Goal: Transaction & Acquisition: Book appointment/travel/reservation

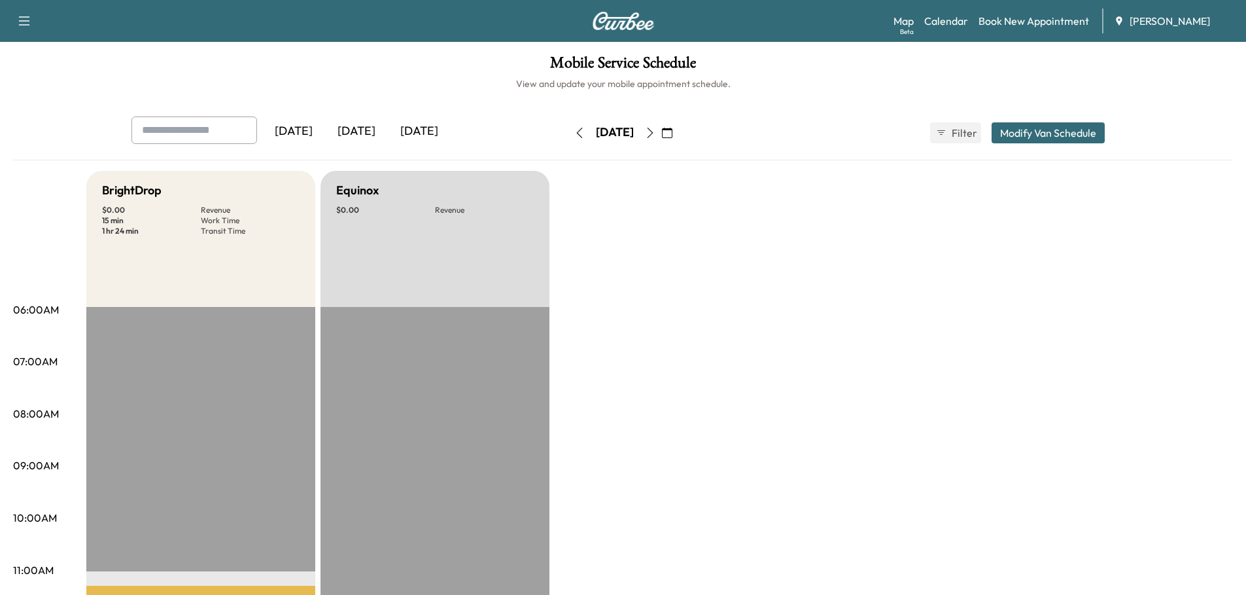
click at [672, 129] on icon "button" at bounding box center [667, 133] width 10 height 10
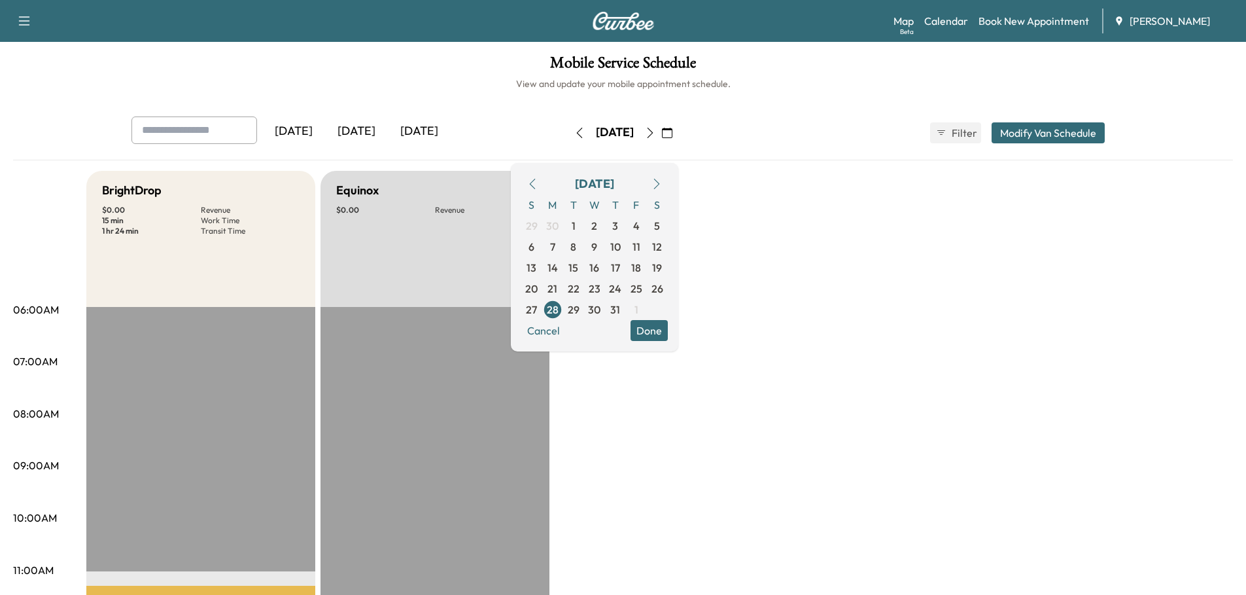
click at [360, 125] on div "[DATE]" at bounding box center [356, 131] width 63 height 30
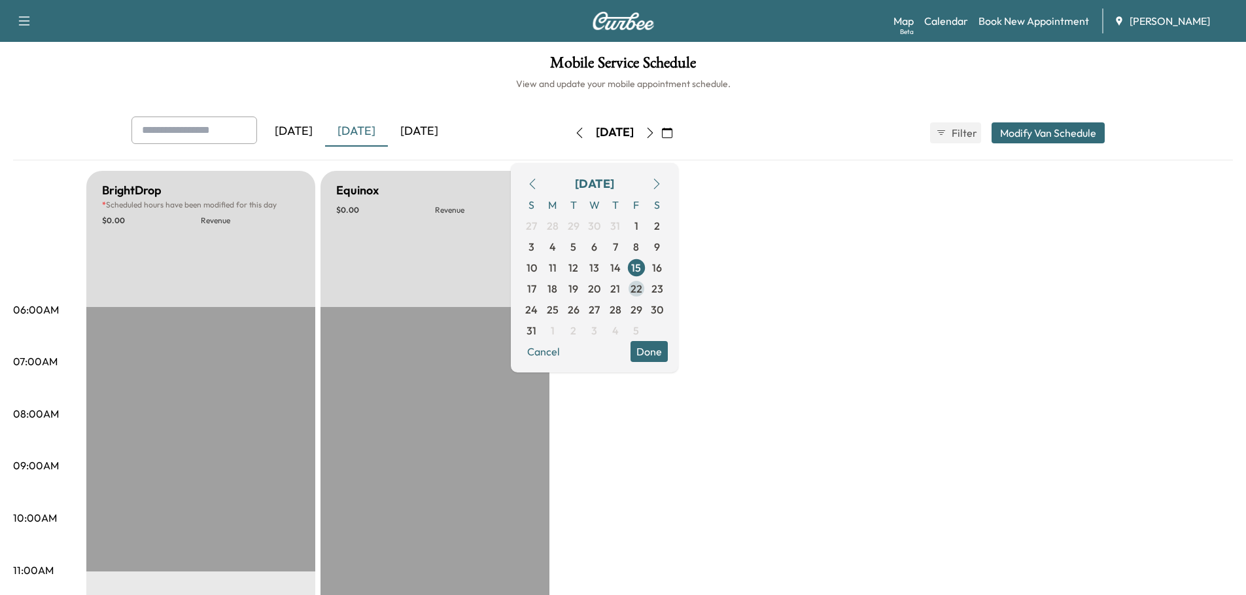
click at [642, 286] on span "22" at bounding box center [637, 289] width 12 height 16
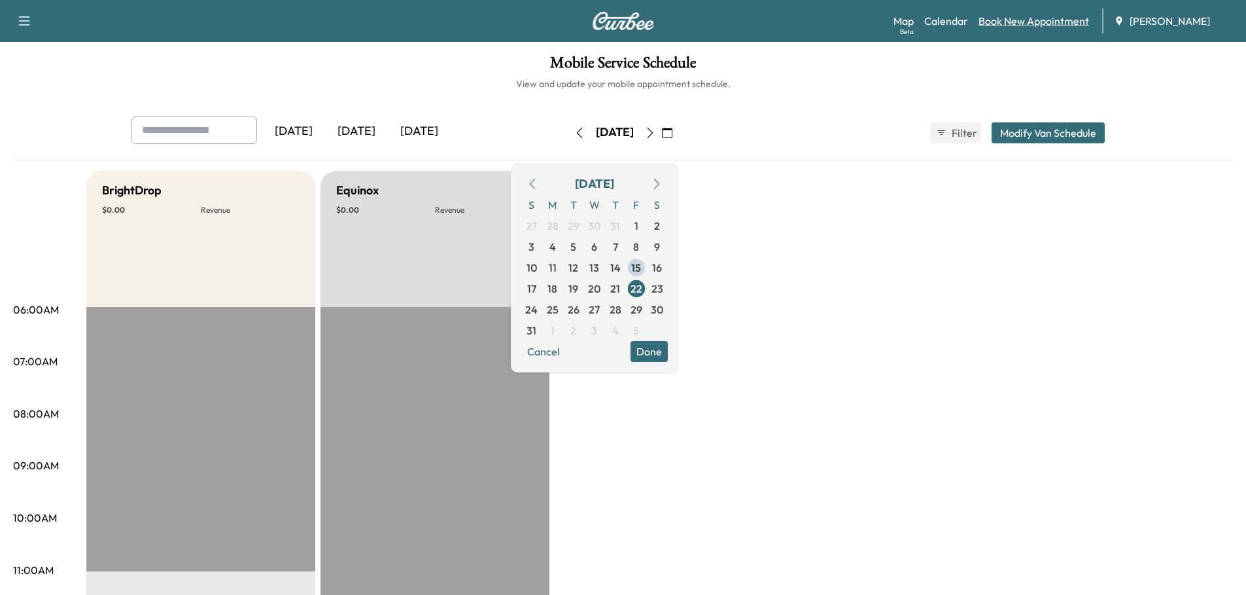
click at [1035, 21] on link "Book New Appointment" at bounding box center [1034, 21] width 111 height 16
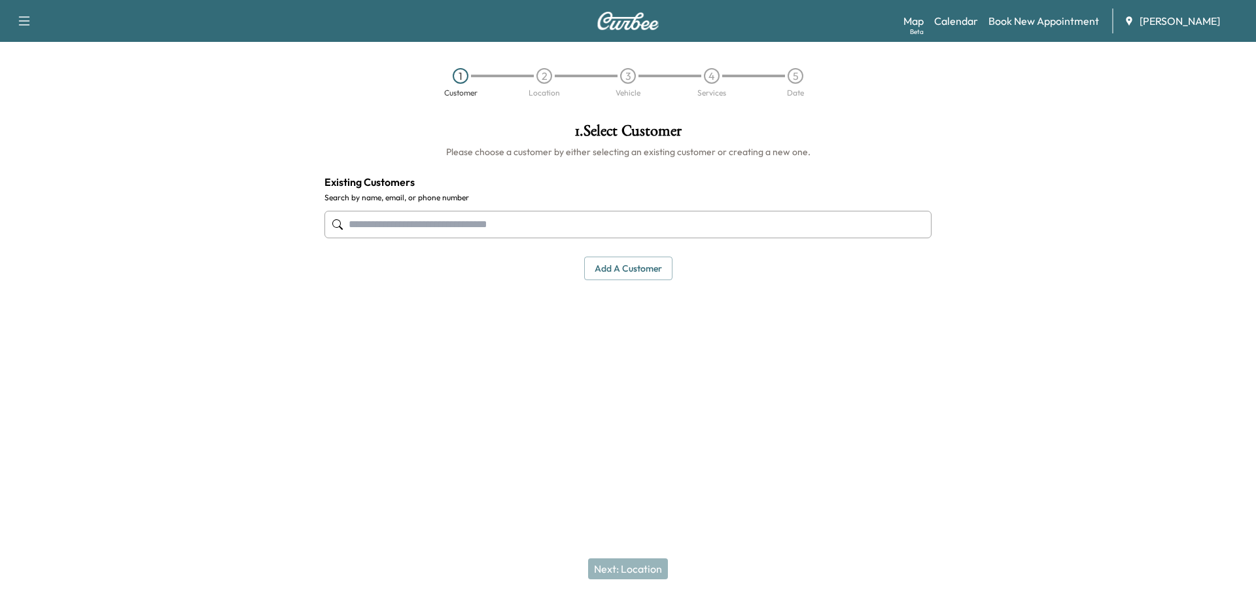
click at [413, 224] on input "text" at bounding box center [627, 224] width 607 height 27
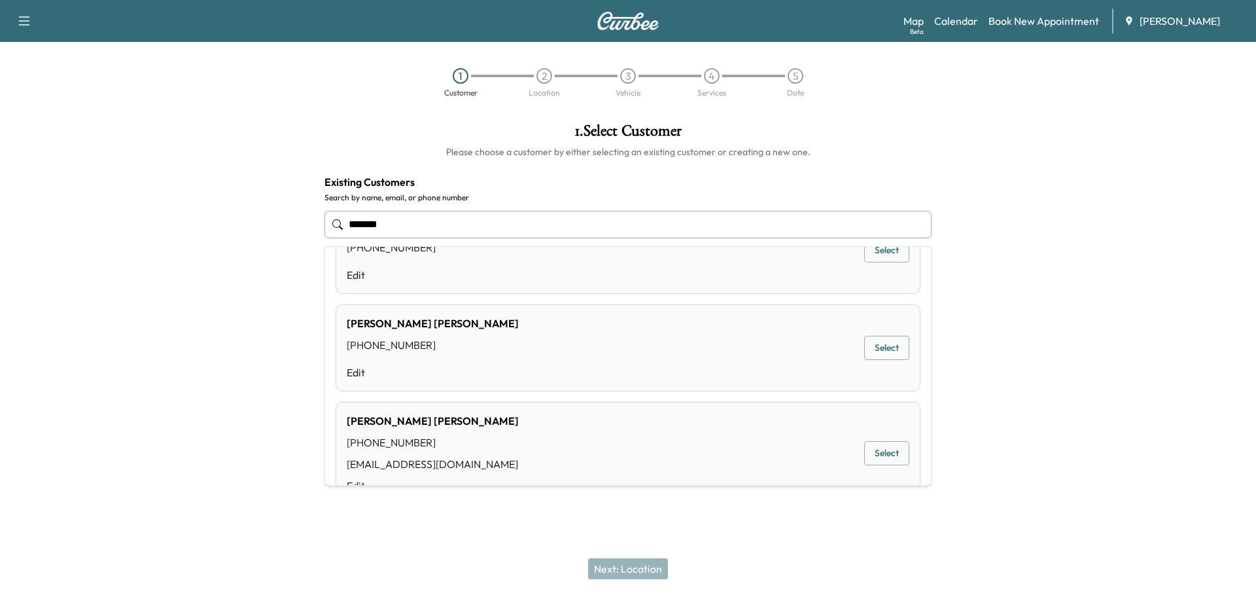
scroll to position [188, 0]
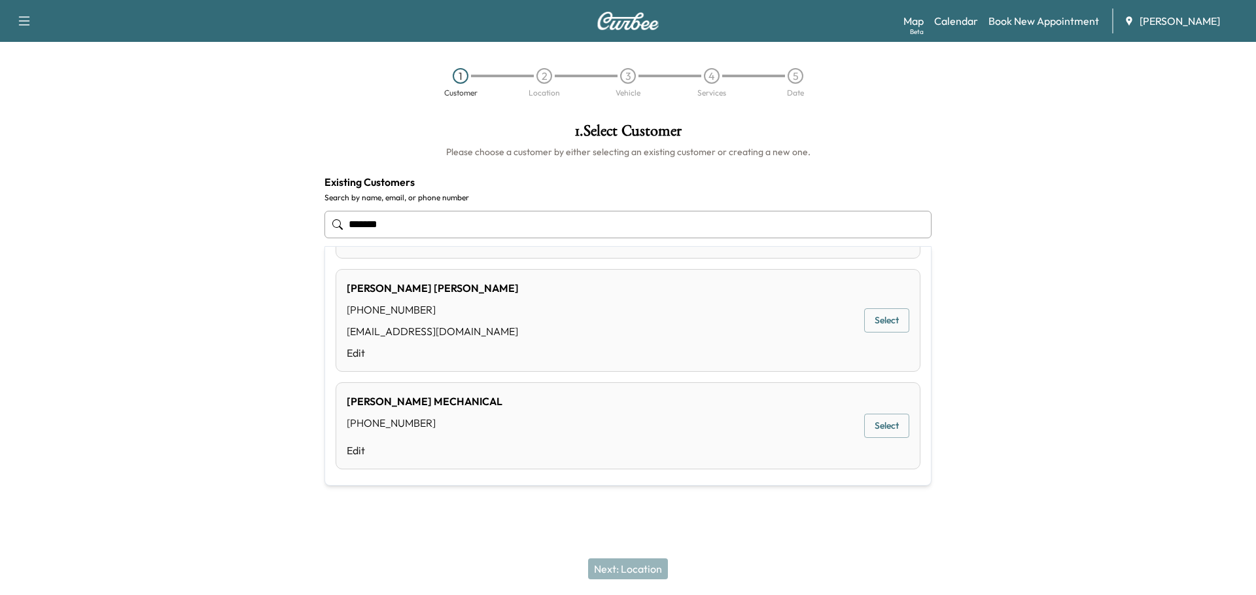
click at [508, 414] on div "[PERSON_NAME] MECHANICAL [PHONE_NUMBER] Edit Select" at bounding box center [628, 425] width 585 height 87
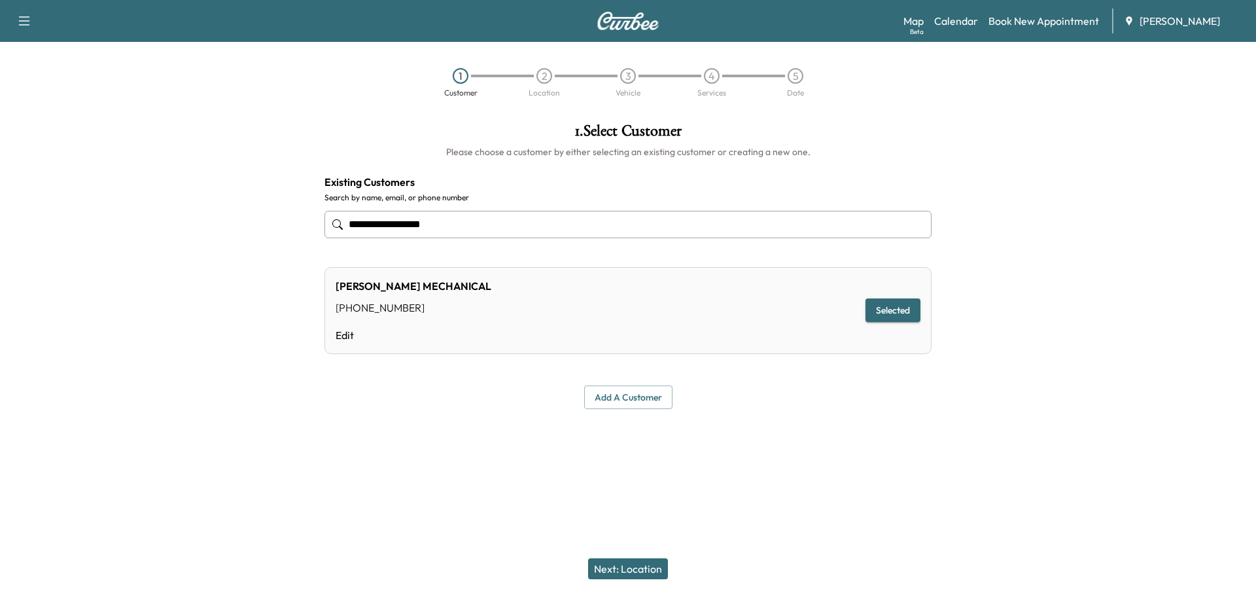
type input "**********"
click at [644, 562] on button "Next: Location" at bounding box center [628, 568] width 80 height 21
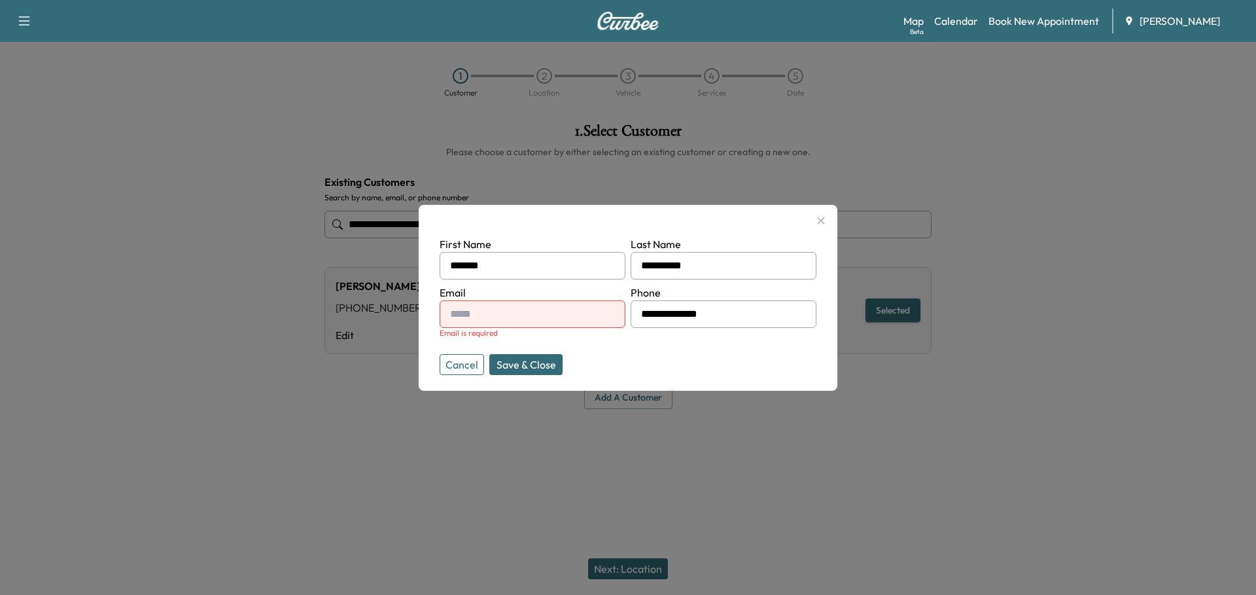
click at [467, 311] on input "text" at bounding box center [533, 313] width 186 height 27
click at [481, 319] on input "text" at bounding box center [533, 313] width 186 height 27
type input "**********"
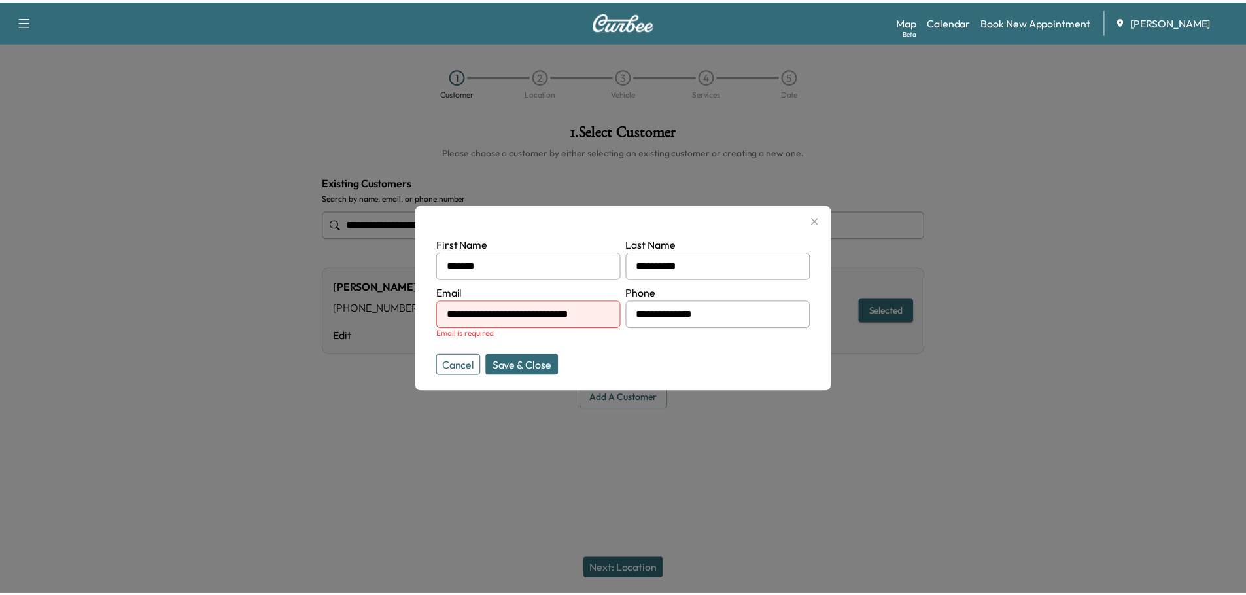
scroll to position [0, 0]
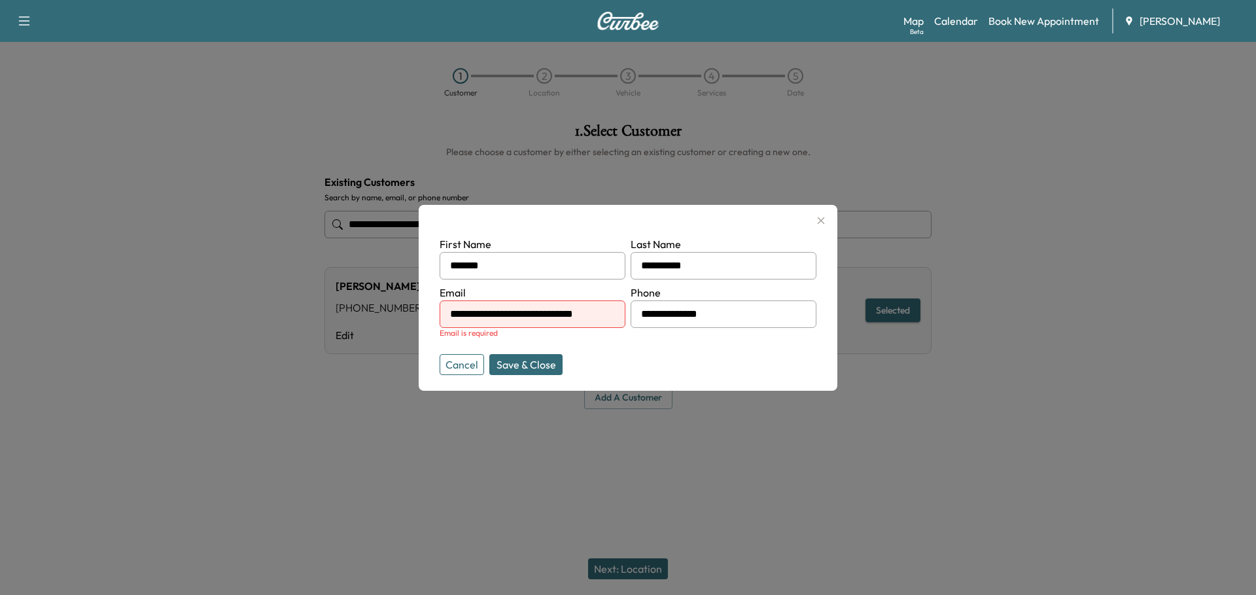
click at [529, 360] on button "Save & Close" at bounding box center [525, 364] width 73 height 21
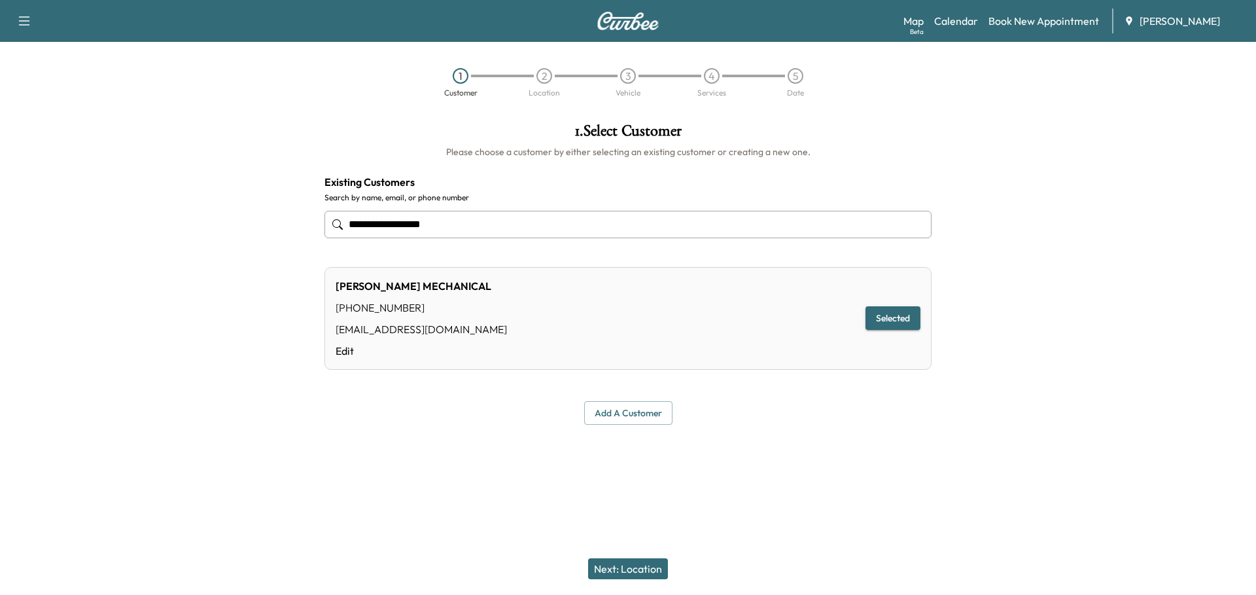
click at [635, 569] on button "Next: Location" at bounding box center [628, 568] width 80 height 21
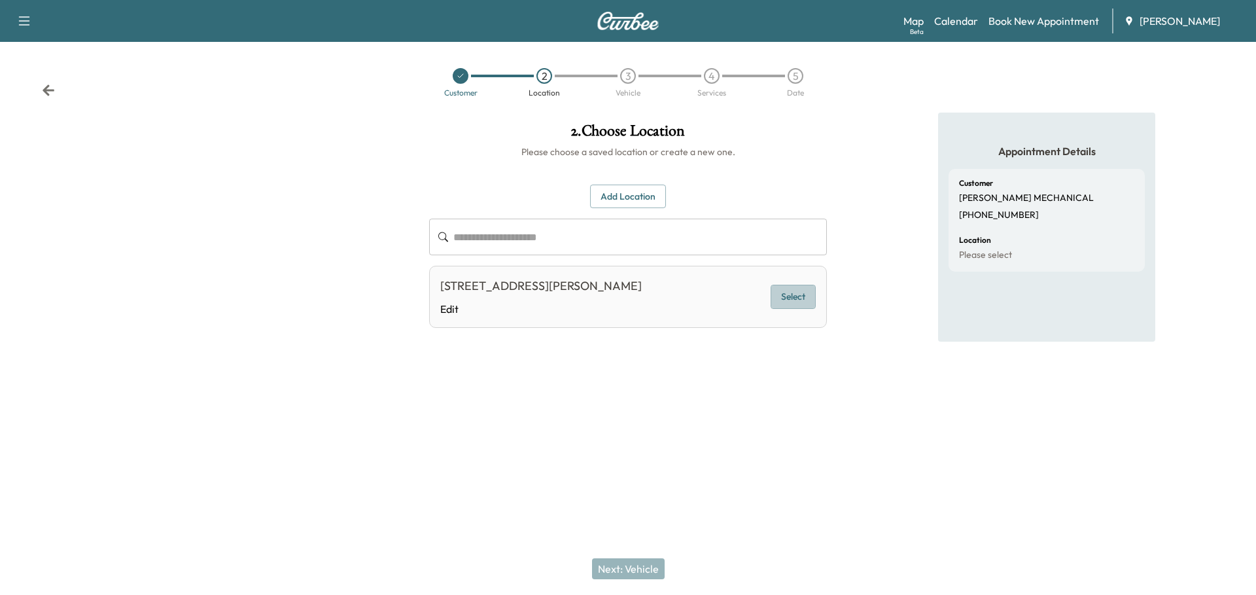
click at [791, 295] on button "Select" at bounding box center [793, 297] width 45 height 24
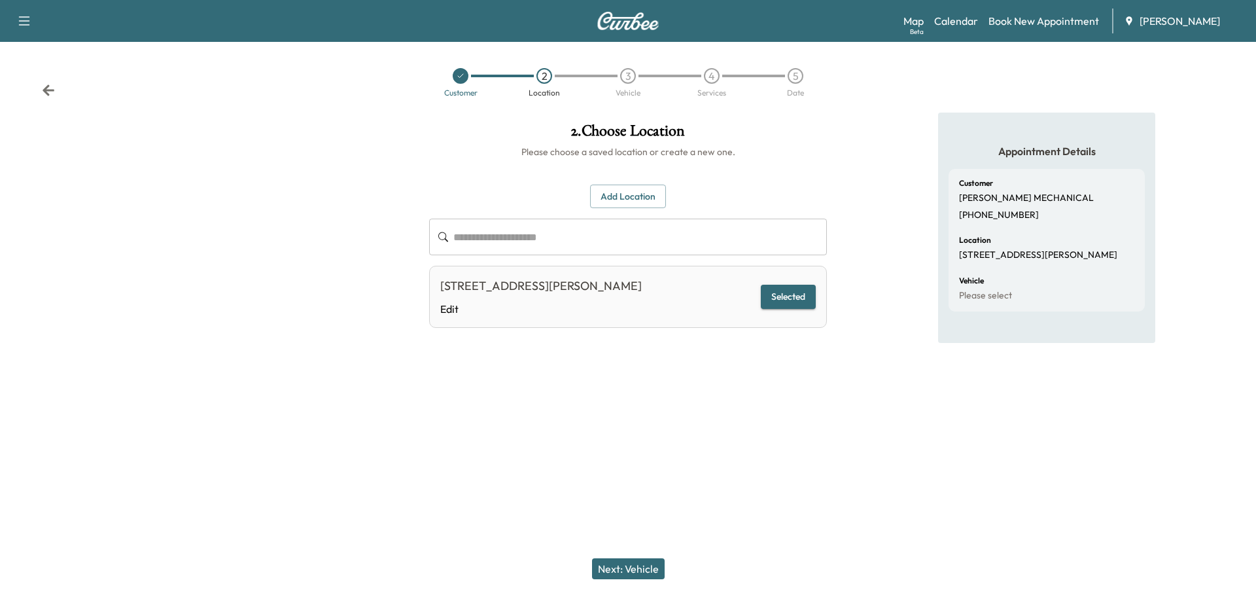
click at [647, 565] on button "Next: Vehicle" at bounding box center [628, 568] width 73 height 21
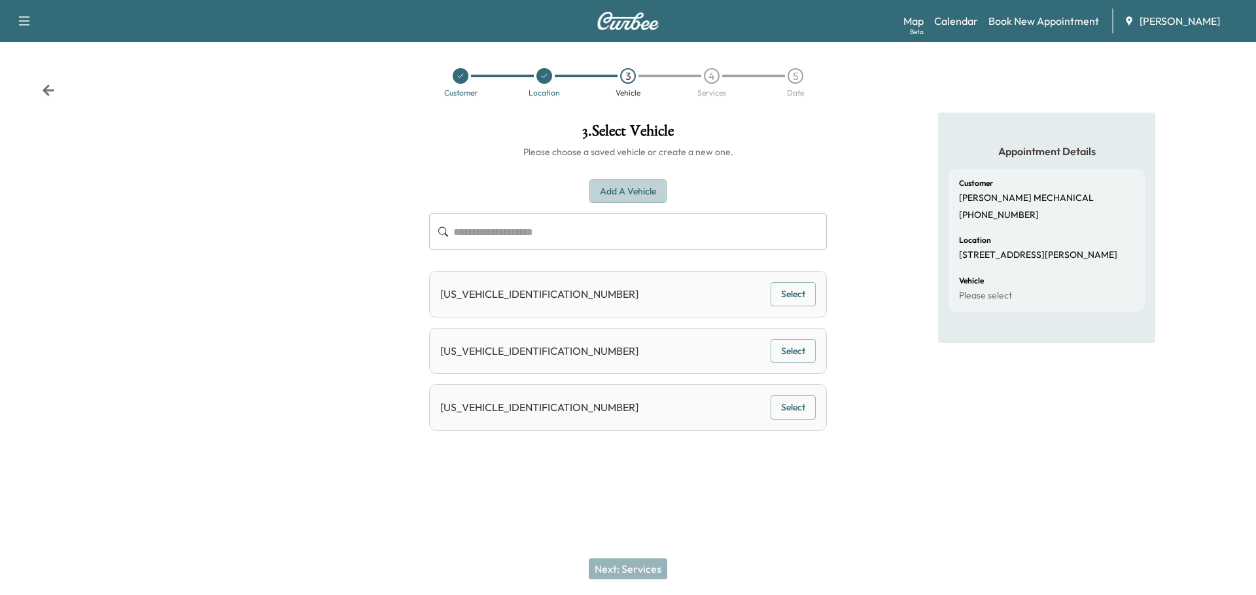
click at [618, 194] on button "Add a Vehicle" at bounding box center [627, 191] width 77 height 24
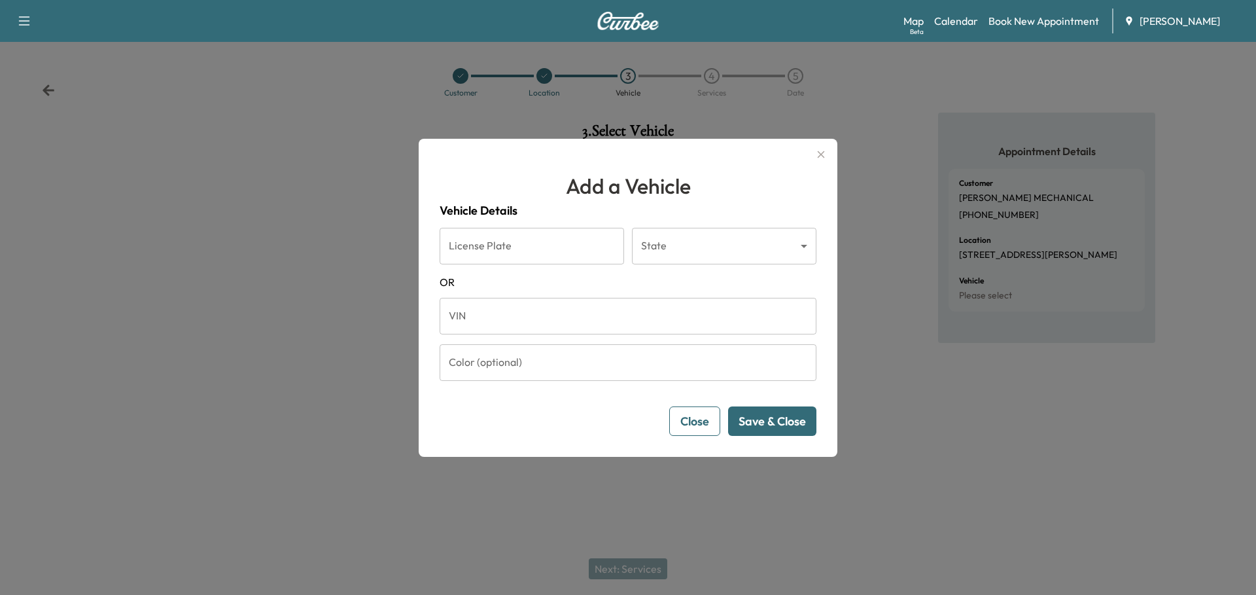
click at [540, 315] on input "VIN" at bounding box center [628, 316] width 377 height 37
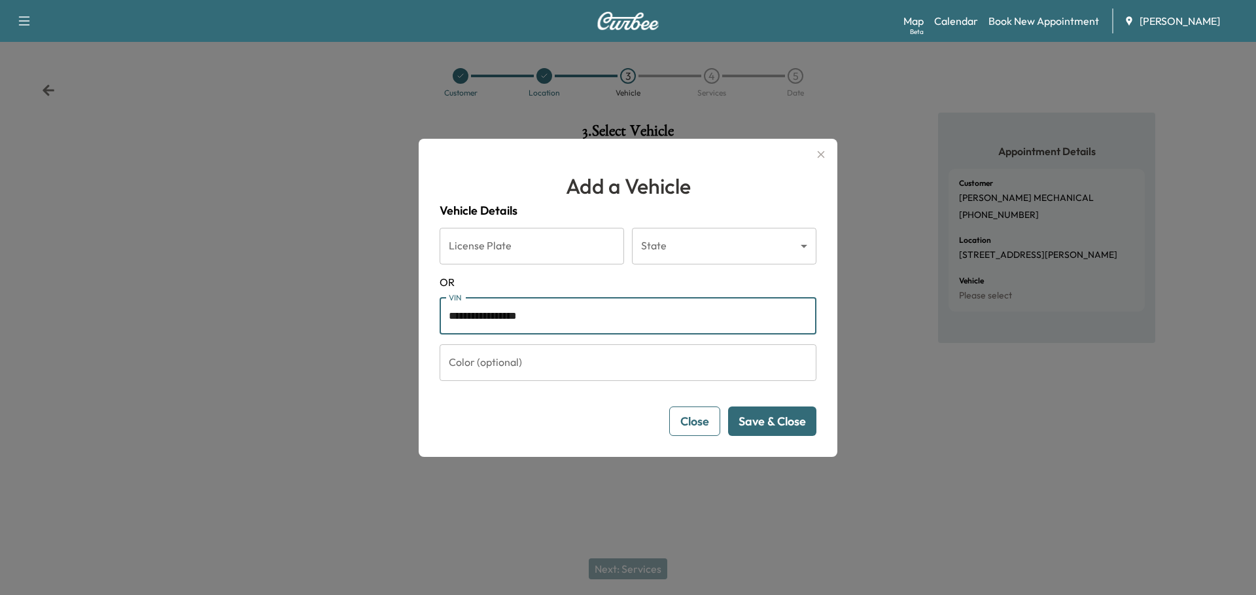
type input "**********"
click at [769, 421] on button "Save & Close" at bounding box center [772, 420] width 88 height 29
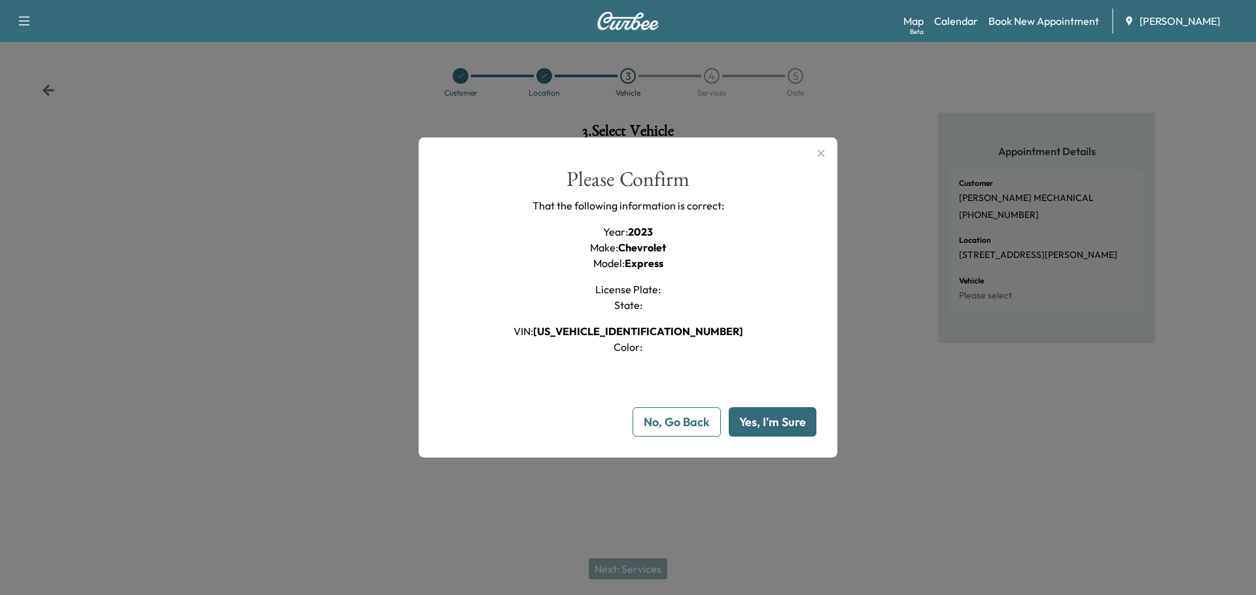
click at [793, 419] on button "Yes, I'm Sure" at bounding box center [773, 421] width 88 height 29
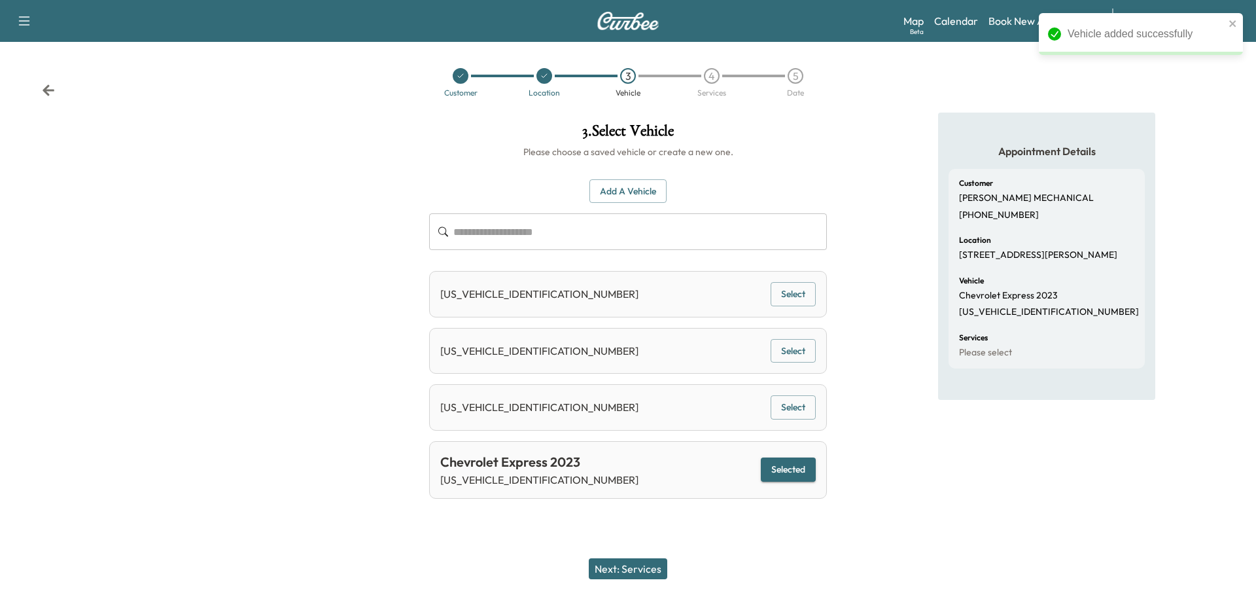
click at [644, 570] on button "Next: Services" at bounding box center [628, 568] width 79 height 21
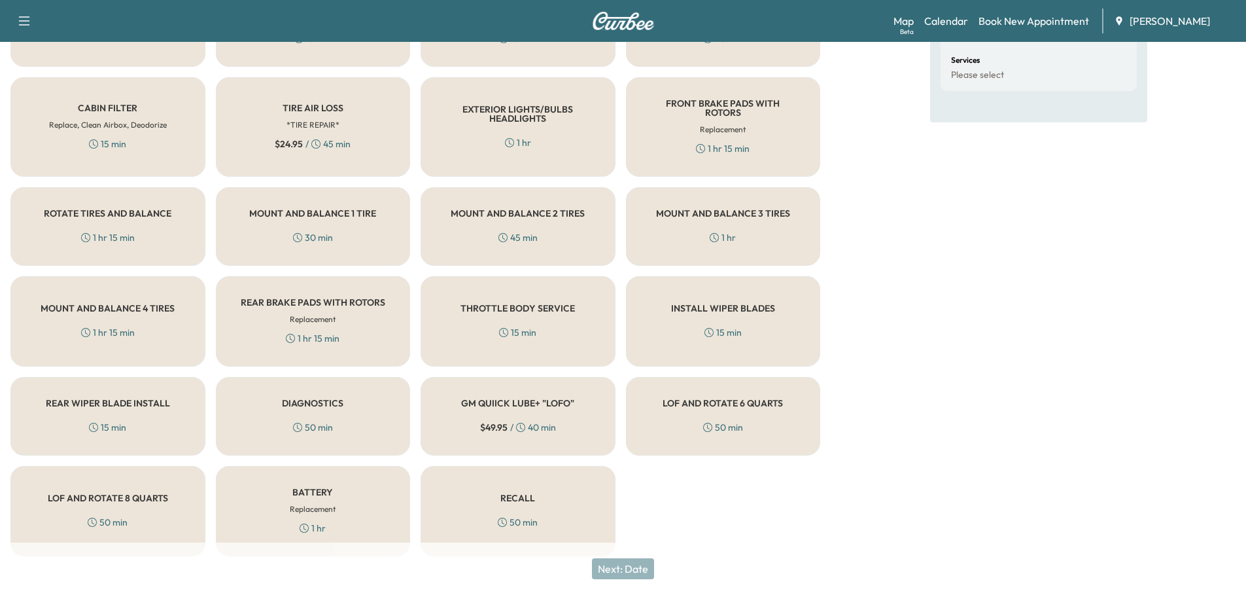
scroll to position [282, 0]
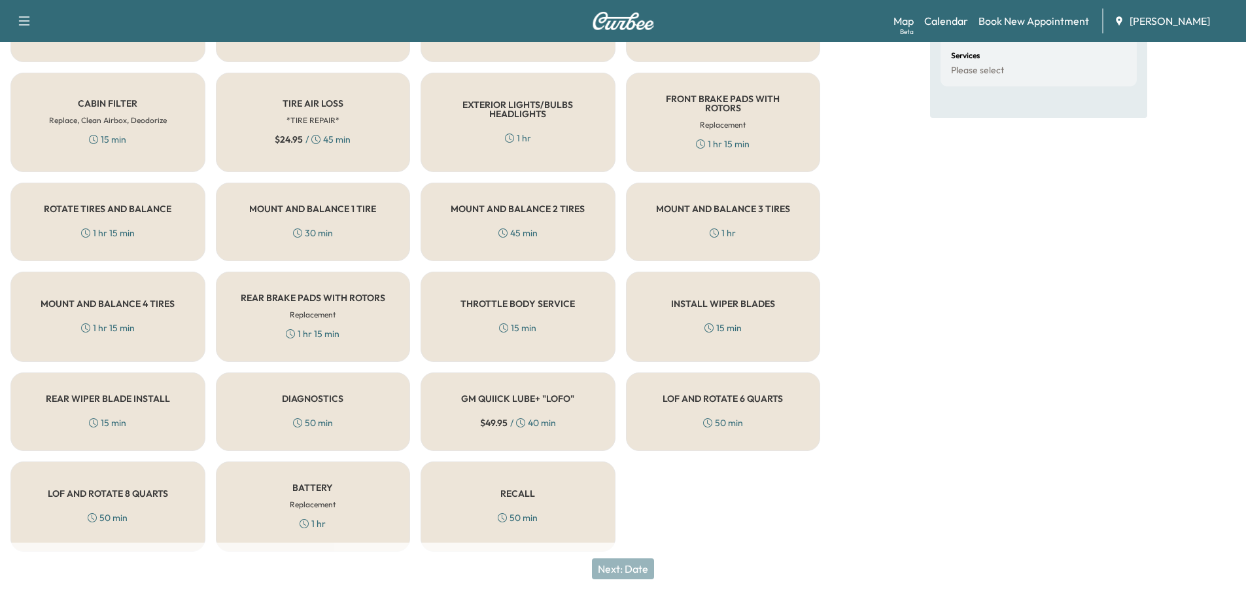
click at [510, 489] on h5 "RECALL" at bounding box center [517, 493] width 35 height 9
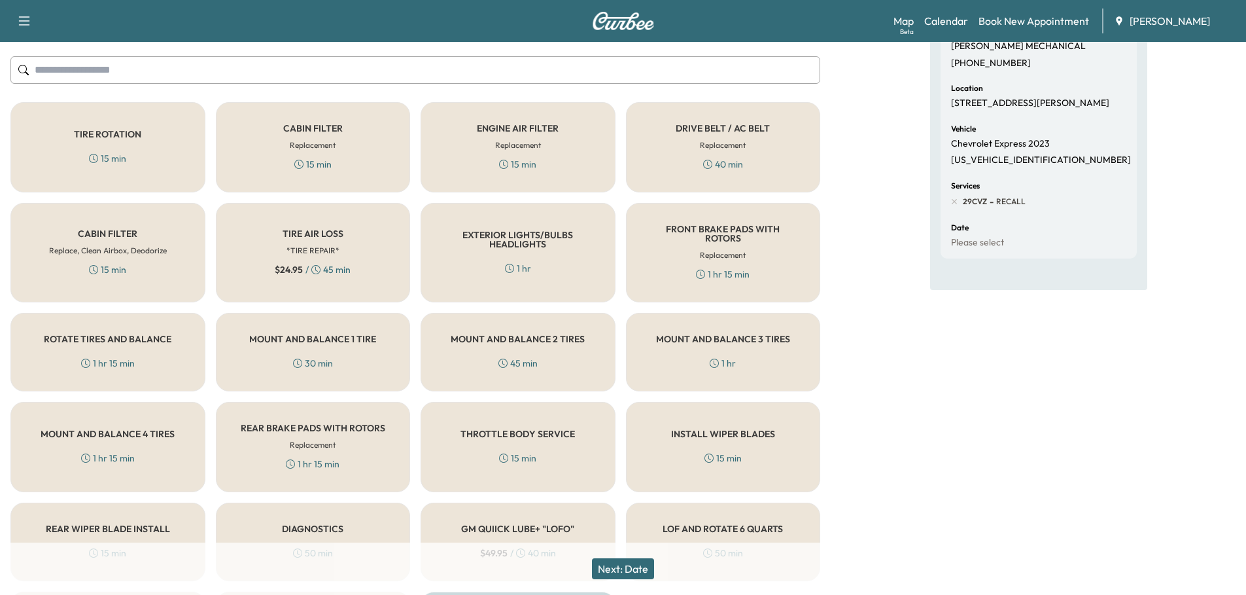
scroll to position [151, 0]
click at [355, 237] on div "TIRE AIR LOSS *TIRE REPAIR* $ 24.95 / 45 min" at bounding box center [313, 252] width 195 height 99
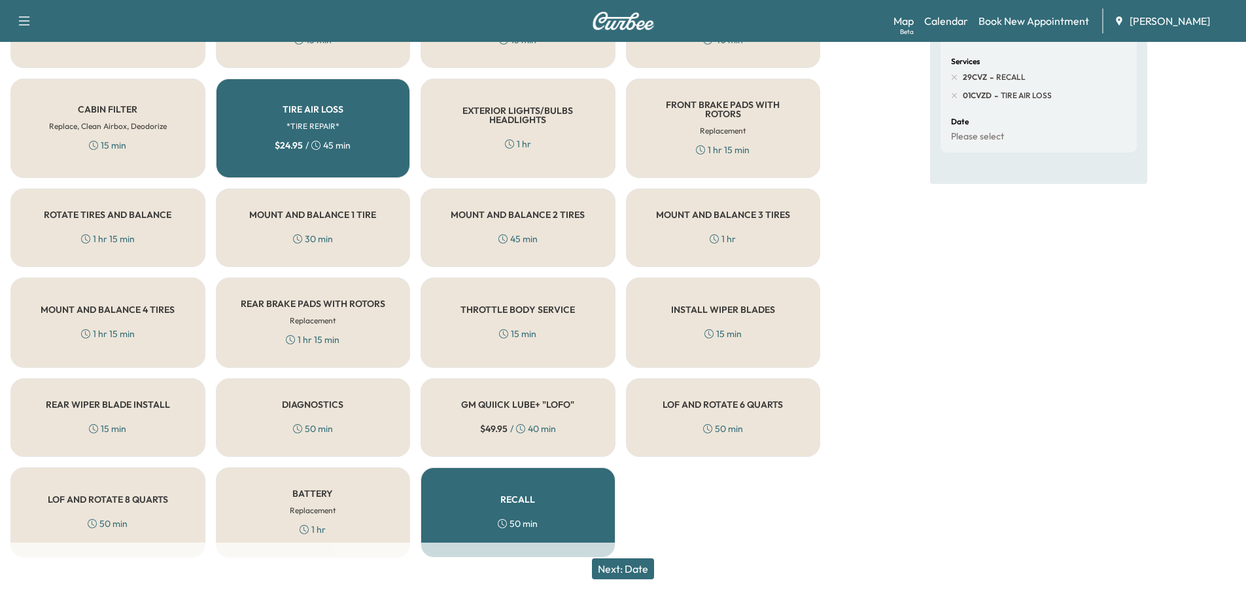
scroll to position [282, 0]
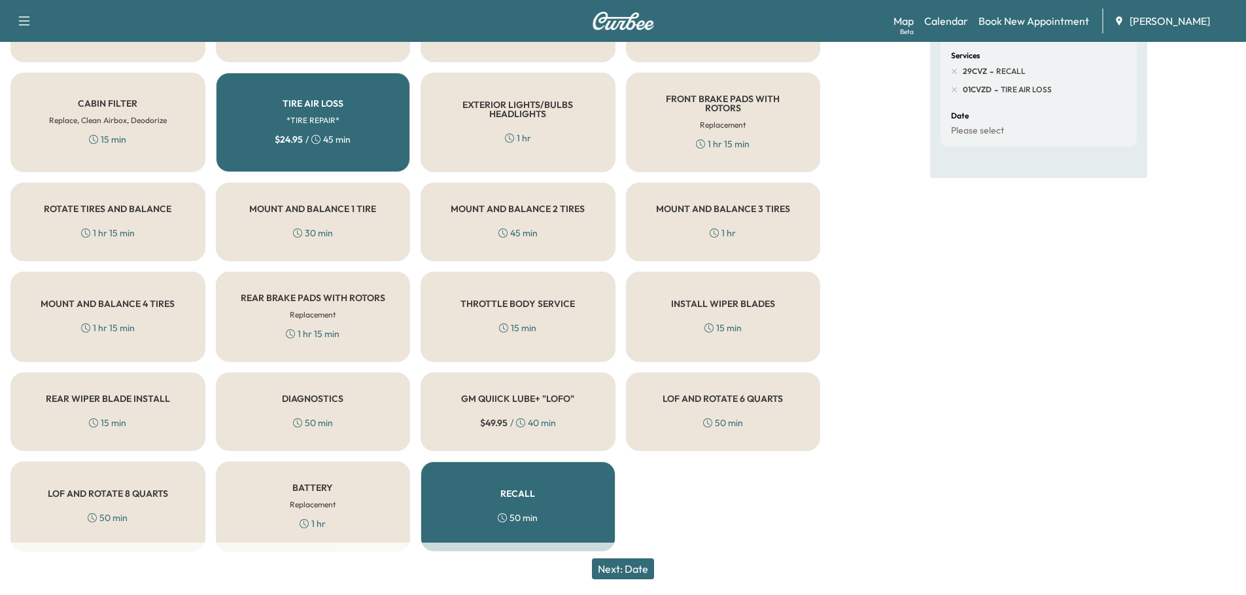
click at [640, 568] on button "Next: Date" at bounding box center [623, 568] width 62 height 21
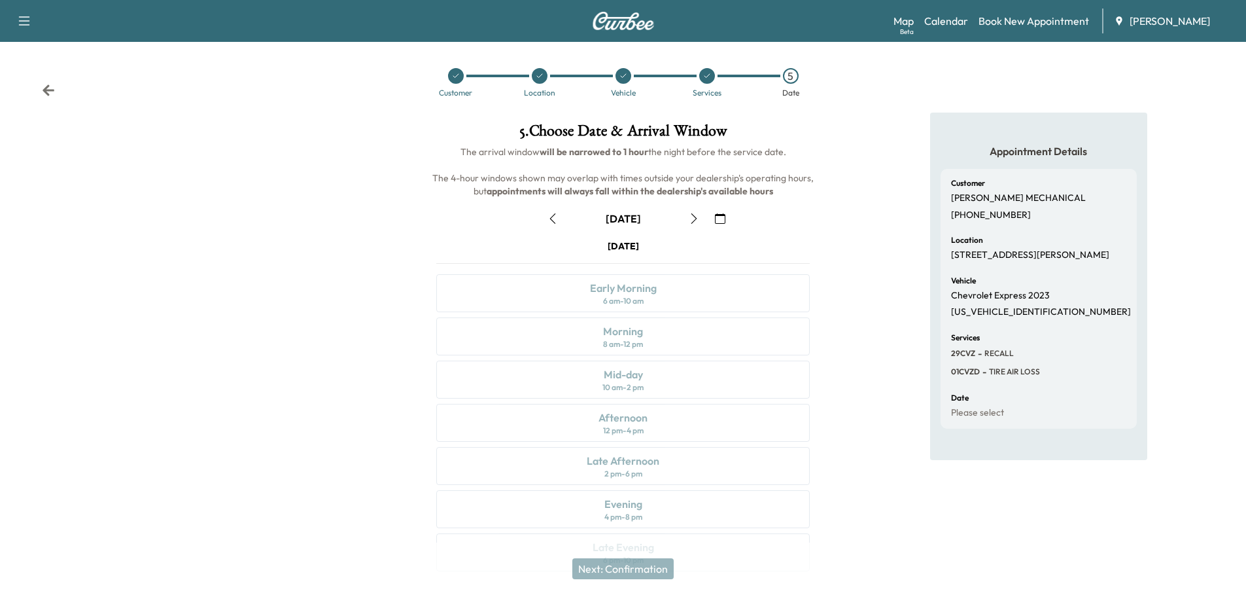
click at [719, 220] on icon "button" at bounding box center [720, 218] width 10 height 10
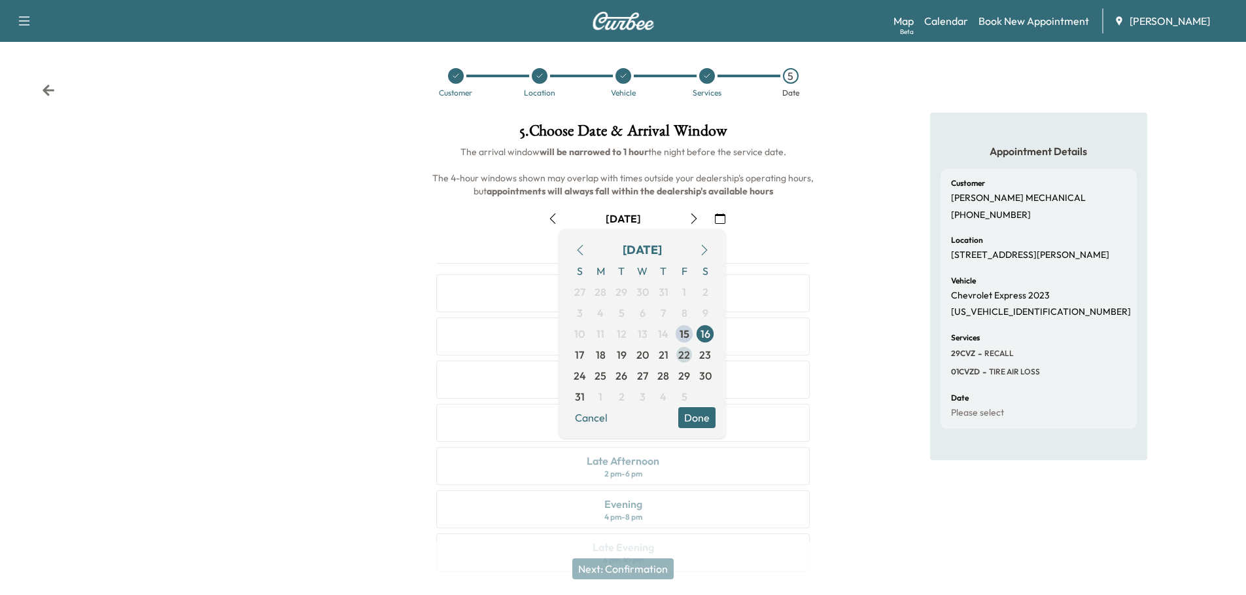
click at [685, 356] on span "22" at bounding box center [684, 355] width 12 height 16
click at [694, 414] on button "Done" at bounding box center [696, 417] width 37 height 21
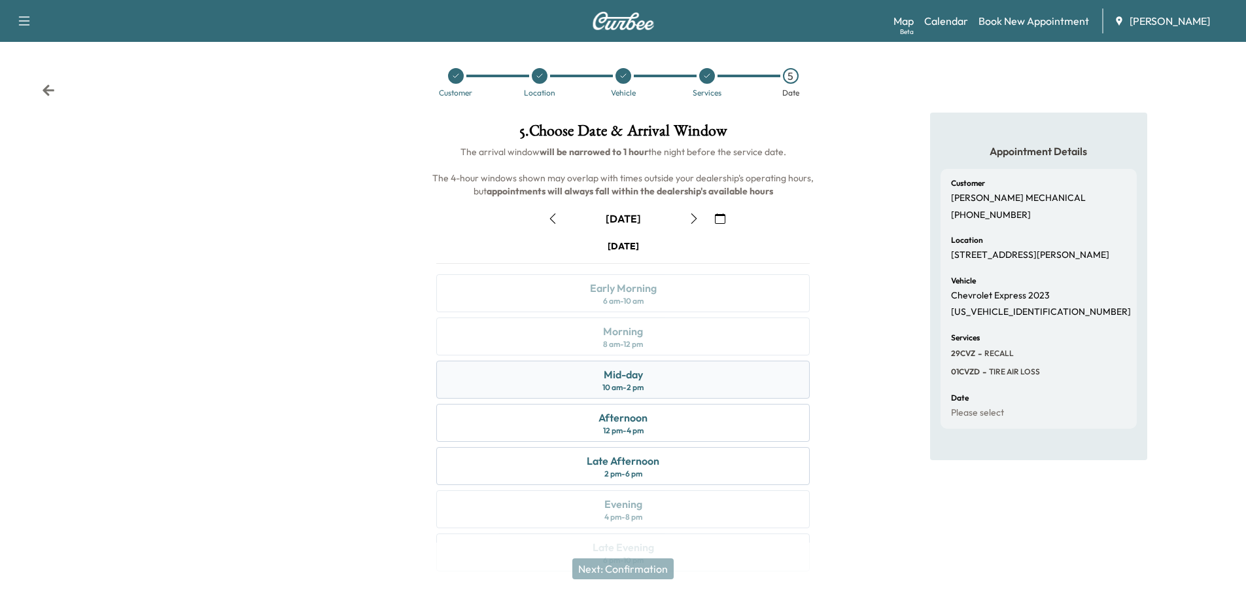
click at [629, 374] on div "Mid-day" at bounding box center [623, 374] width 39 height 16
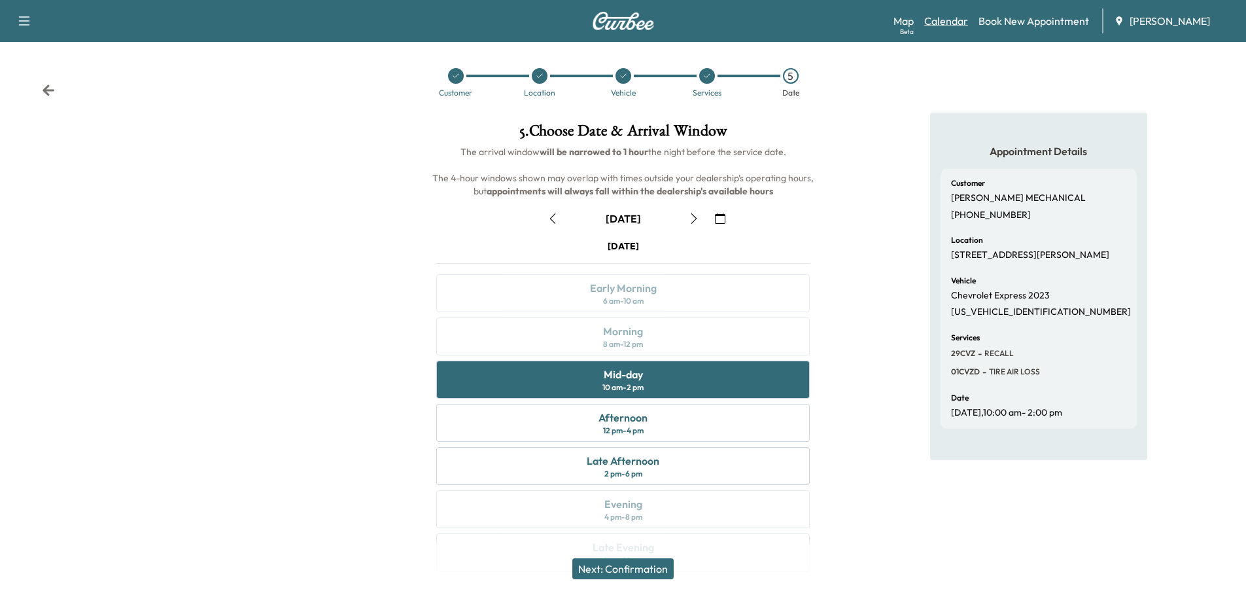
click at [944, 22] on link "Calendar" at bounding box center [946, 21] width 44 height 16
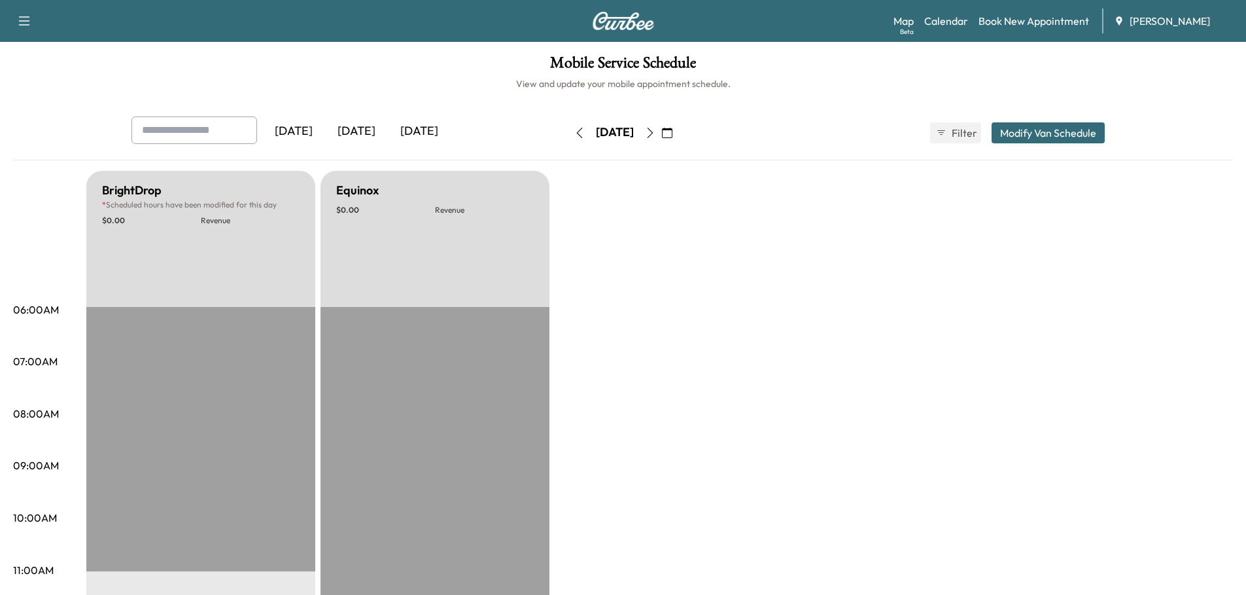
click at [672, 132] on icon "button" at bounding box center [667, 133] width 10 height 10
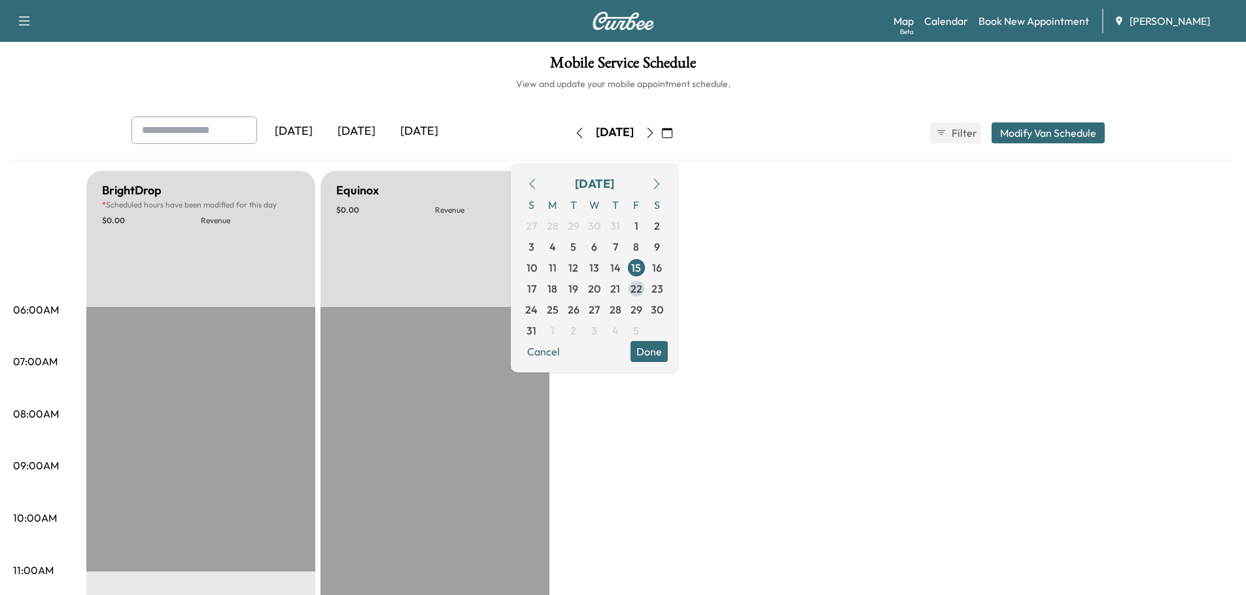
click at [642, 288] on span "22" at bounding box center [637, 289] width 12 height 16
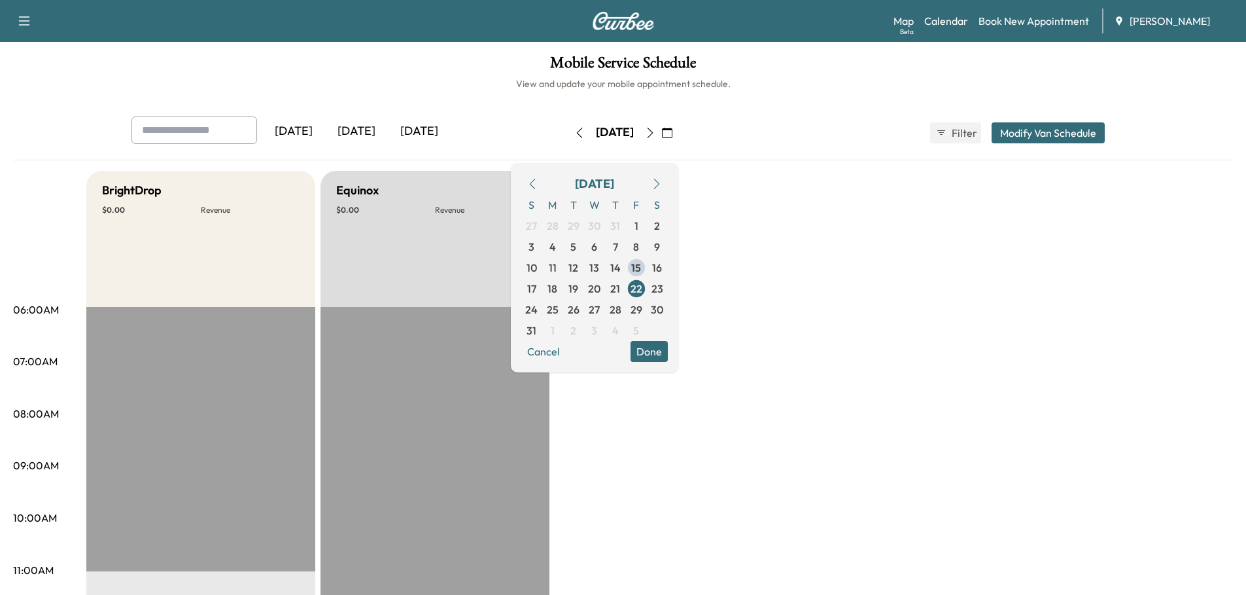
click at [1049, 133] on button "Modify Van Schedule" at bounding box center [1048, 132] width 113 height 21
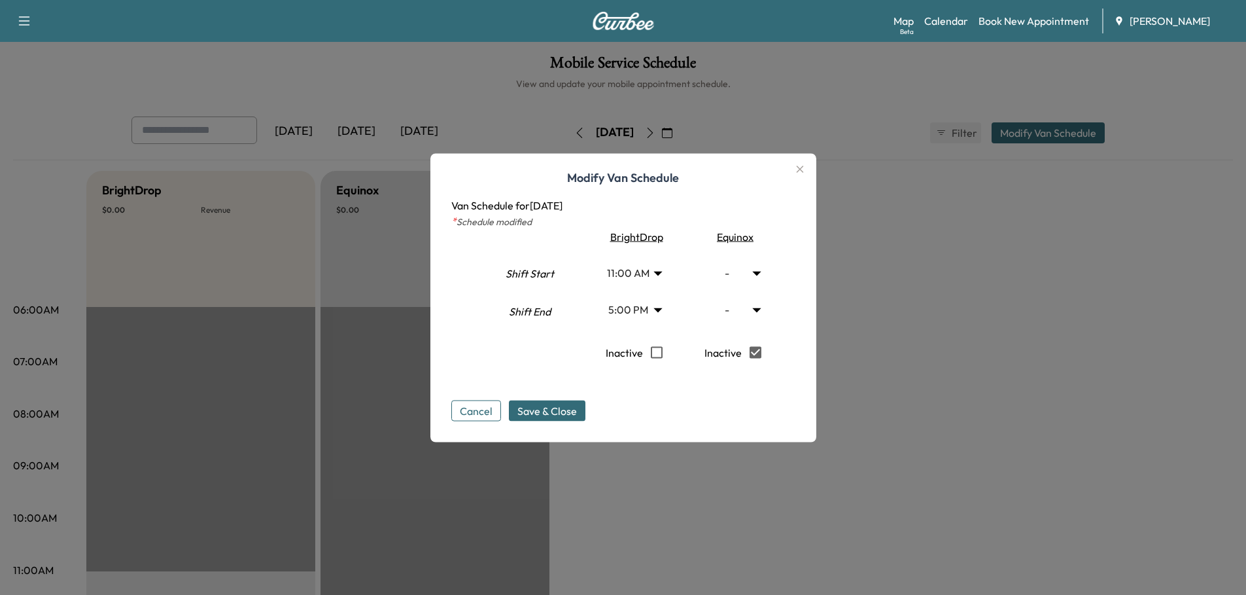
click at [663, 272] on body "Support Log Out Map Beta Calendar Book New Appointment Ray Chevrolet Mobile Ser…" at bounding box center [623, 297] width 1246 height 595
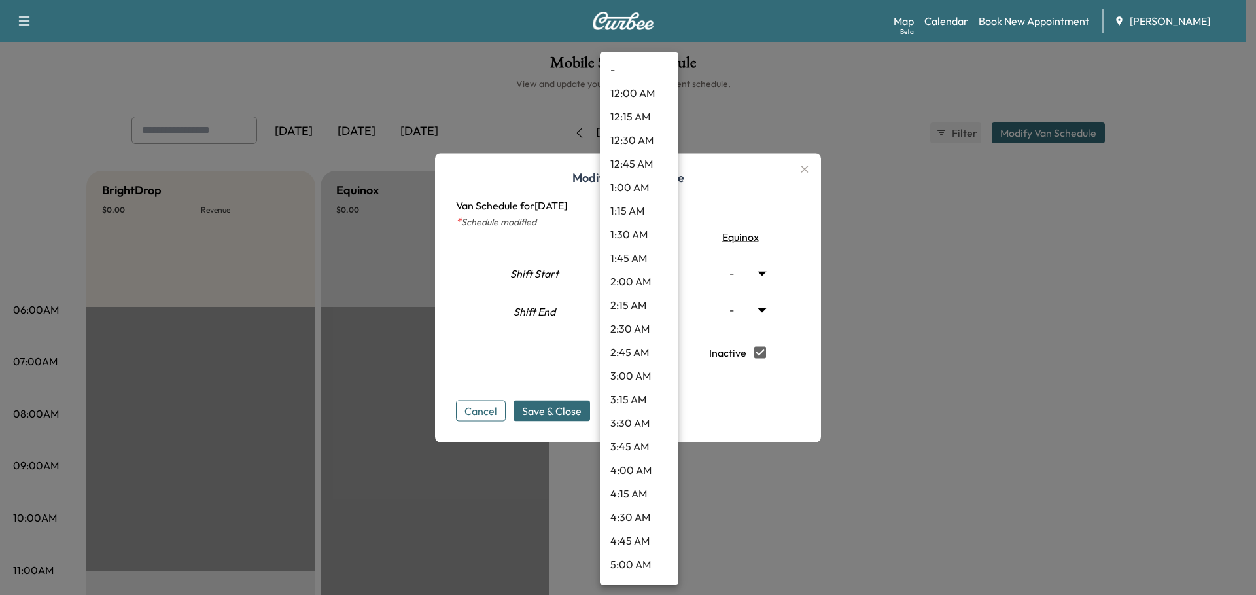
scroll to position [811, 0]
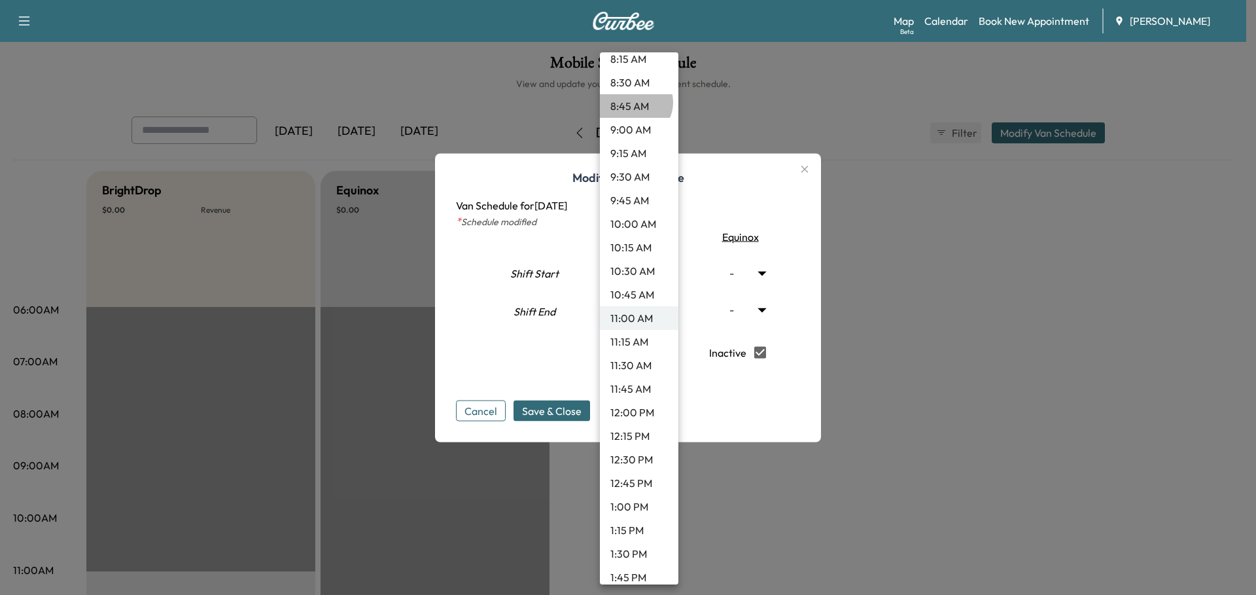
click at [634, 102] on li "8:45 AM" at bounding box center [639, 106] width 79 height 24
type input "****"
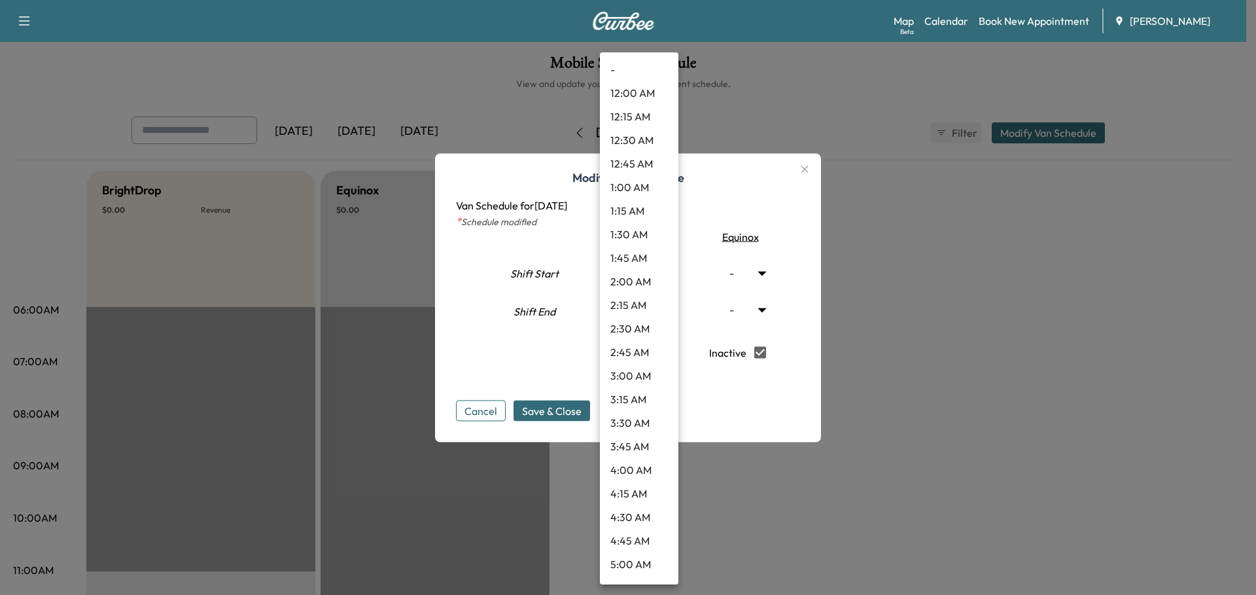
click at [661, 310] on body "Support Log Out Map Beta Calendar Book New Appointment Ray Chevrolet Mobile Ser…" at bounding box center [628, 297] width 1256 height 595
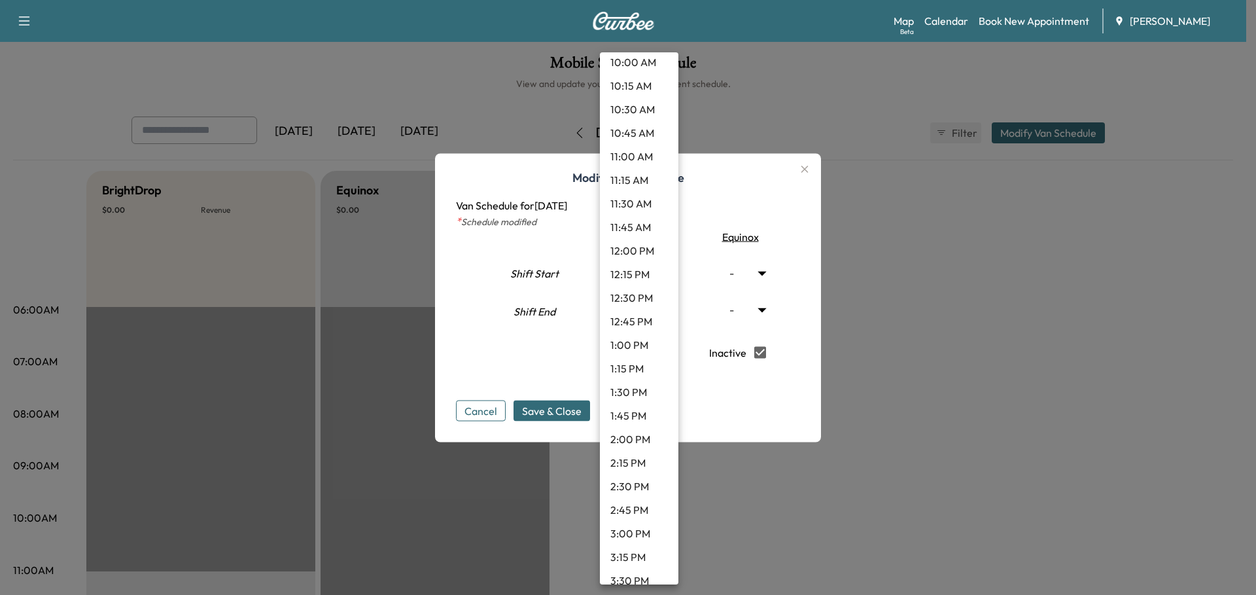
scroll to position [918, 0]
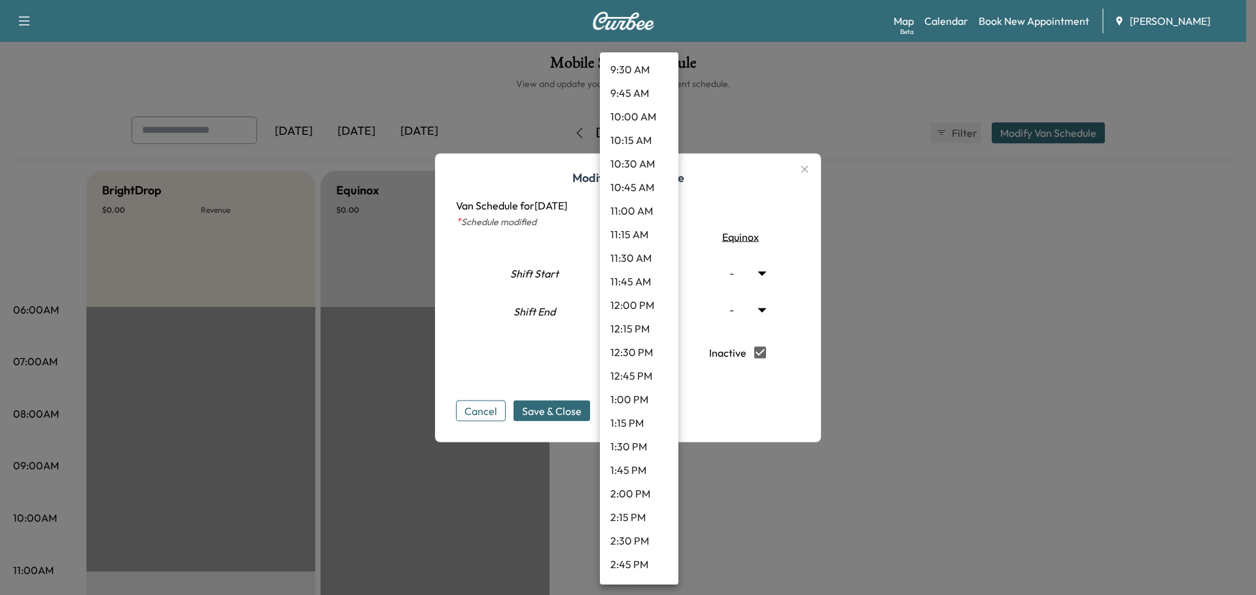
click at [633, 207] on li "11:00 AM" at bounding box center [639, 211] width 79 height 24
type input "**"
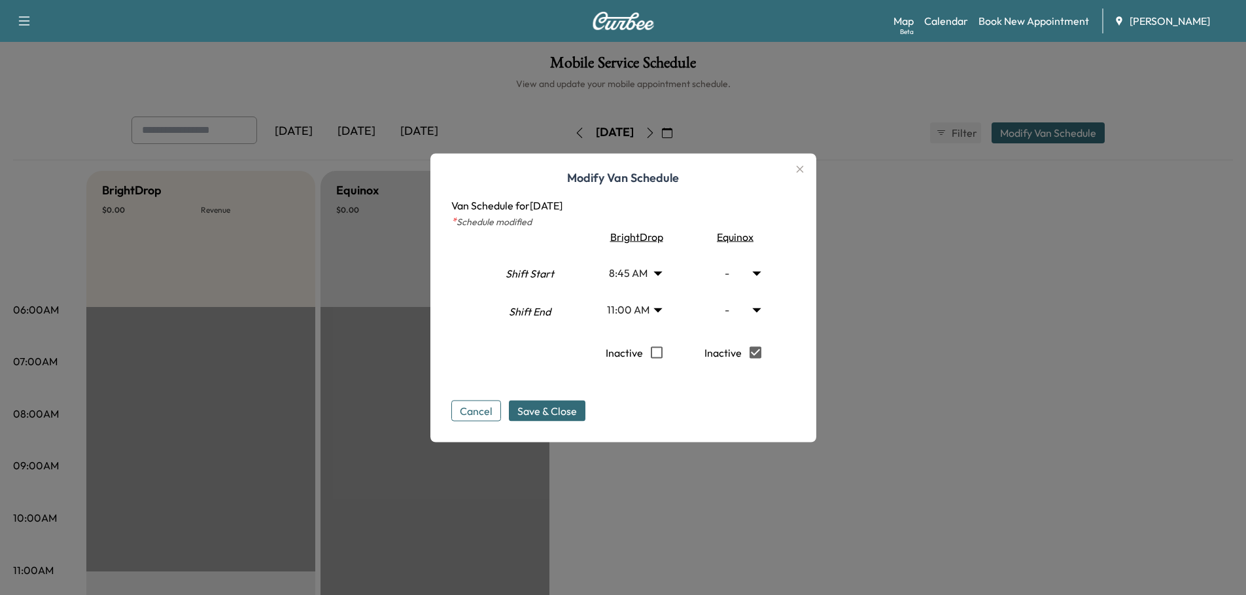
click at [665, 270] on body "Support Log Out Map Beta Calendar Book New Appointment Ray Chevrolet Mobile Ser…" at bounding box center [623, 297] width 1246 height 595
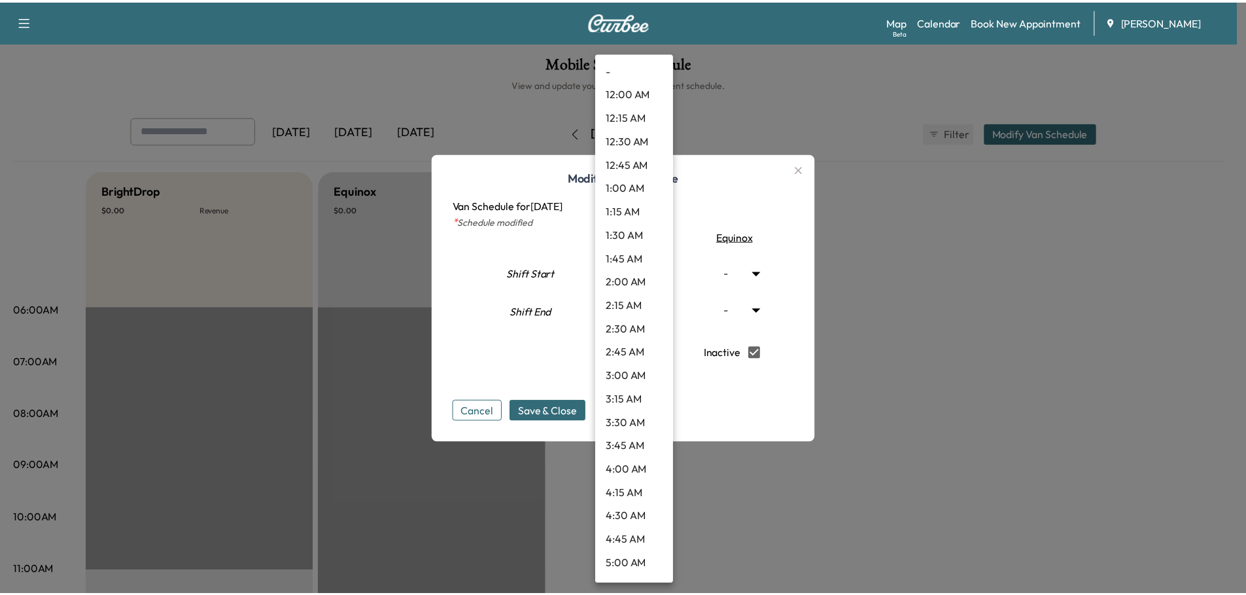
scroll to position [599, 0]
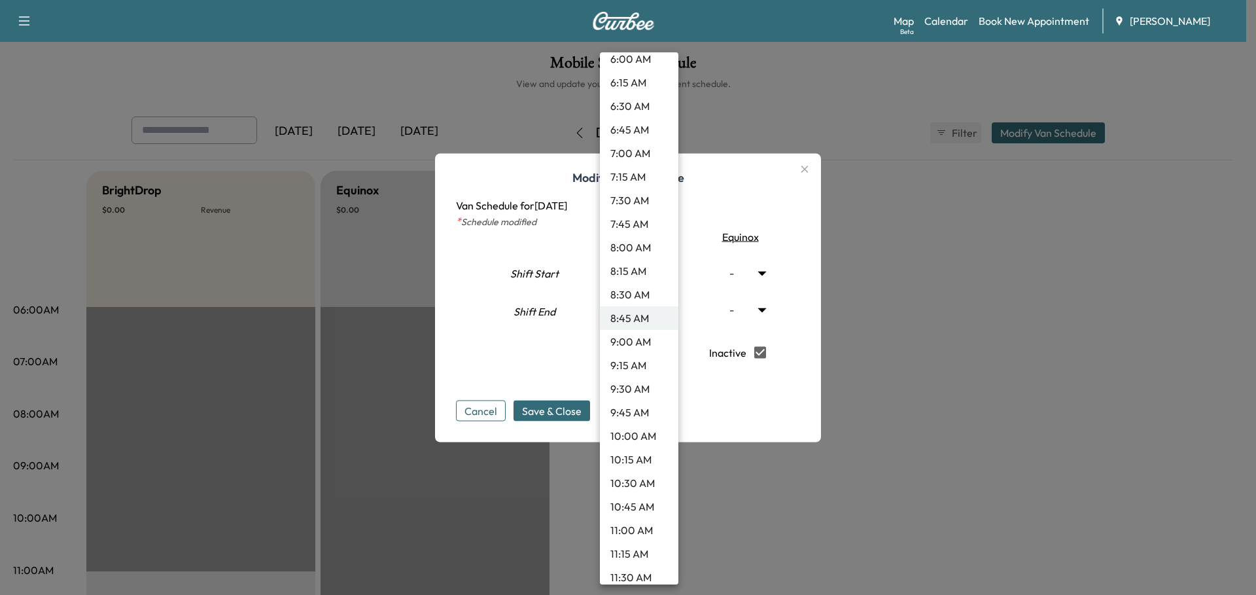
click at [635, 290] on li "8:30 AM" at bounding box center [639, 295] width 79 height 24
type input "***"
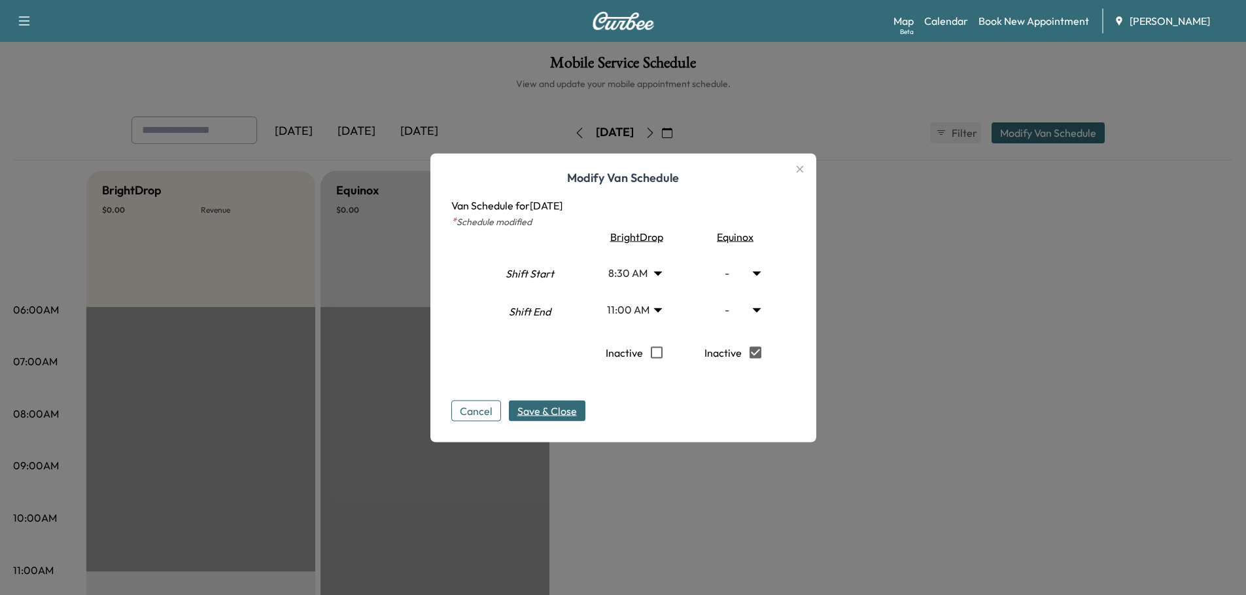
click at [553, 408] on span "Save & Close" at bounding box center [547, 410] width 60 height 16
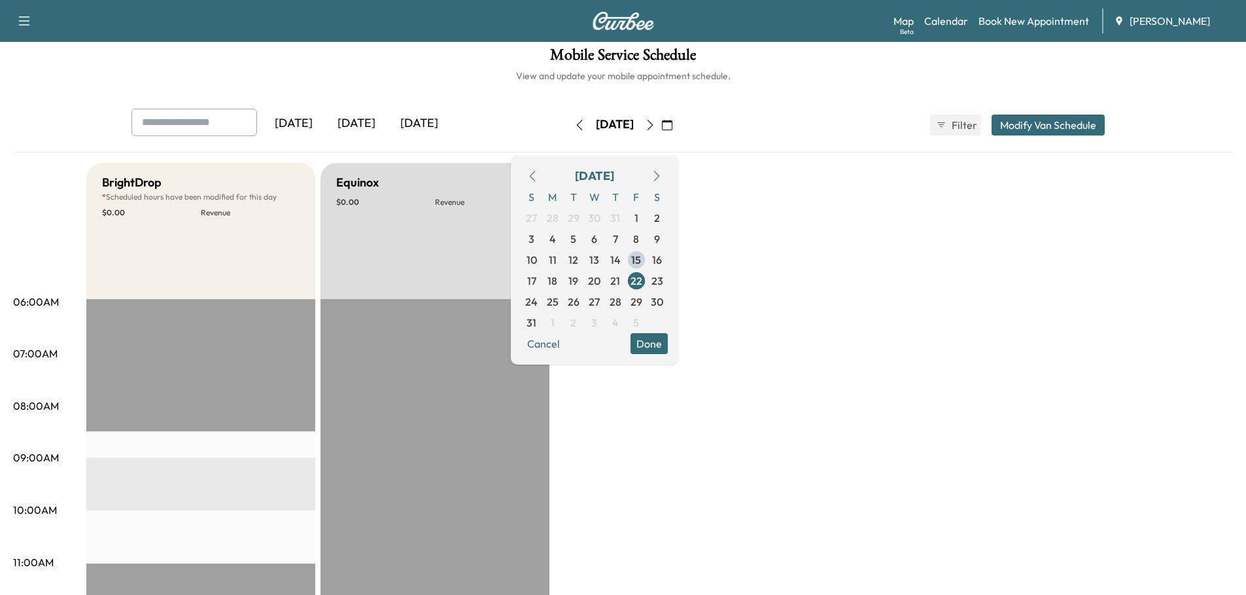
scroll to position [0, 0]
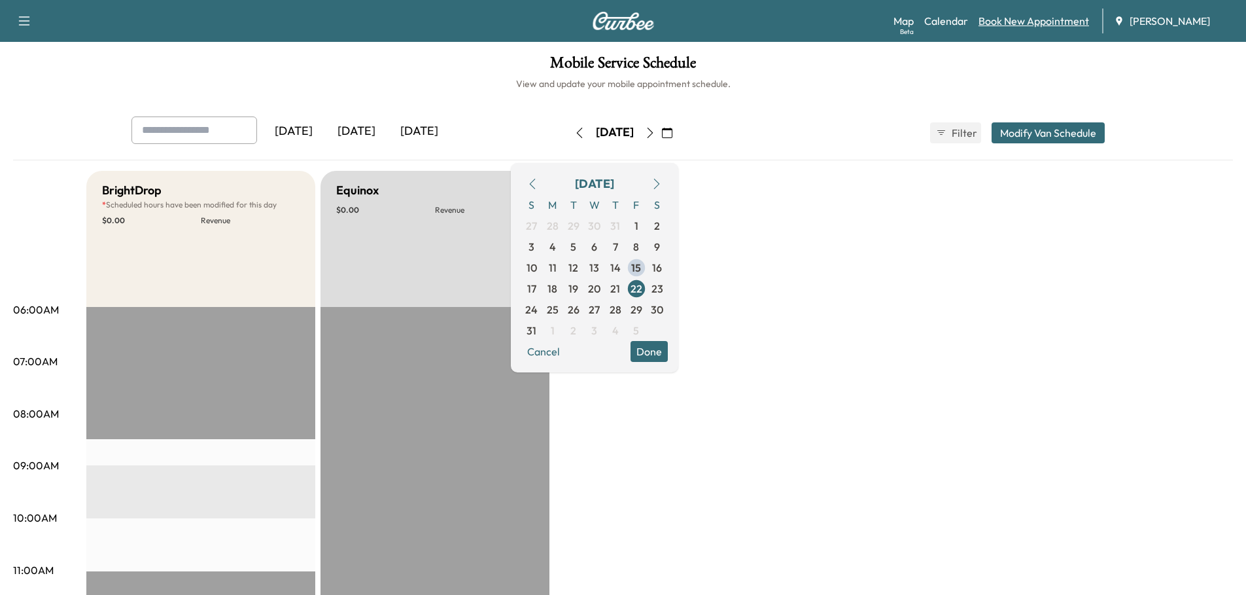
click at [1043, 21] on link "Book New Appointment" at bounding box center [1034, 21] width 111 height 16
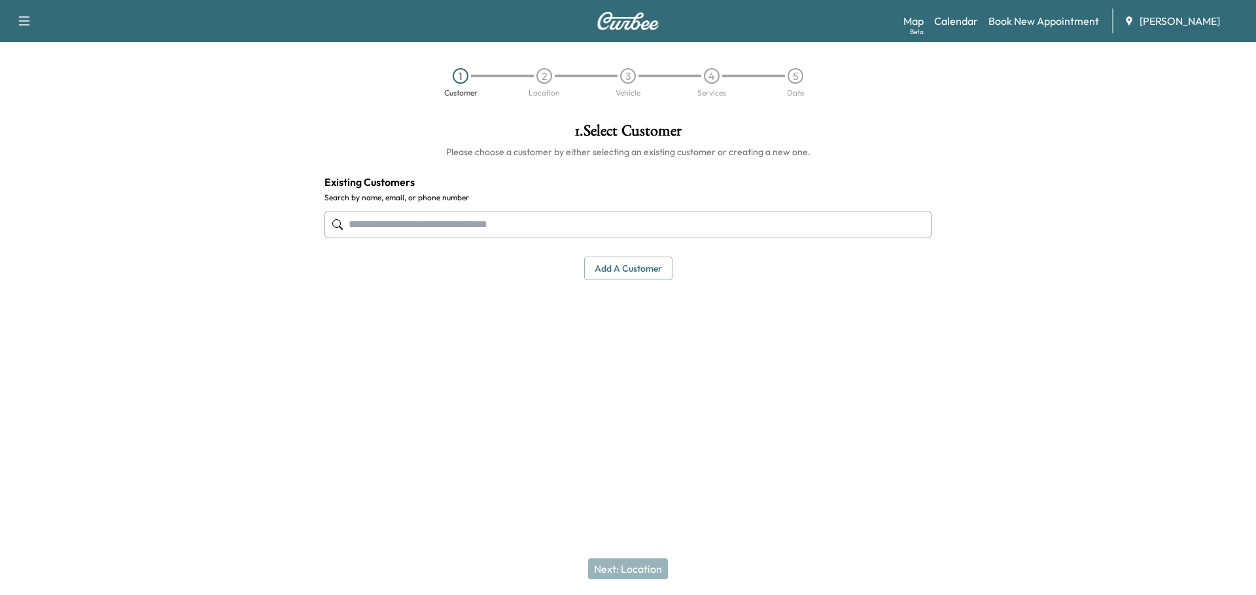
click at [537, 229] on input "text" at bounding box center [627, 224] width 607 height 27
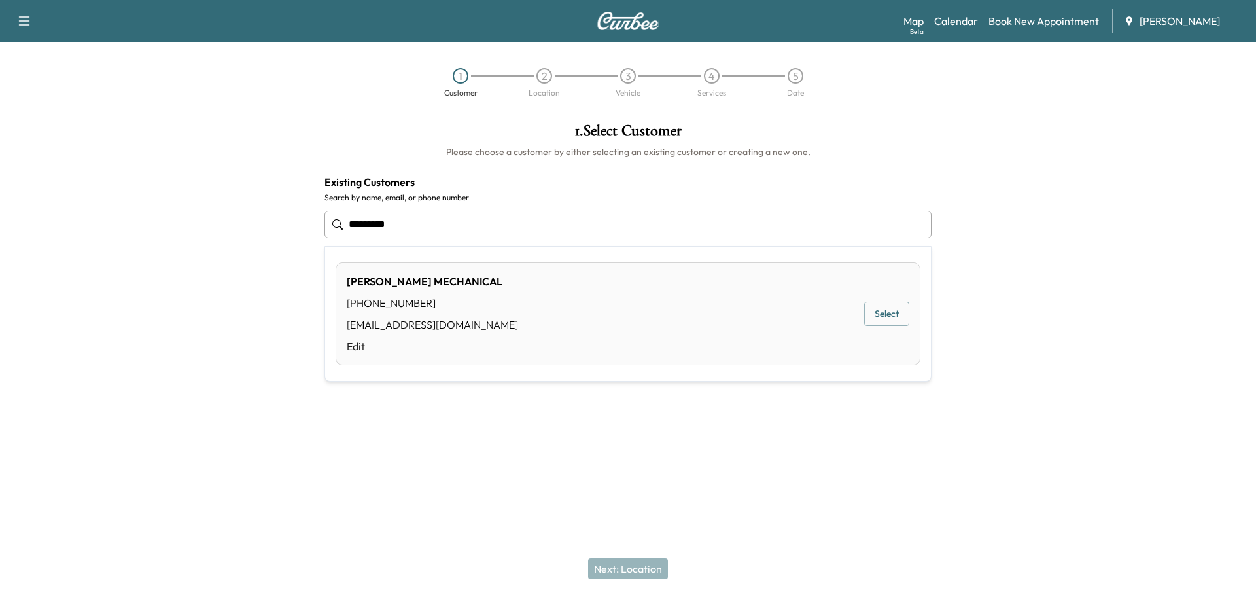
click at [877, 313] on button "Select" at bounding box center [886, 314] width 45 height 24
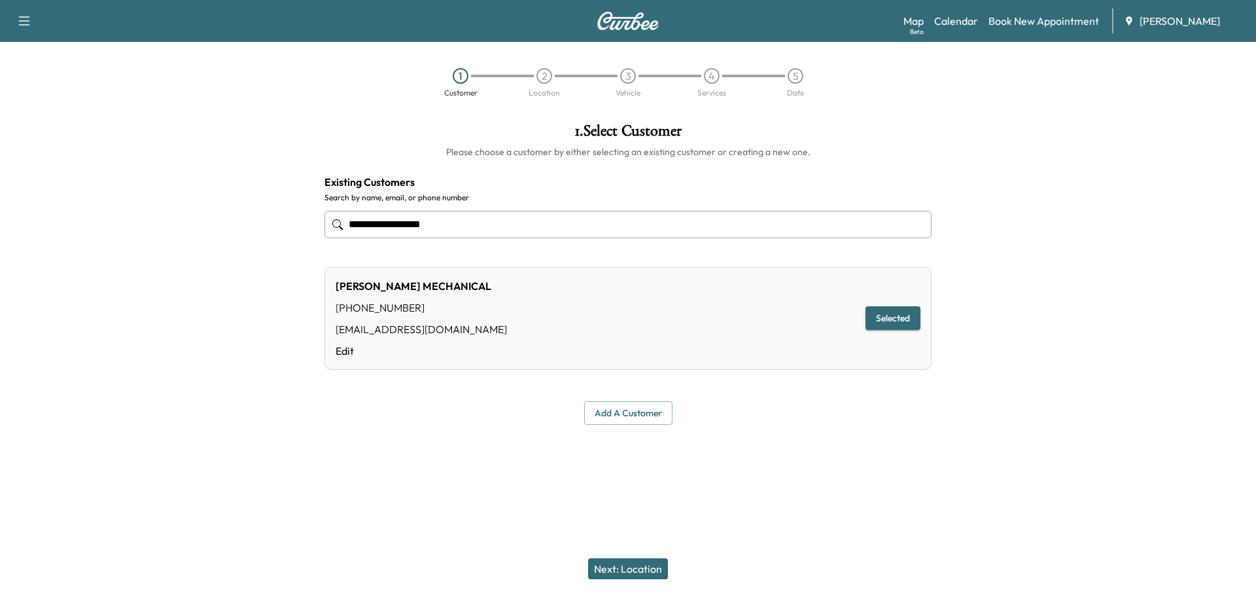
type input "**********"
click at [638, 573] on button "Next: Location" at bounding box center [628, 568] width 80 height 21
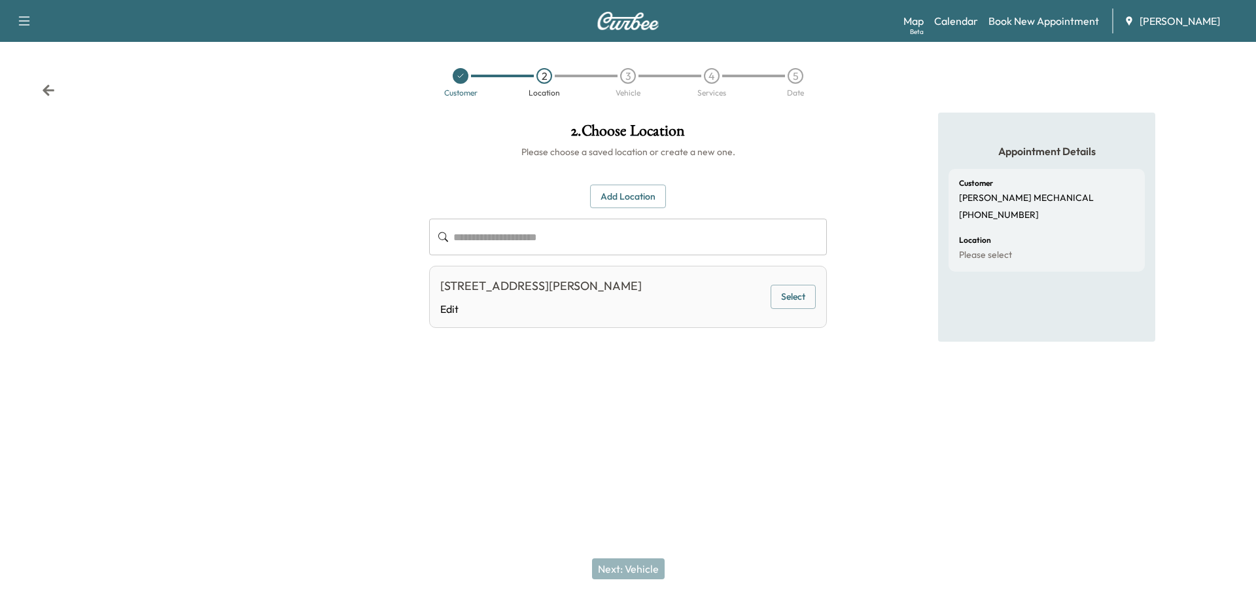
click at [801, 300] on button "Select" at bounding box center [793, 297] width 45 height 24
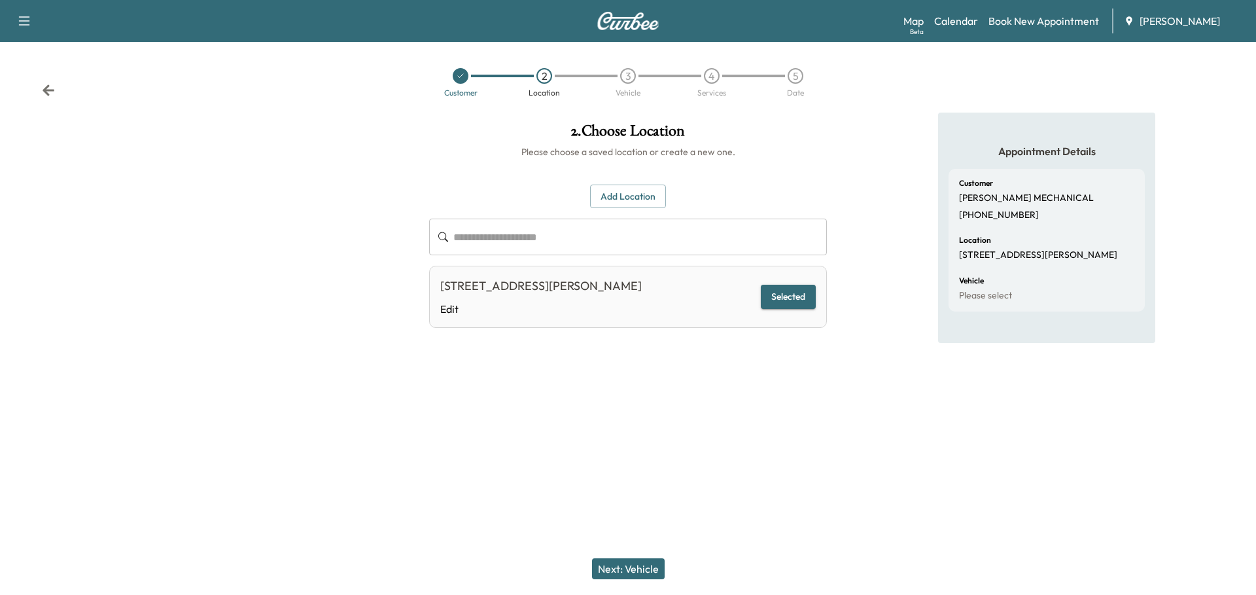
click at [633, 565] on button "Next: Vehicle" at bounding box center [628, 568] width 73 height 21
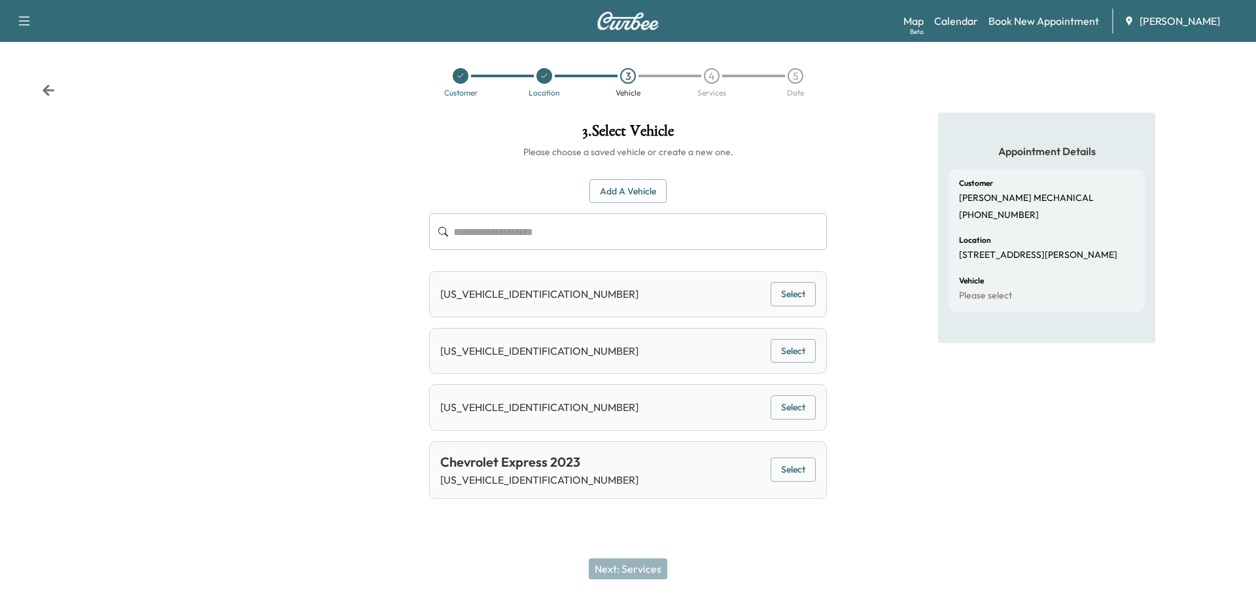
click at [794, 469] on button "Select" at bounding box center [793, 469] width 45 height 24
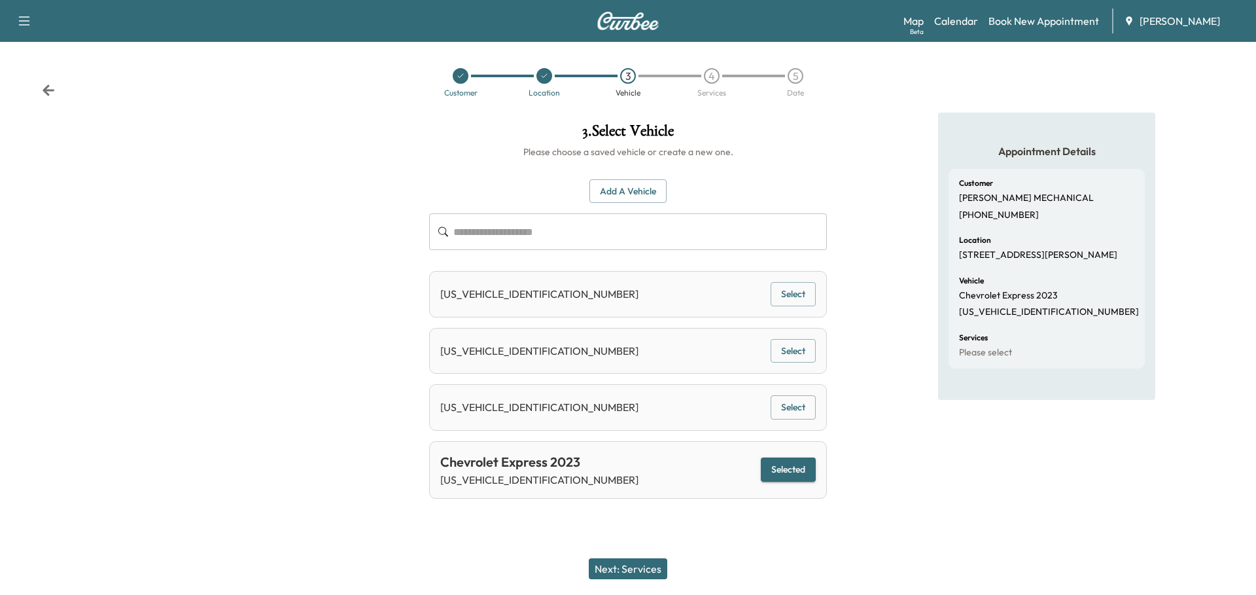
click at [644, 567] on button "Next: Services" at bounding box center [628, 568] width 79 height 21
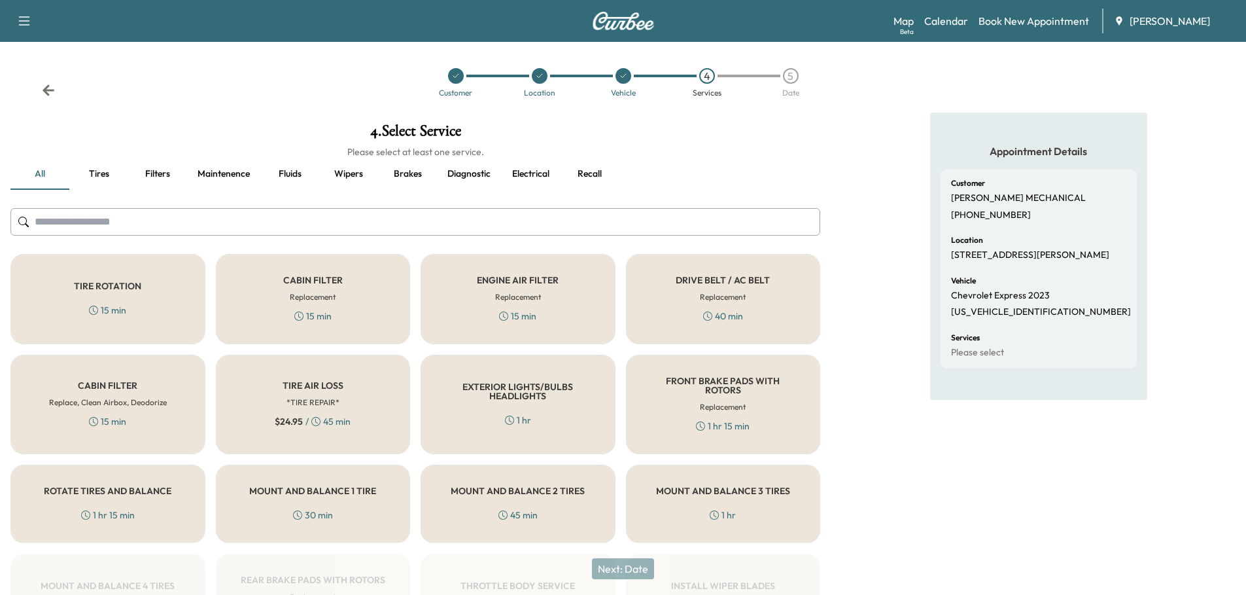
click at [344, 398] on div "TIRE AIR LOSS *TIRE REPAIR* $ 24.95 / 45 min" at bounding box center [313, 404] width 195 height 99
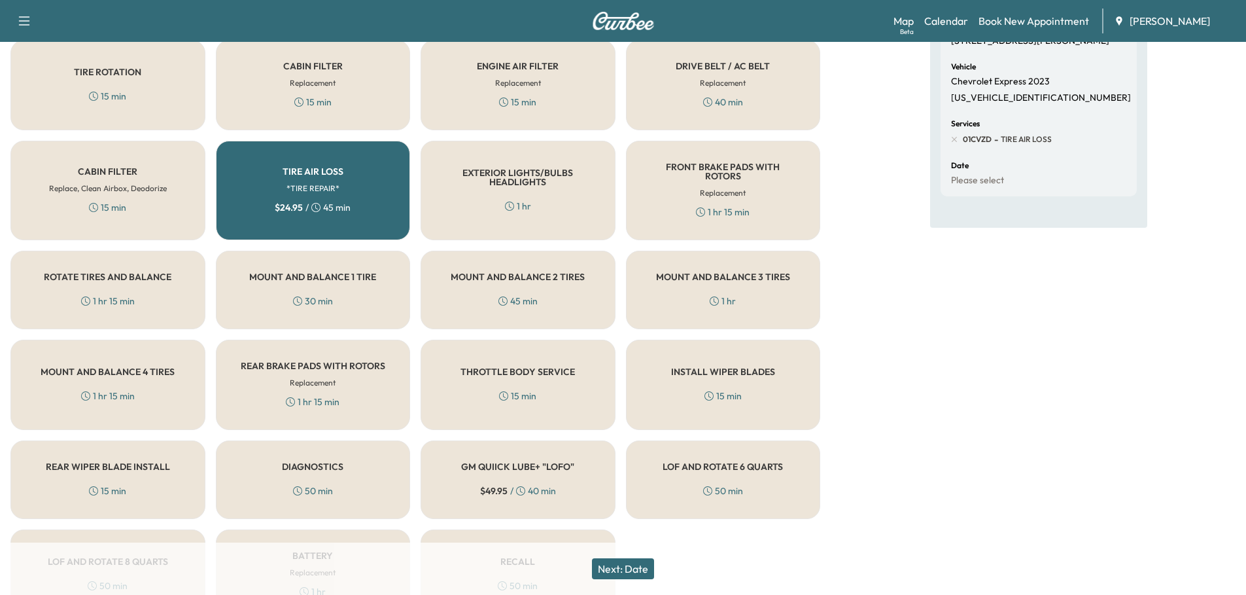
scroll to position [282, 0]
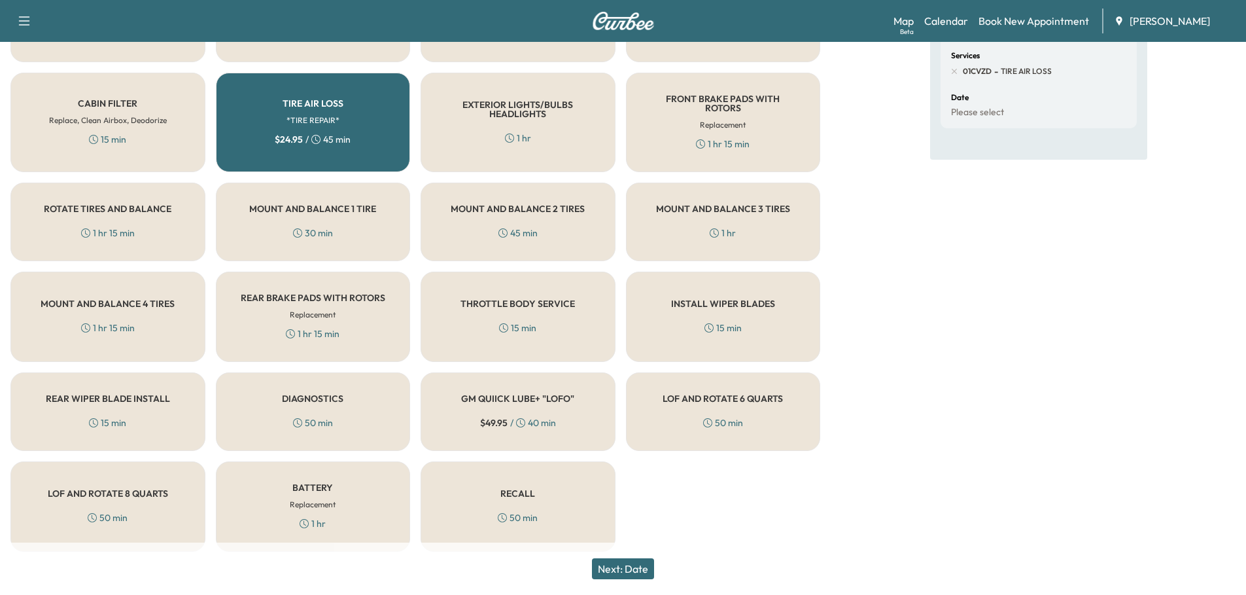
click at [544, 487] on div "RECALL 50 min" at bounding box center [518, 506] width 195 height 90
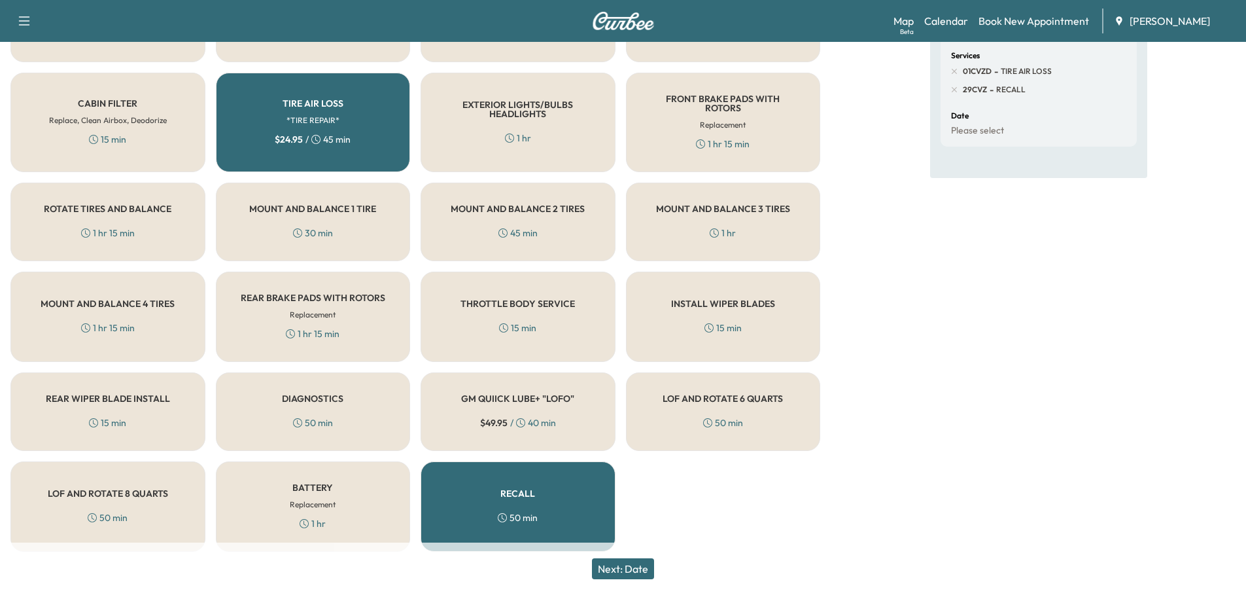
click at [626, 568] on button "Next: Date" at bounding box center [623, 568] width 62 height 21
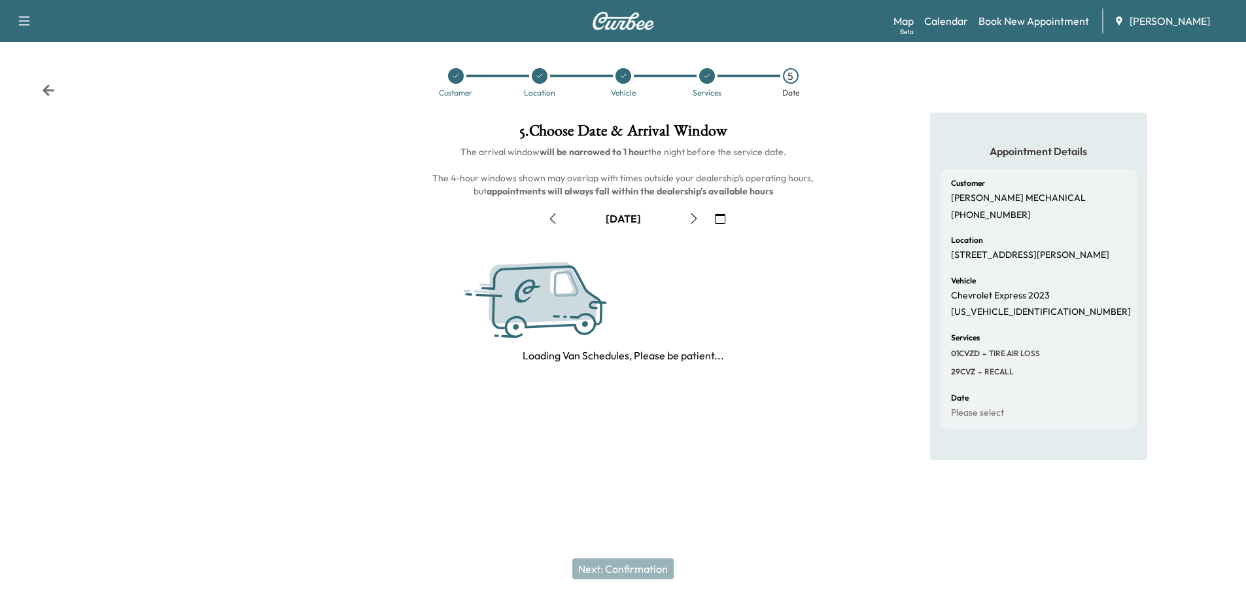
scroll to position [0, 0]
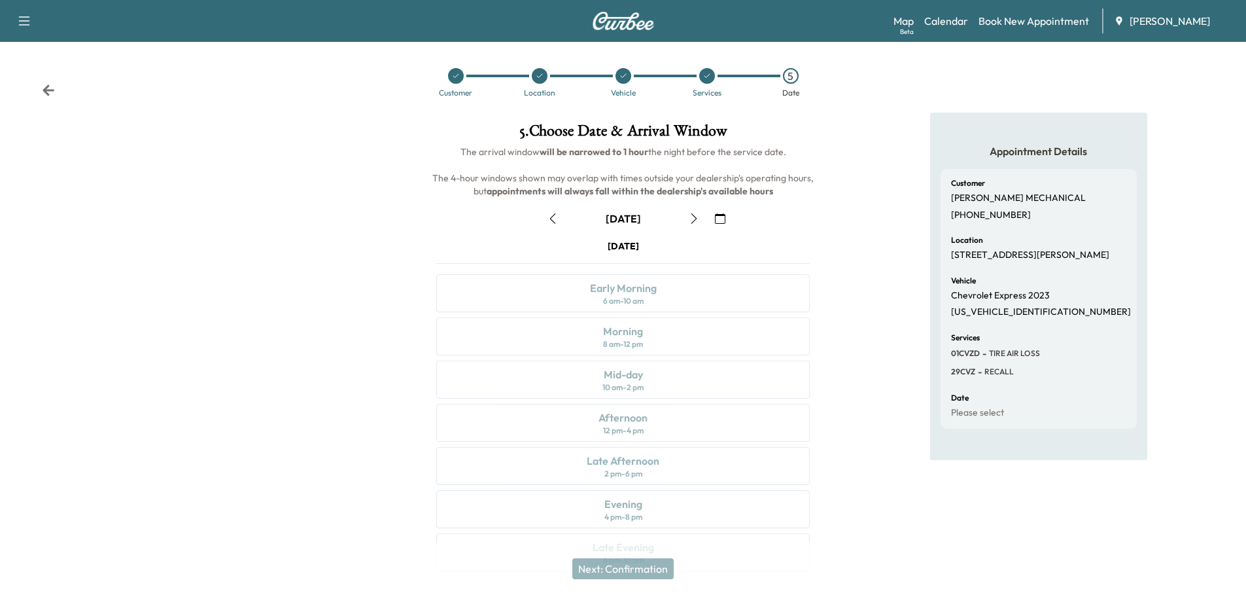
click at [723, 217] on icon "button" at bounding box center [720, 218] width 10 height 10
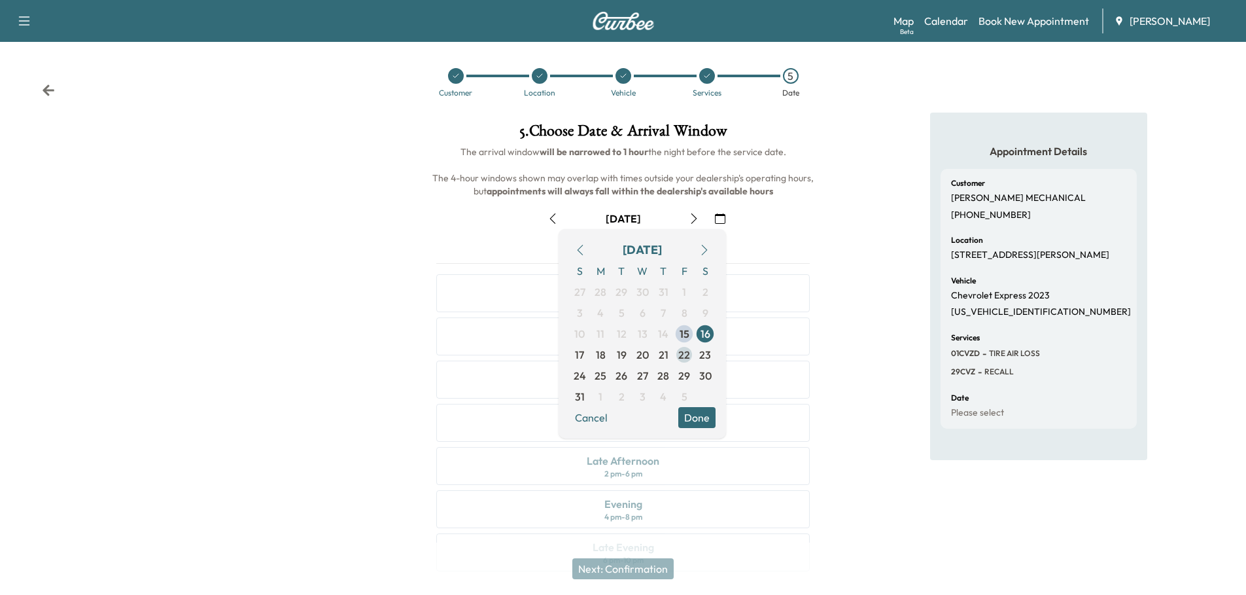
click at [683, 357] on span "22" at bounding box center [684, 355] width 12 height 16
click at [701, 414] on button "Done" at bounding box center [696, 417] width 37 height 21
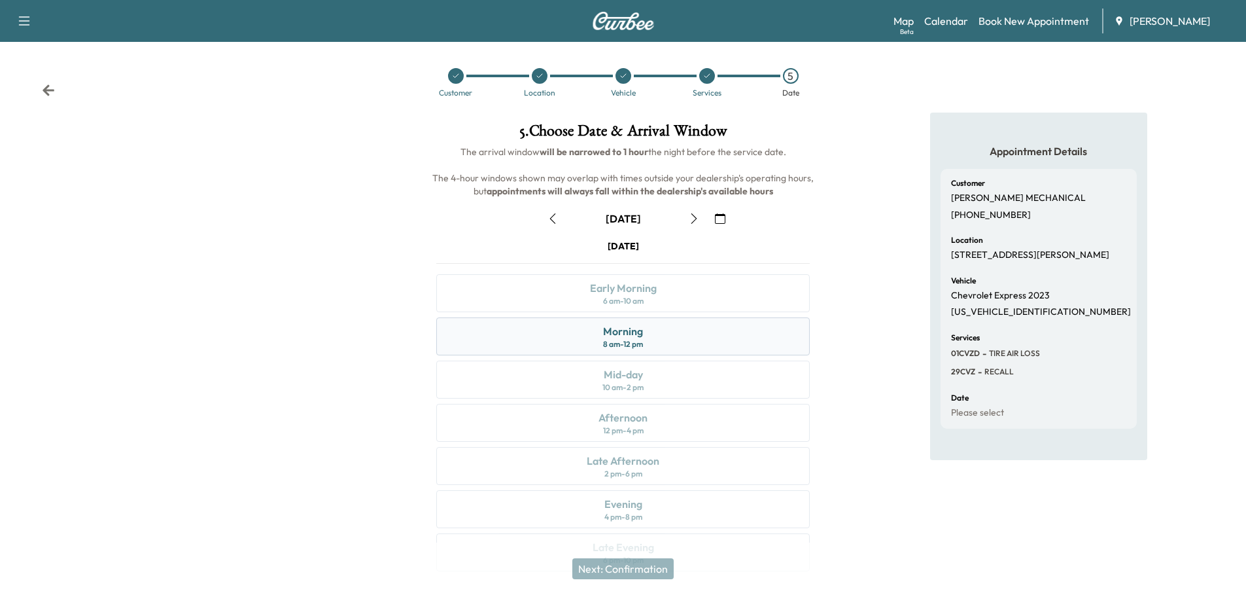
click at [610, 332] on div "Morning" at bounding box center [623, 331] width 40 height 16
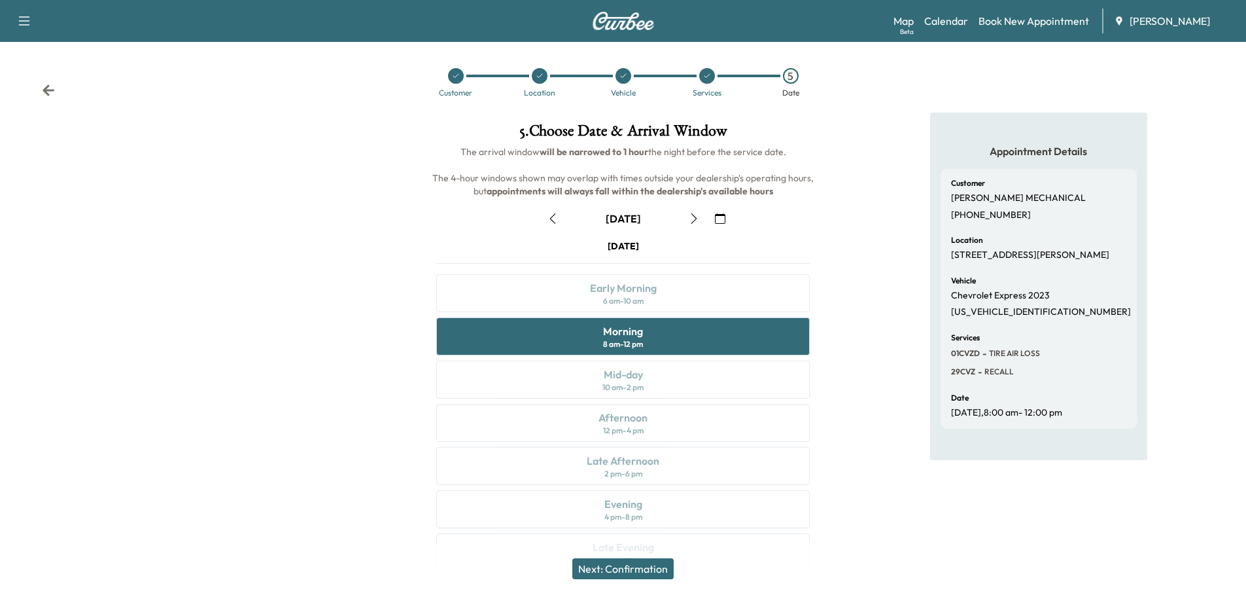
click at [654, 566] on button "Next: Confirmation" at bounding box center [622, 568] width 101 height 21
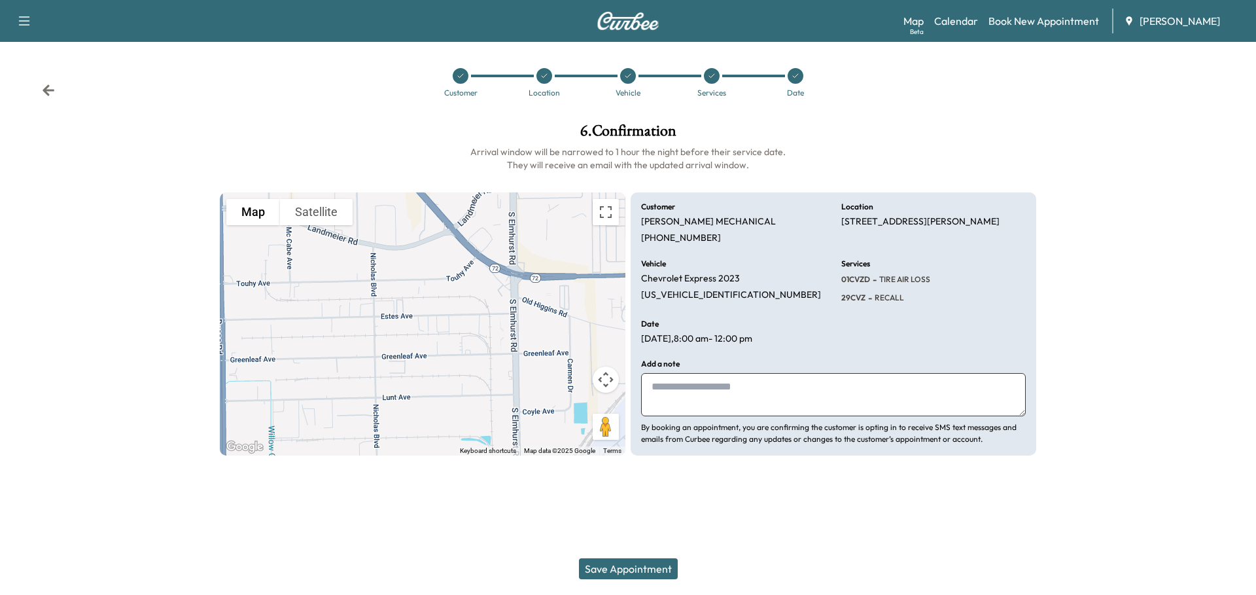
click at [676, 381] on textarea at bounding box center [833, 394] width 385 height 43
type textarea "**********"
click at [628, 564] on button "Save Appointment" at bounding box center [628, 568] width 99 height 21
click at [646, 570] on button "Save Appointment" at bounding box center [628, 568] width 99 height 21
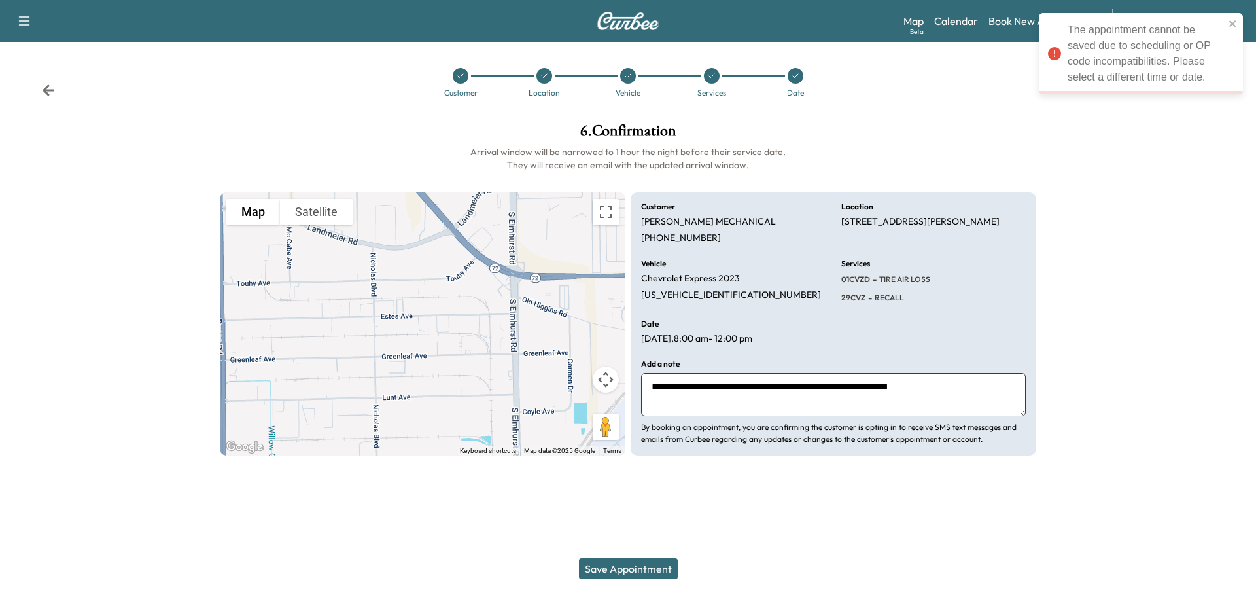
click at [1196, 75] on div "The appointment cannot be saved due to scheduling or OP code incompatibilities.…" at bounding box center [1146, 53] width 157 height 63
drag, startPoint x: 1194, startPoint y: 16, endPoint x: 1185, endPoint y: 31, distance: 17.3
click at [1185, 31] on div "The appointment cannot be saved due to scheduling or OP code incompatibilities.…" at bounding box center [1141, 53] width 204 height 81
drag, startPoint x: 1162, startPoint y: 46, endPoint x: 1149, endPoint y: 48, distance: 13.8
click at [1152, 48] on div "The appointment cannot be saved due to scheduling or OP code incompatibilities.…" at bounding box center [1146, 53] width 157 height 63
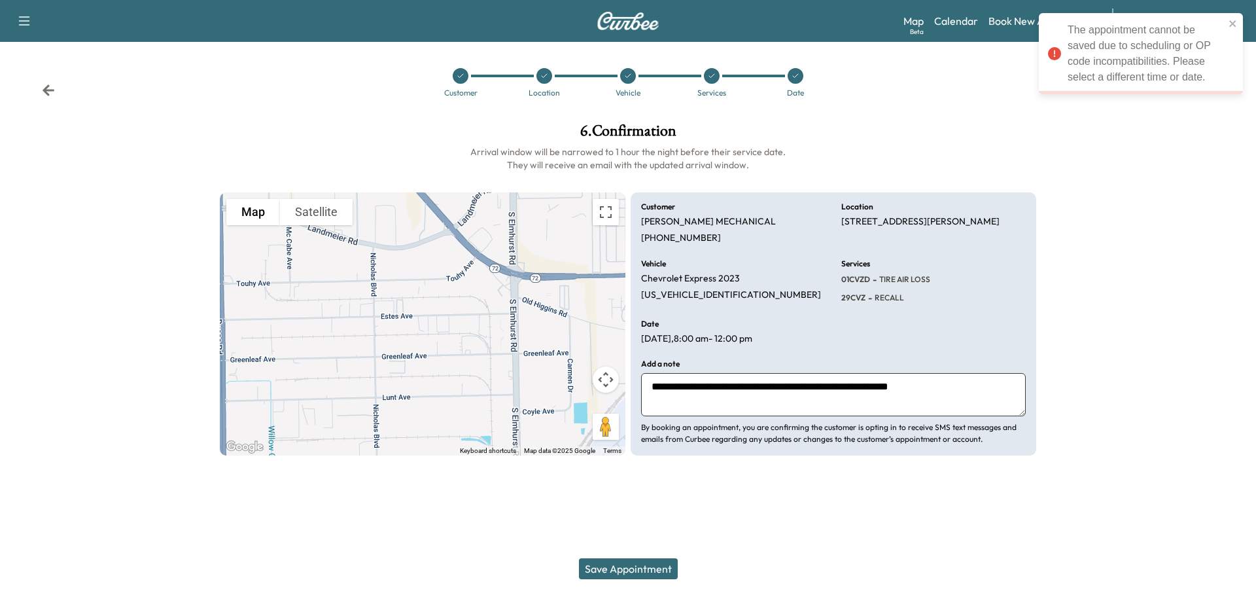
click at [1134, 55] on div "The appointment cannot be saved due to scheduling or OP code incompatibilities.…" at bounding box center [1146, 53] width 157 height 63
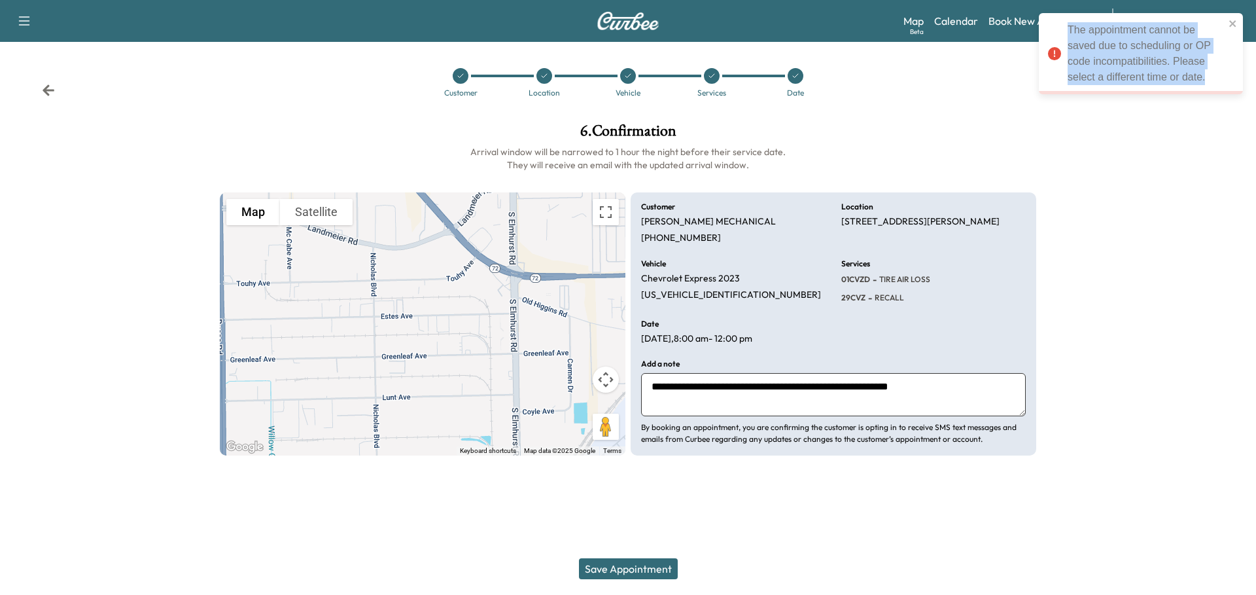
drag, startPoint x: 1066, startPoint y: 28, endPoint x: 1212, endPoint y: 77, distance: 153.3
click at [1212, 77] on div "The appointment cannot be saved due to scheduling or OP code incompatibilities.…" at bounding box center [1136, 53] width 184 height 71
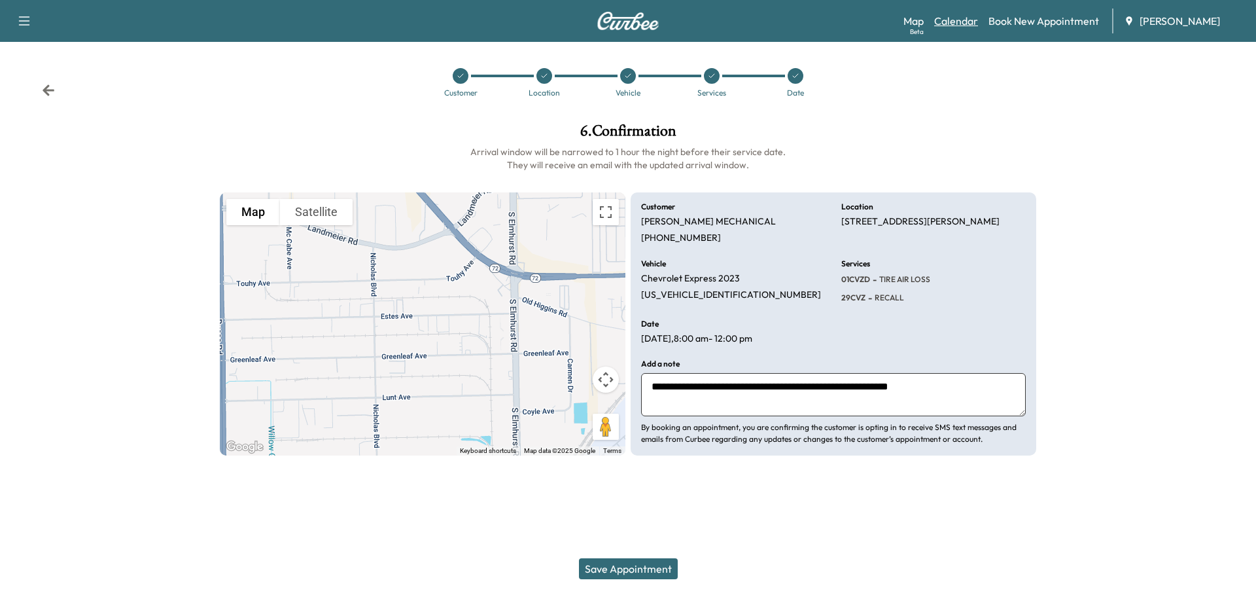
click at [964, 21] on link "Calendar" at bounding box center [956, 21] width 44 height 16
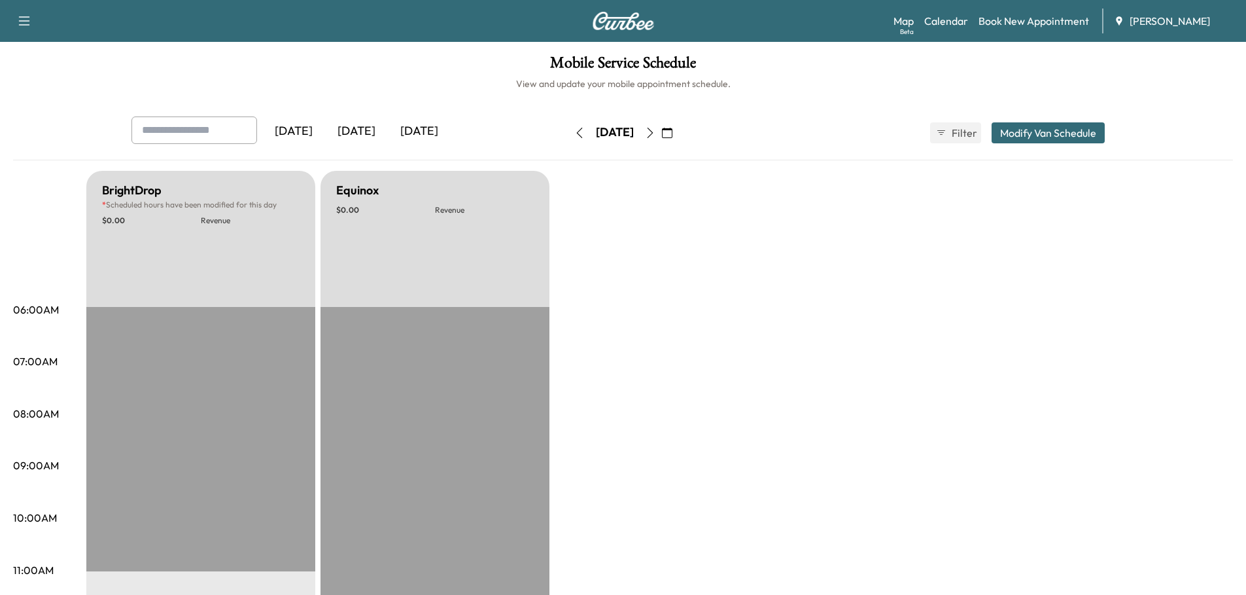
click at [672, 133] on icon "button" at bounding box center [667, 133] width 10 height 10
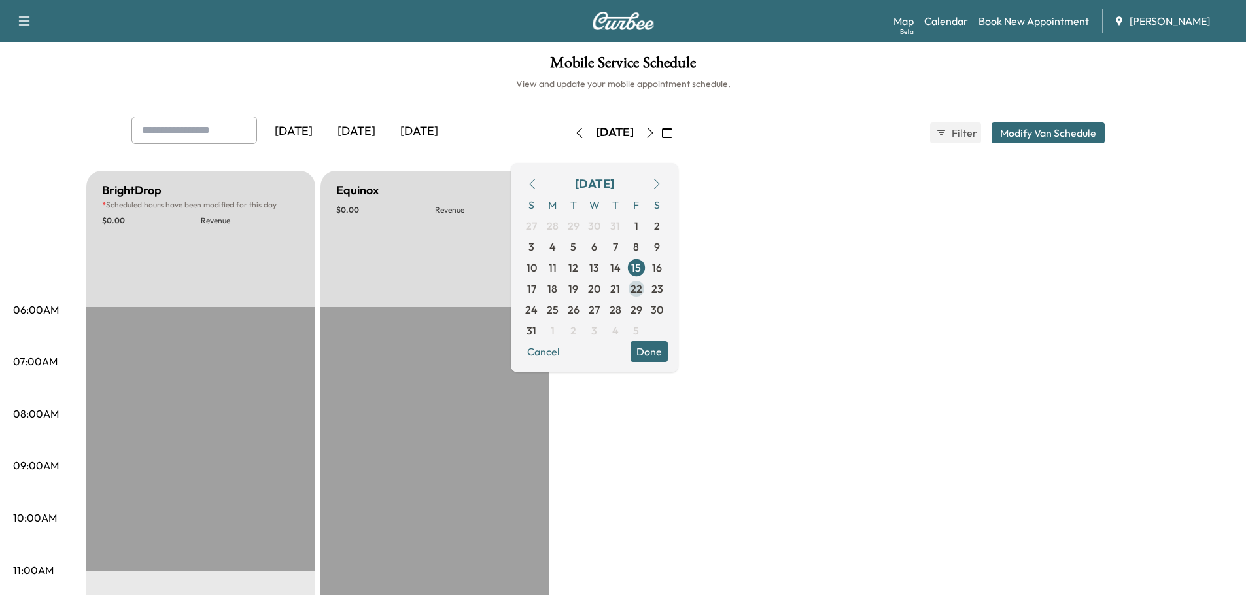
click at [642, 285] on span "22" at bounding box center [637, 289] width 12 height 16
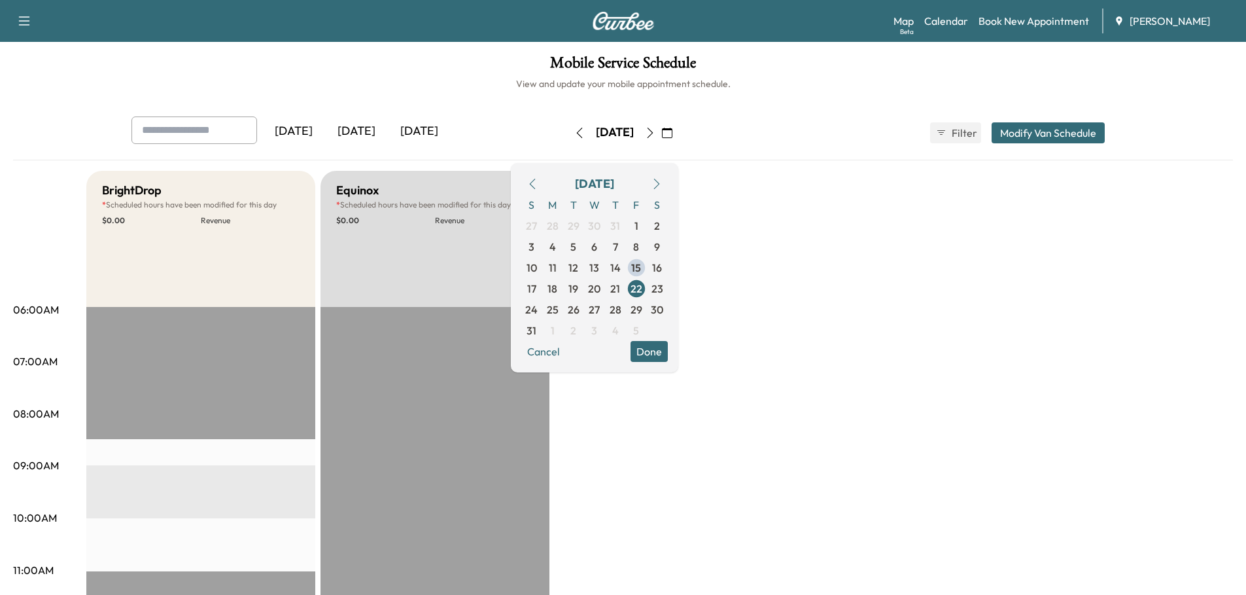
click at [1042, 133] on button "Modify Van Schedule" at bounding box center [1048, 132] width 113 height 21
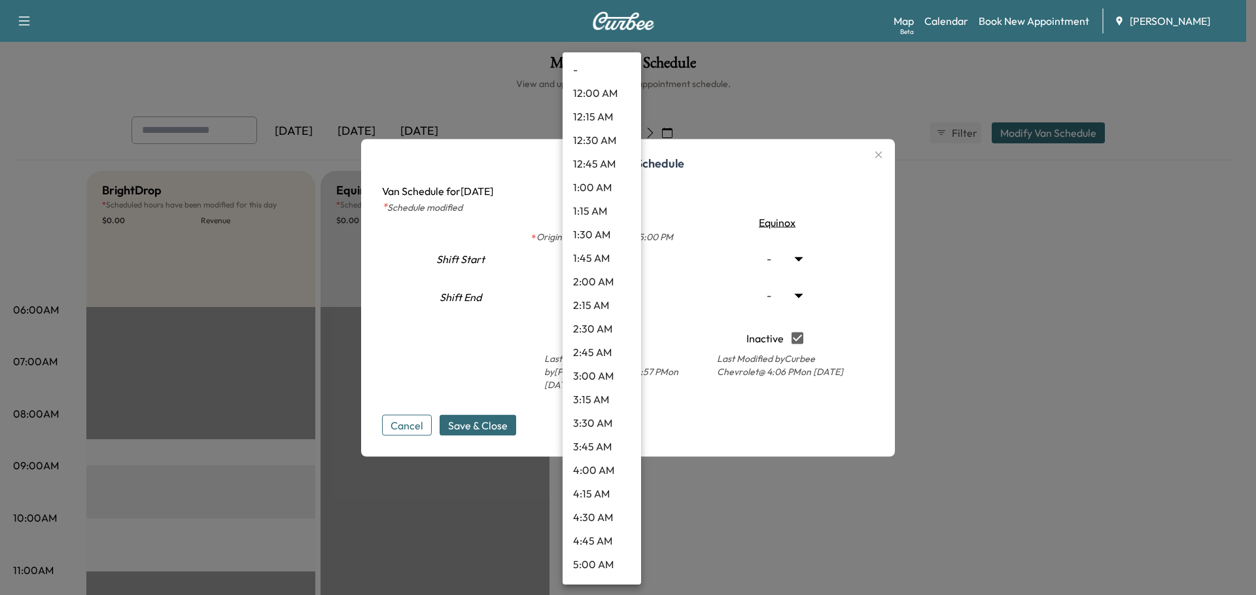
click at [625, 301] on body "Support Log Out Map Beta Calendar Book New Appointment Ray Chevrolet Mobile Ser…" at bounding box center [628, 297] width 1256 height 595
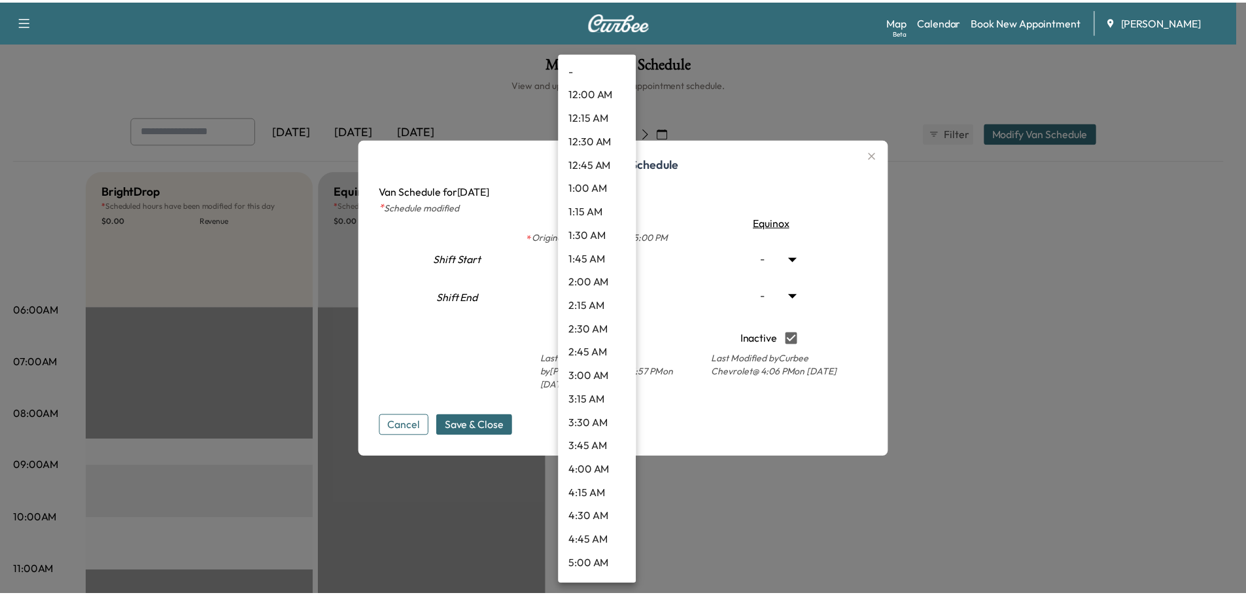
scroll to position [811, 0]
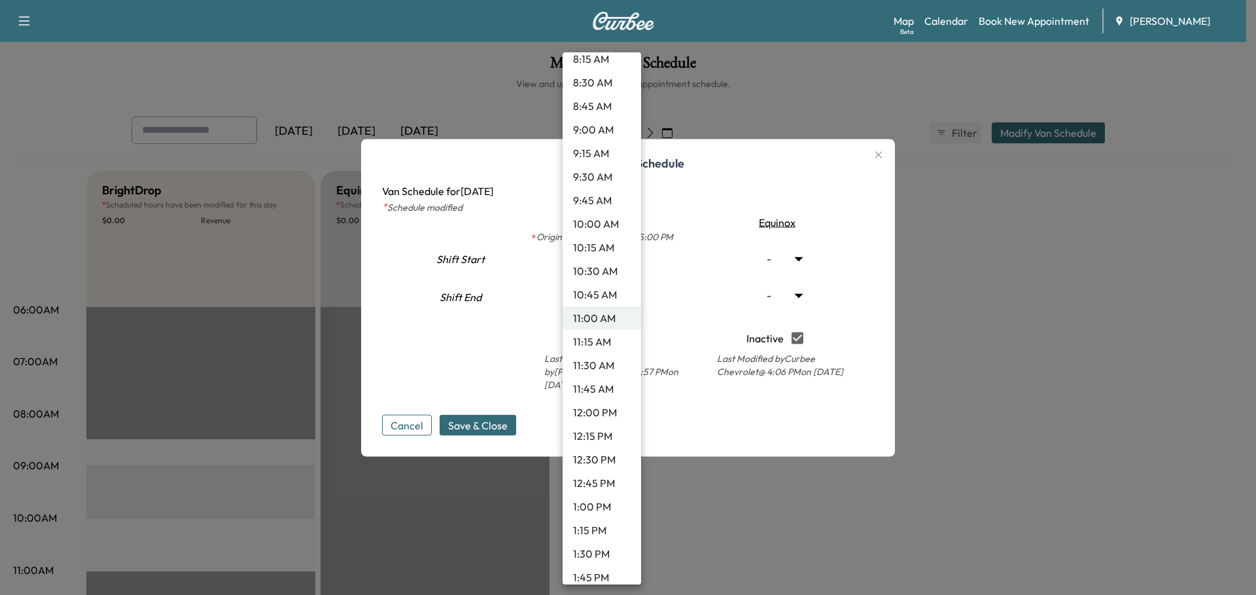
click at [596, 553] on li "1:30 PM" at bounding box center [602, 554] width 79 height 24
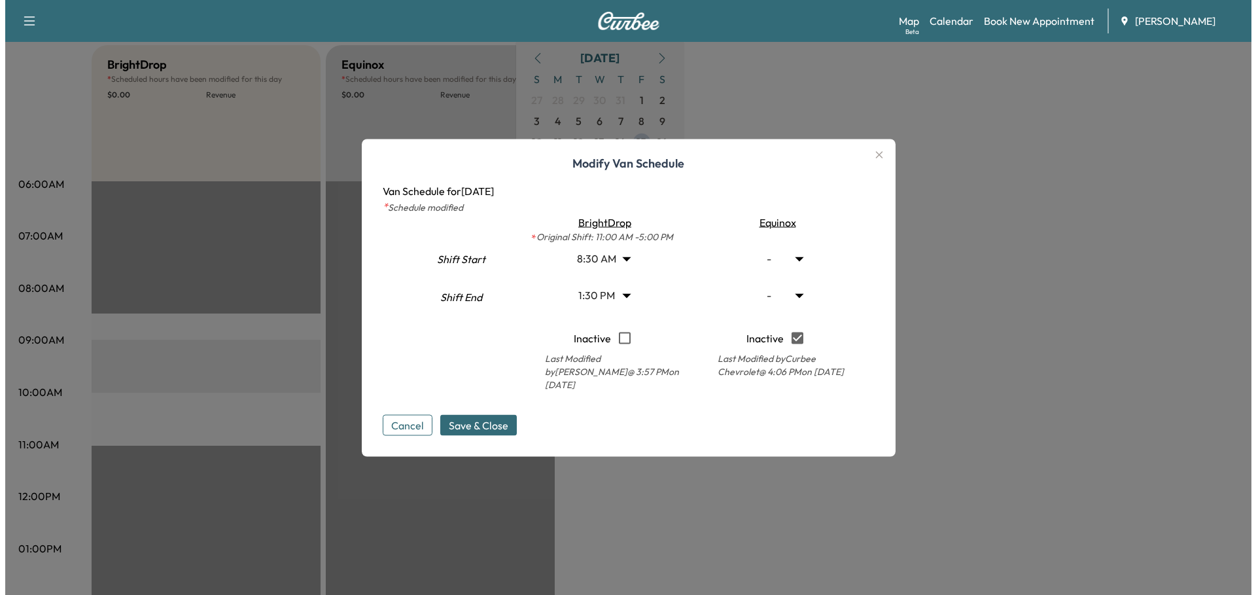
scroll to position [131, 0]
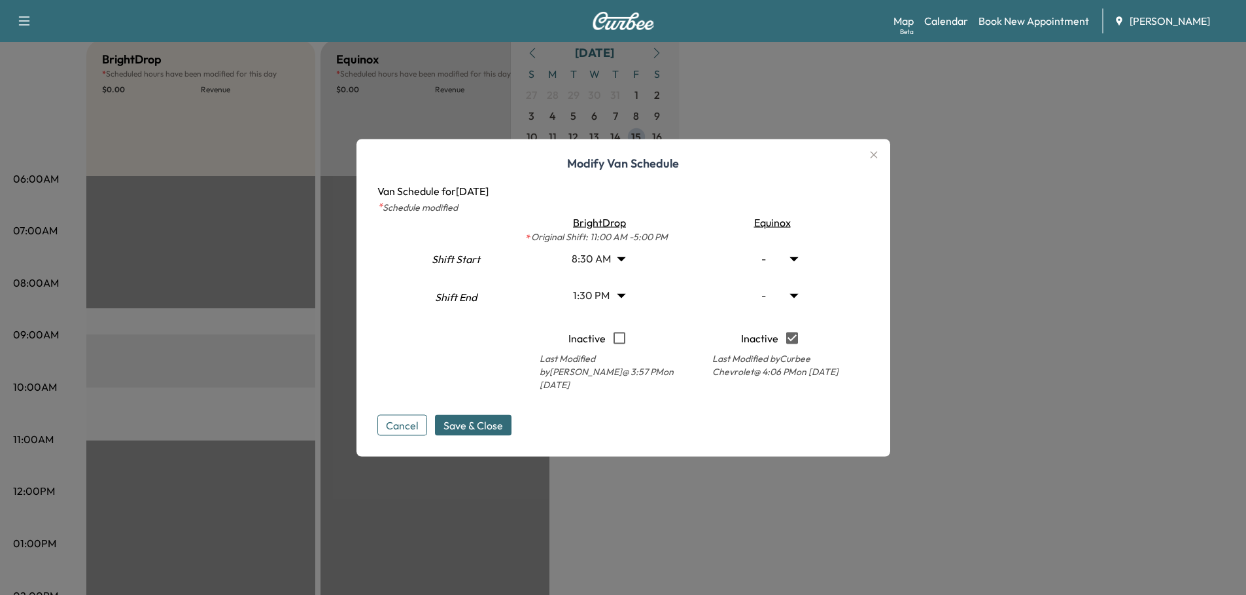
click at [627, 300] on body "Support Log Out Map Beta Calendar Book New Appointment Ray Chevrolet Mobile Ser…" at bounding box center [623, 166] width 1246 height 595
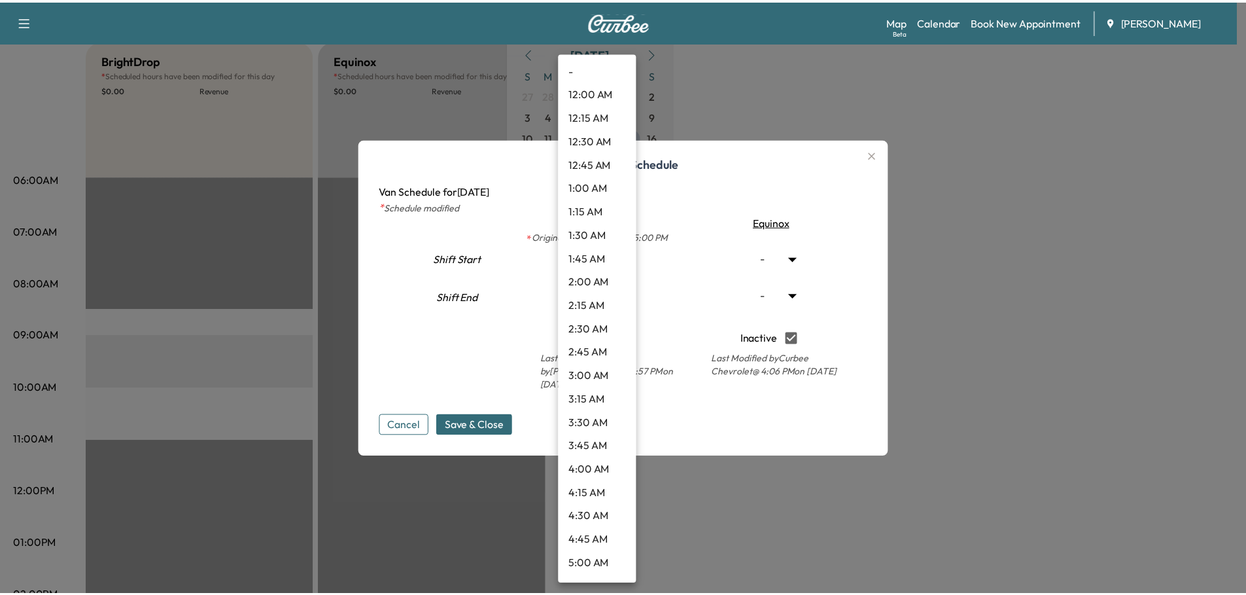
scroll to position [1047, 0]
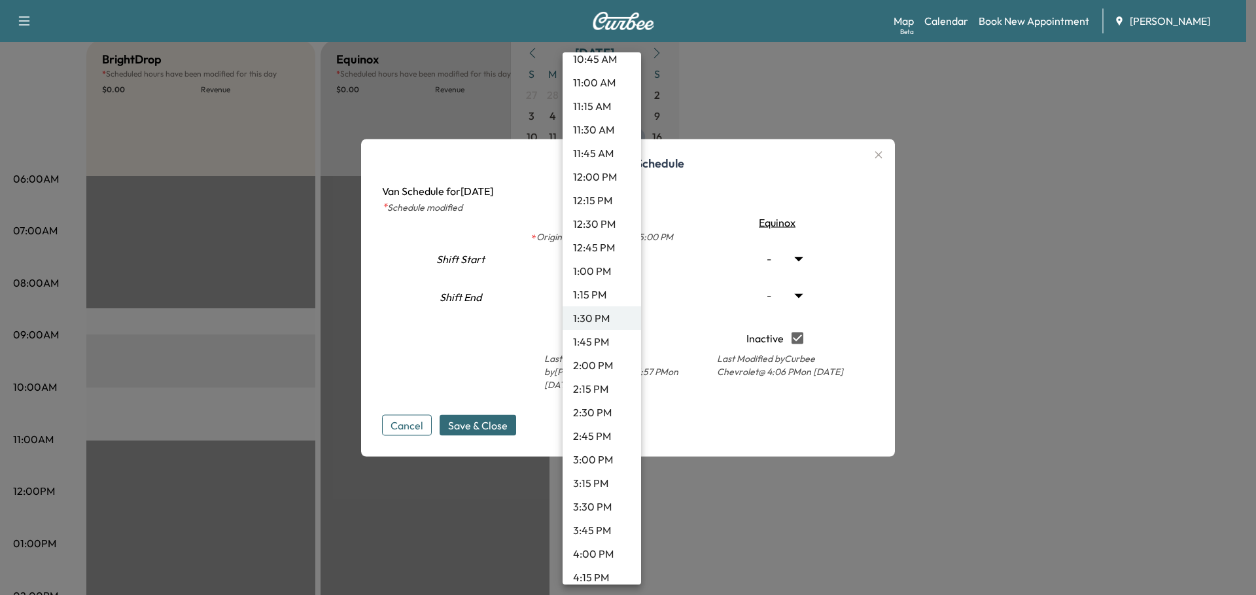
click at [605, 364] on li "2:00 PM" at bounding box center [602, 365] width 79 height 24
type input "**"
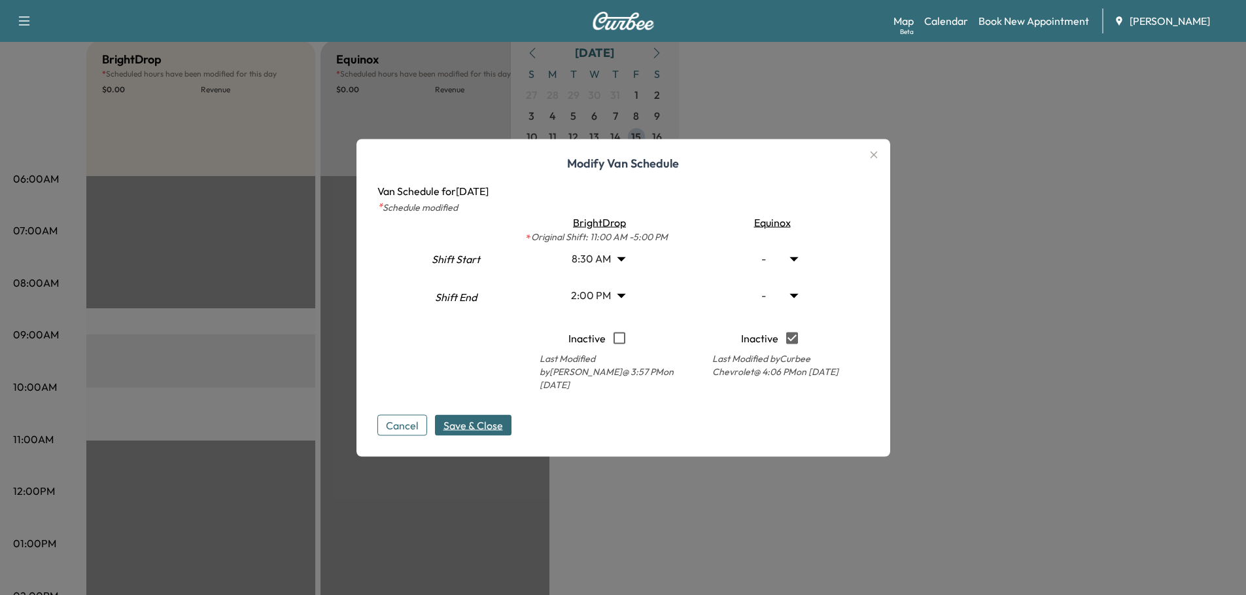
click at [502, 417] on span "Save & Close" at bounding box center [474, 425] width 60 height 16
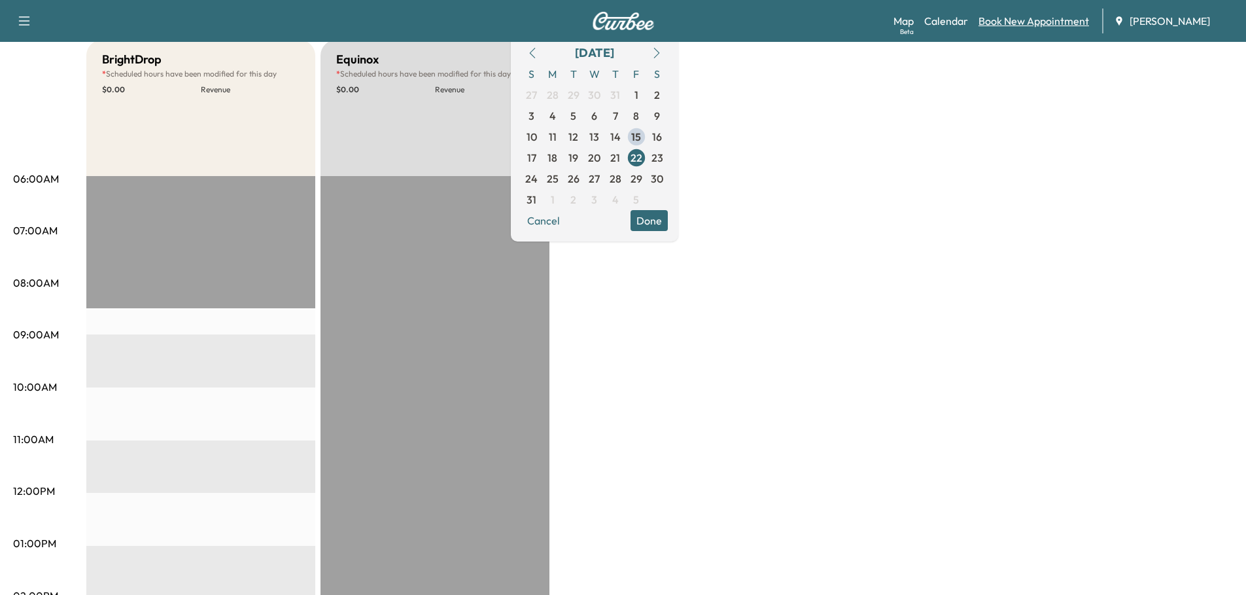
click at [1030, 22] on link "Book New Appointment" at bounding box center [1034, 21] width 111 height 16
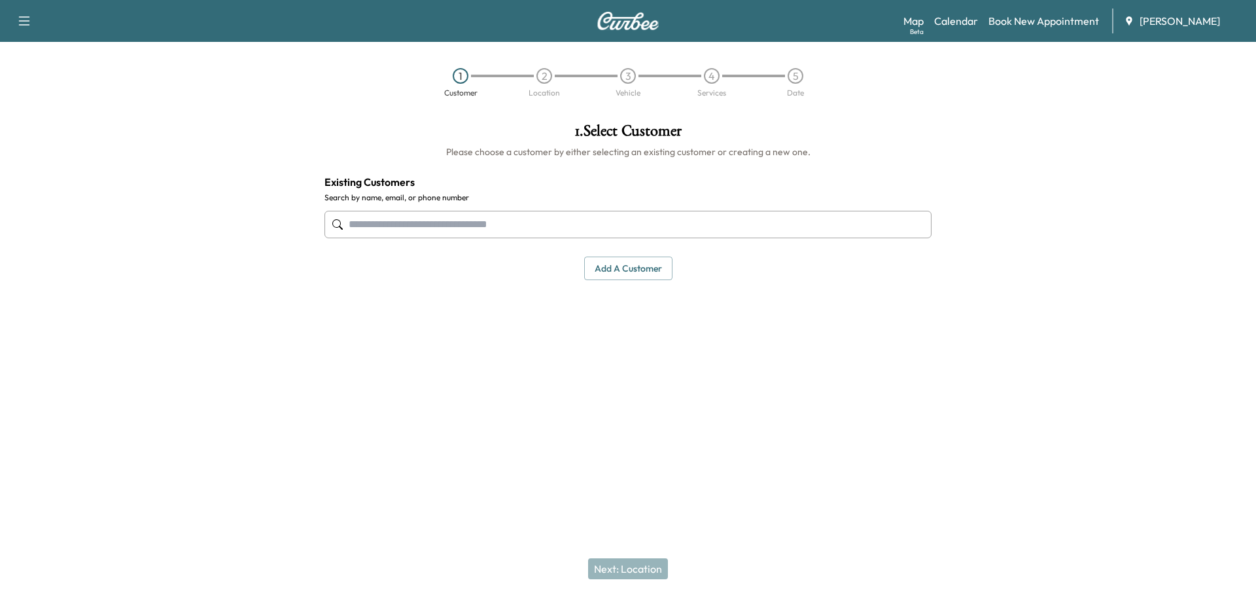
click at [458, 219] on input "text" at bounding box center [627, 224] width 607 height 27
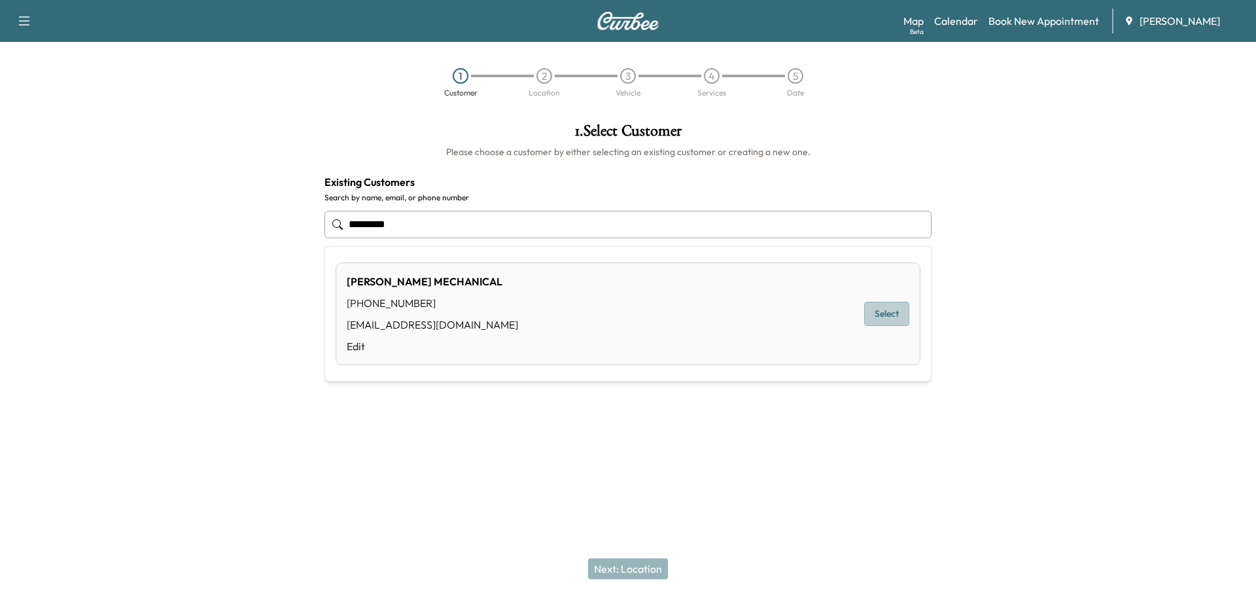
click at [887, 315] on button "Select" at bounding box center [886, 314] width 45 height 24
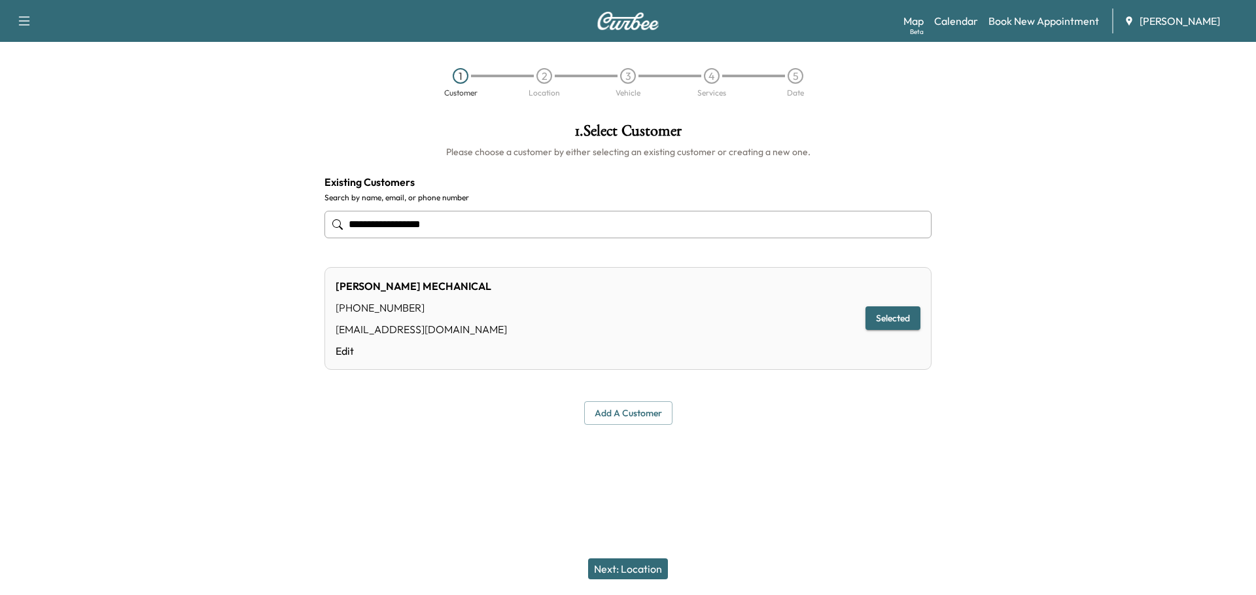
type input "**********"
click at [655, 567] on button "Next: Location" at bounding box center [628, 568] width 80 height 21
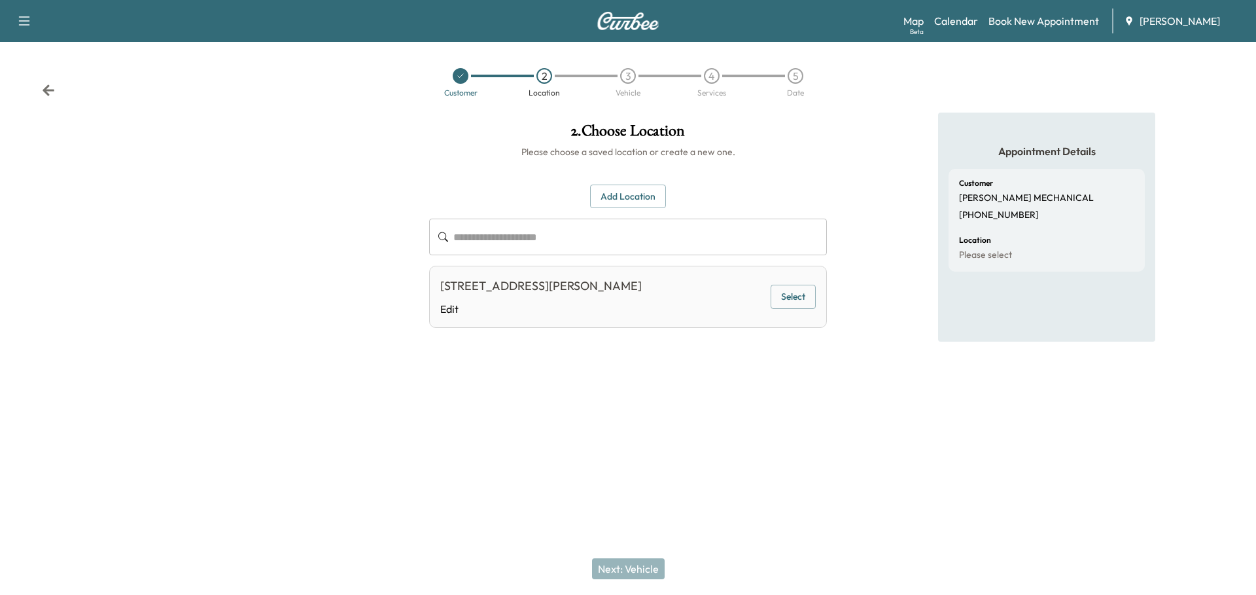
click at [805, 296] on button "Select" at bounding box center [793, 297] width 45 height 24
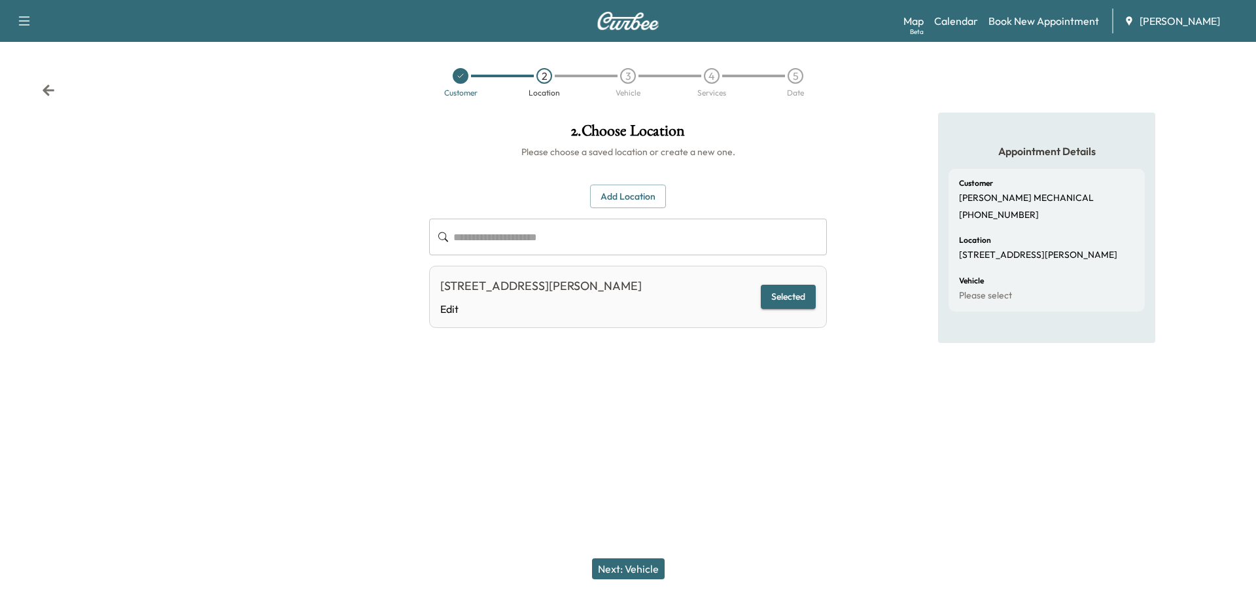
click at [635, 559] on button "Next: Vehicle" at bounding box center [628, 568] width 73 height 21
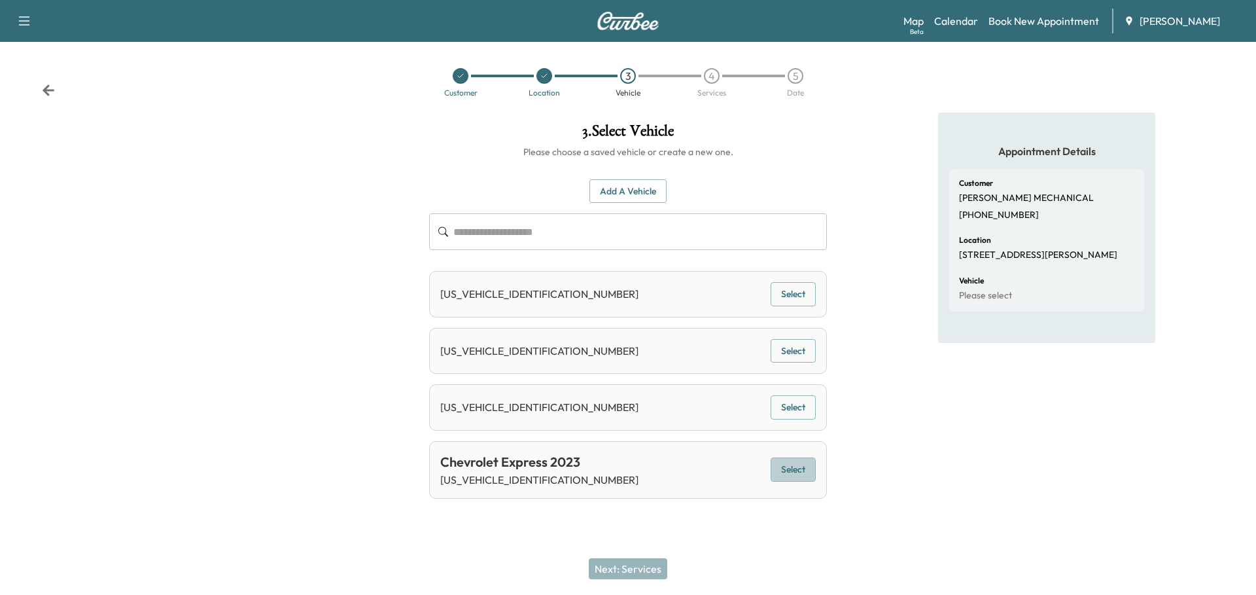
click at [788, 470] on button "Select" at bounding box center [793, 469] width 45 height 24
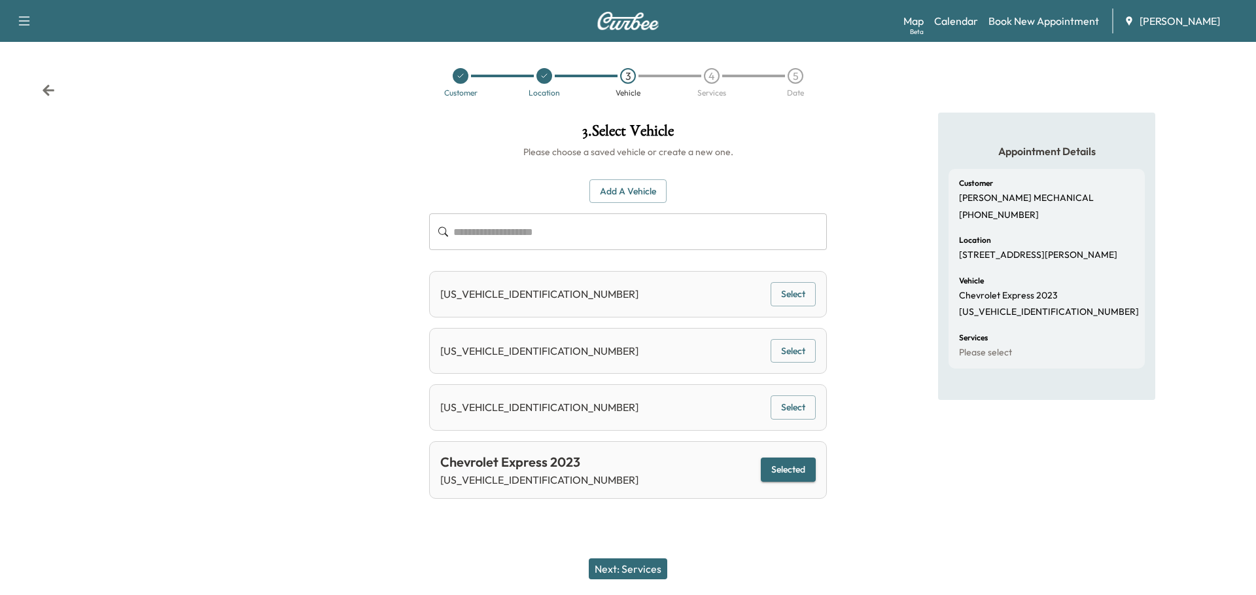
click at [642, 570] on button "Next: Services" at bounding box center [628, 568] width 79 height 21
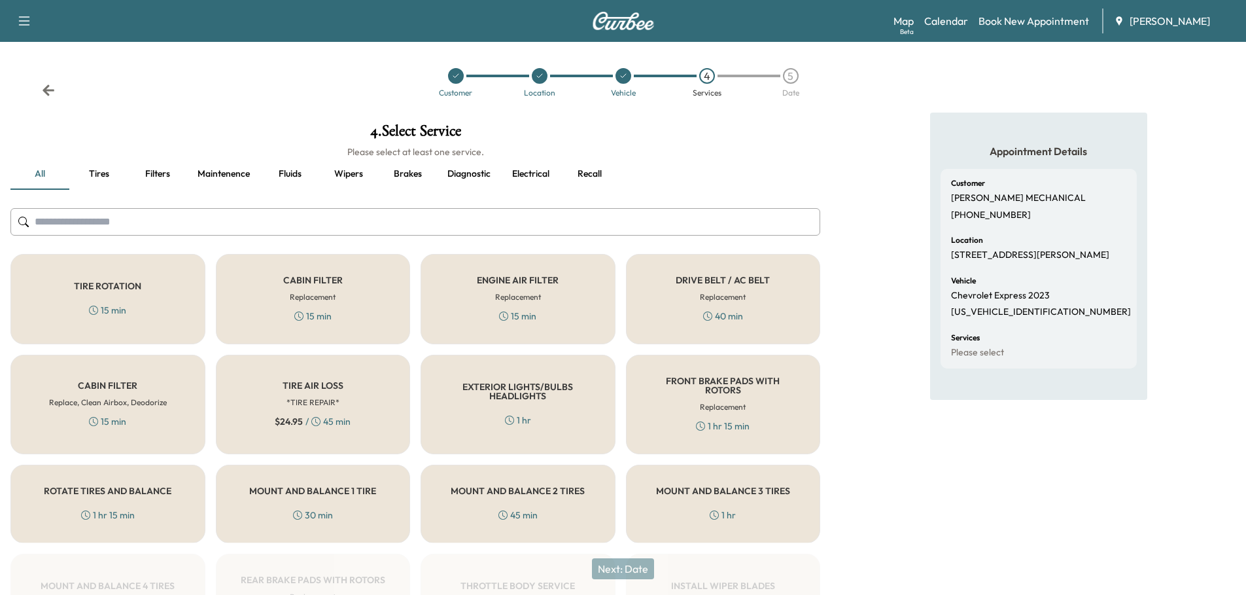
click at [306, 381] on h5 "TIRE AIR LOSS" at bounding box center [313, 385] width 61 height 9
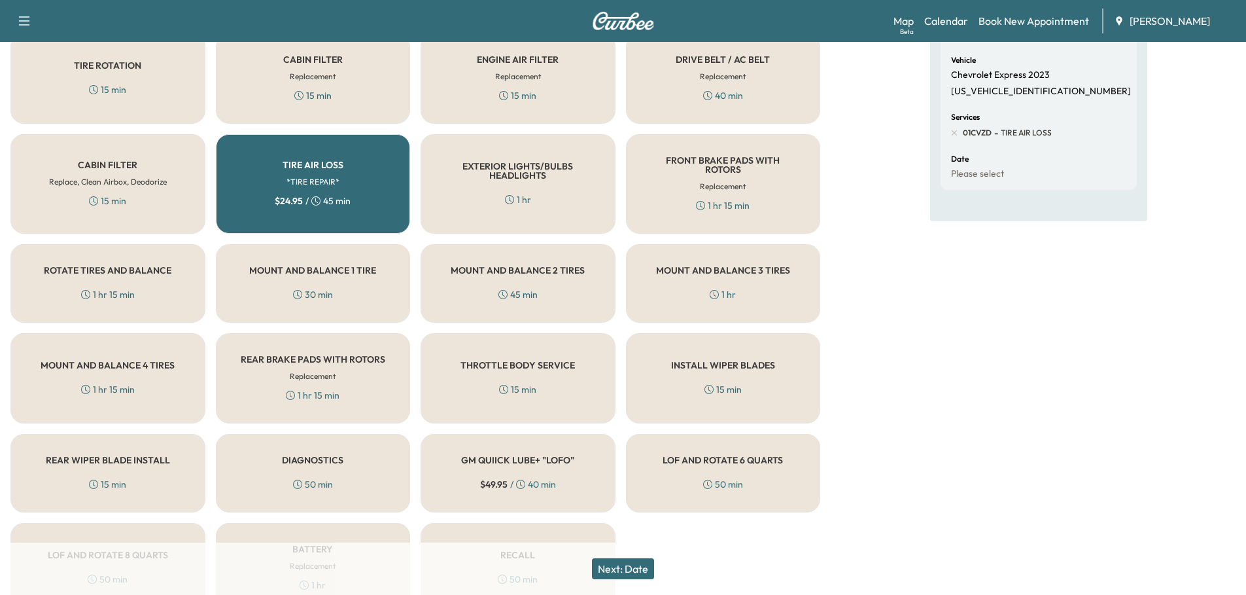
scroll to position [282, 0]
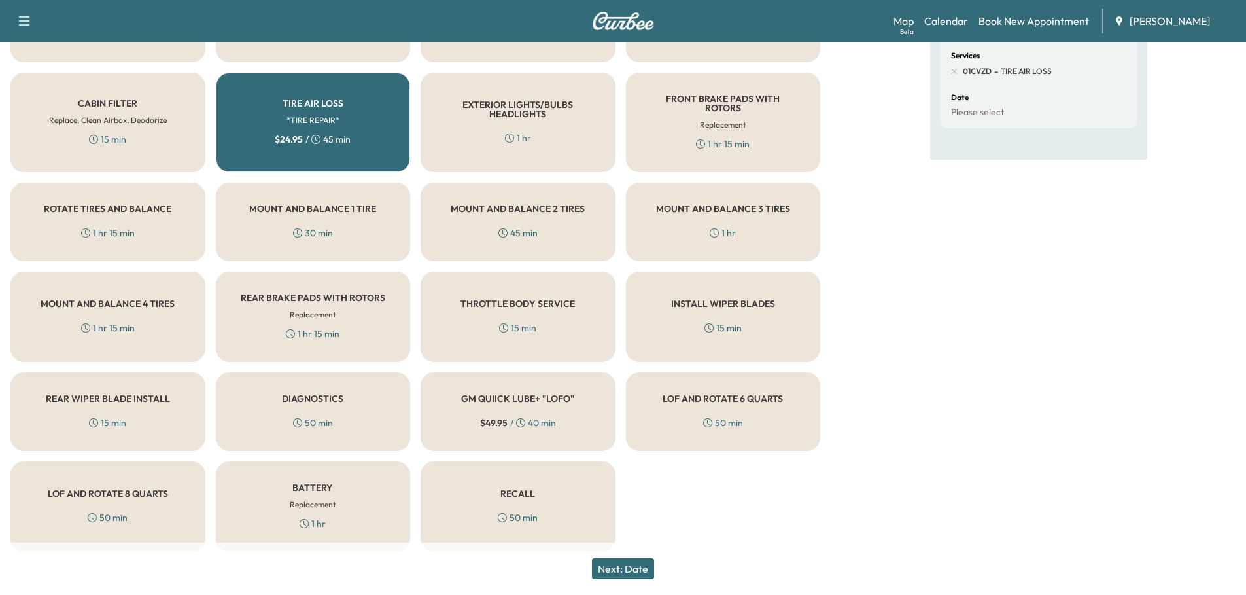
click at [542, 500] on div "RECALL 50 min" at bounding box center [518, 506] width 195 height 90
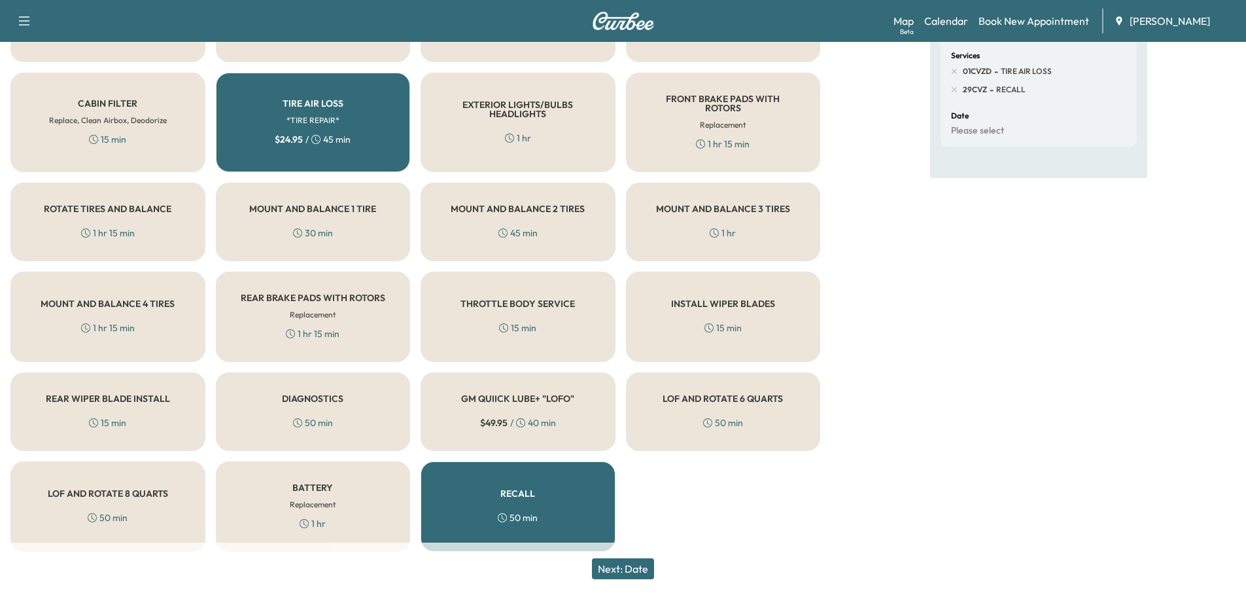
click at [642, 570] on button "Next: Date" at bounding box center [623, 568] width 62 height 21
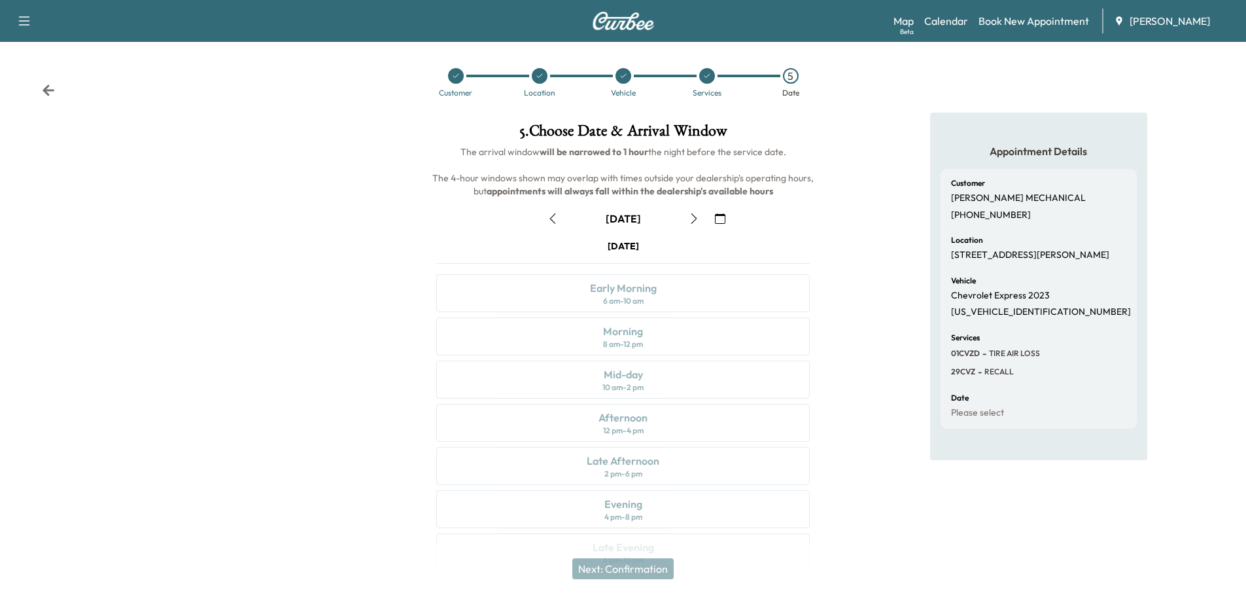
click at [717, 218] on icon "button" at bounding box center [720, 218] width 10 height 10
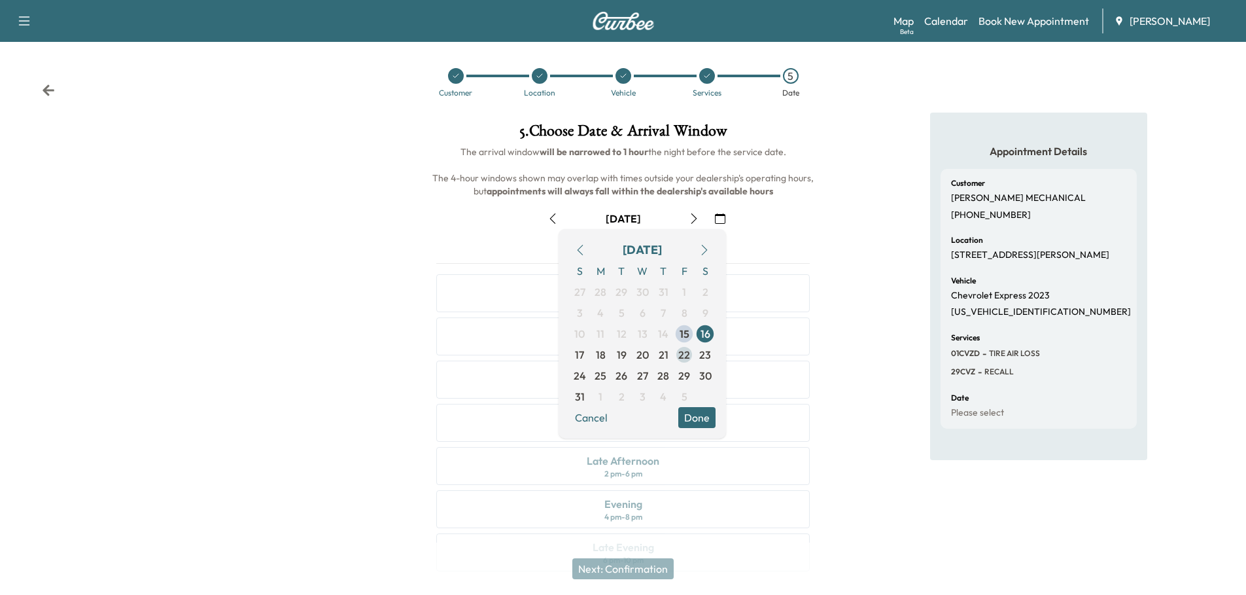
click at [683, 355] on span "22" at bounding box center [684, 355] width 12 height 16
click at [695, 413] on button "Done" at bounding box center [696, 417] width 37 height 21
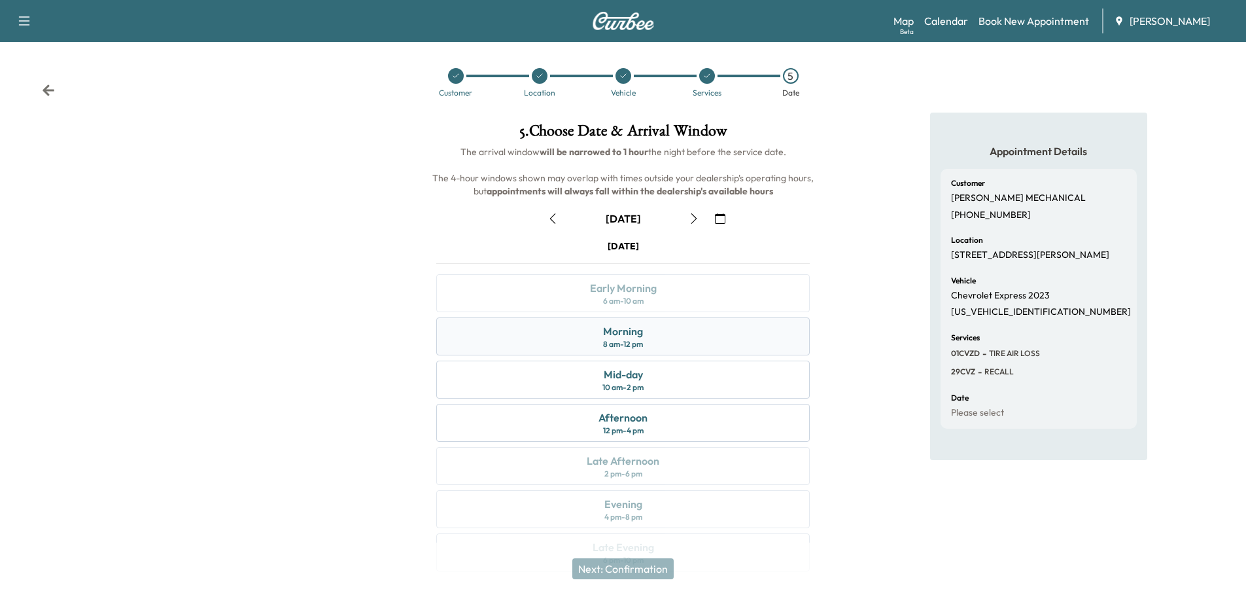
click at [631, 332] on div "Morning" at bounding box center [623, 331] width 40 height 16
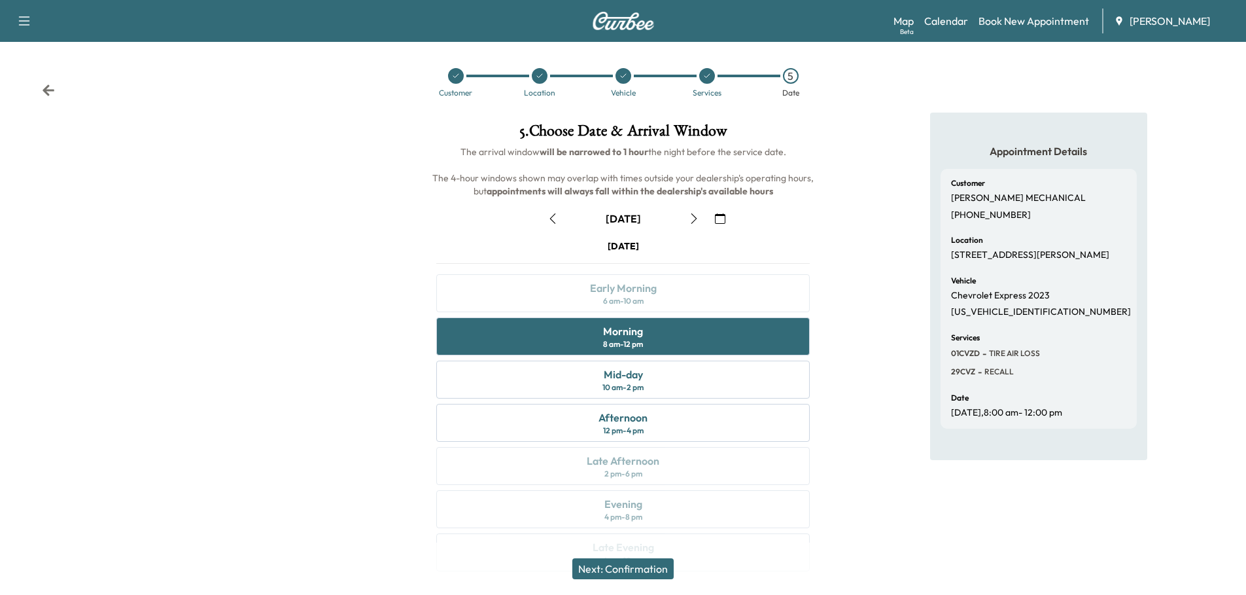
click at [655, 568] on button "Next: Confirmation" at bounding box center [622, 568] width 101 height 21
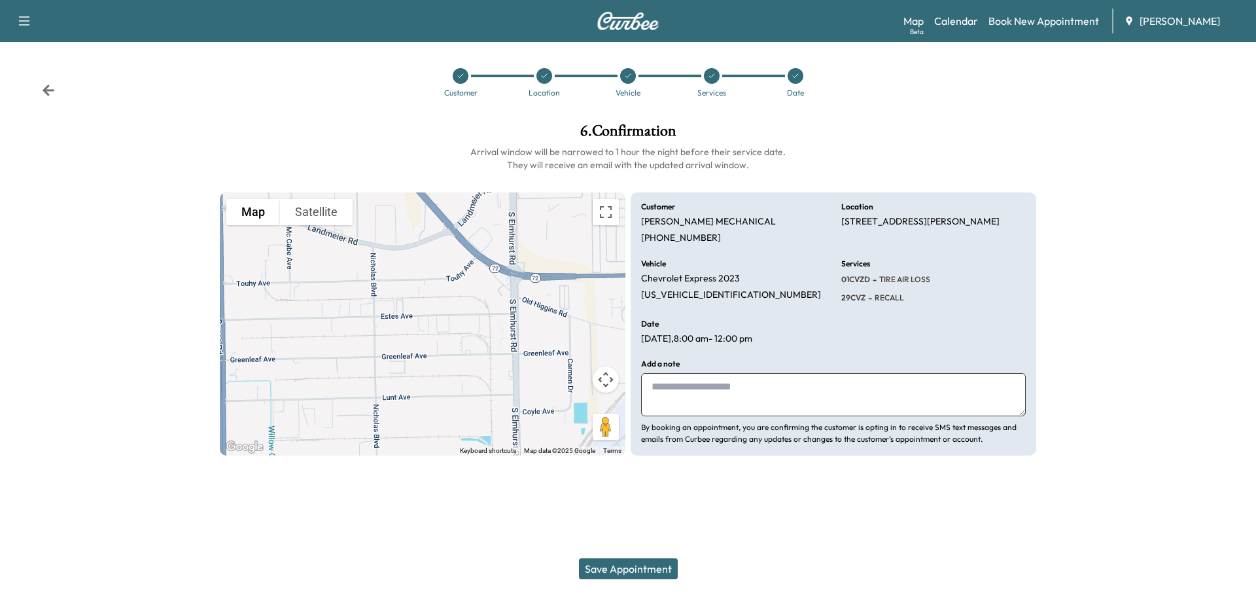
click at [699, 392] on textarea at bounding box center [833, 394] width 385 height 43
type textarea "**********"
click at [627, 566] on button "Save Appointment" at bounding box center [628, 568] width 99 height 21
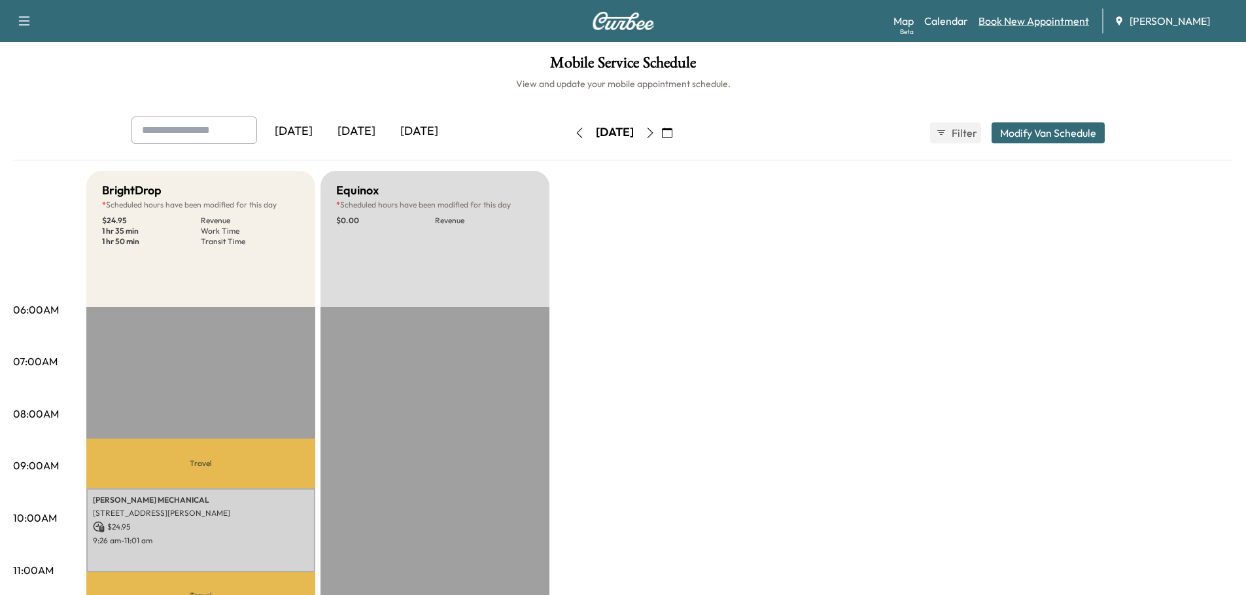
click at [1051, 18] on link "Book New Appointment" at bounding box center [1034, 21] width 111 height 16
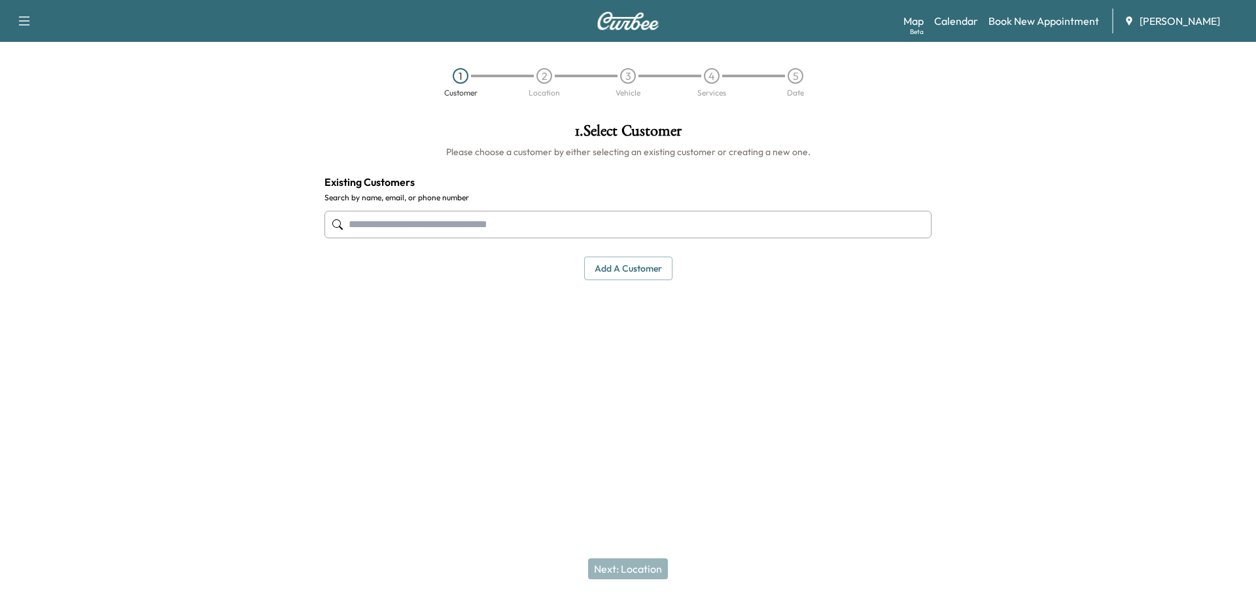
click at [447, 224] on input "text" at bounding box center [627, 224] width 607 height 27
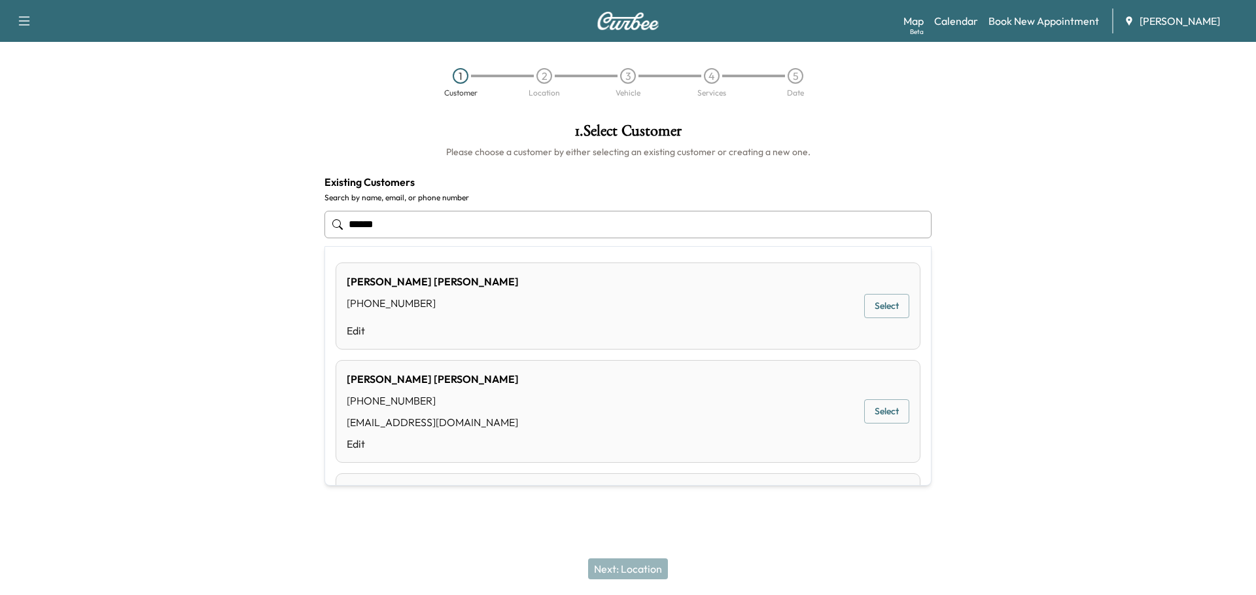
type input "******"
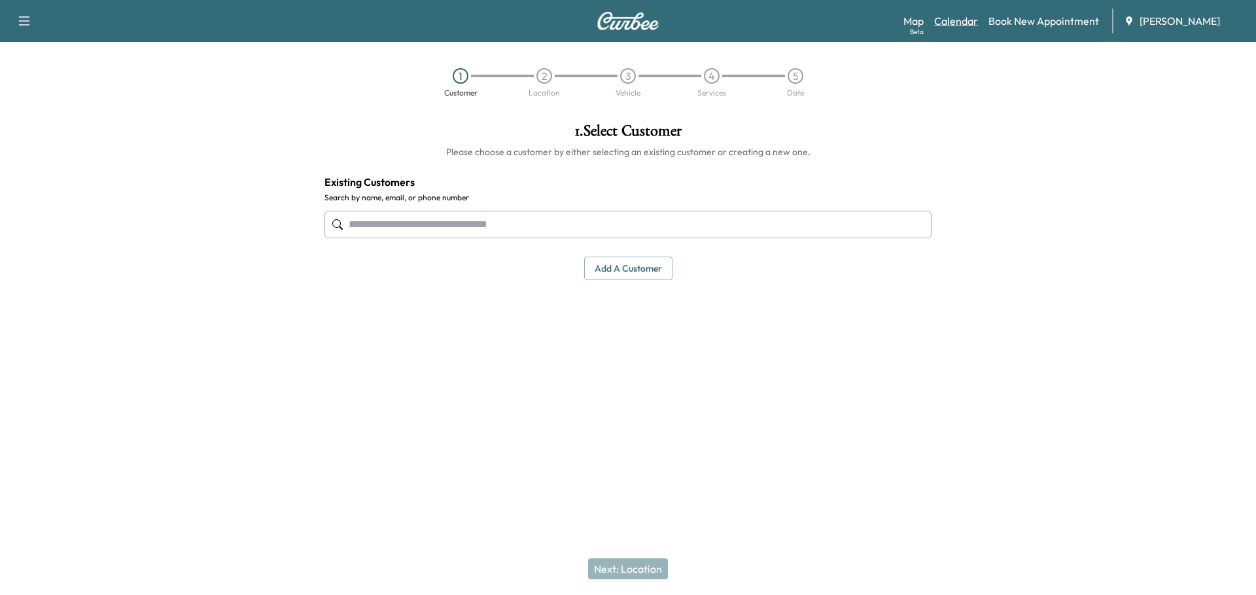
click at [961, 20] on link "Calendar" at bounding box center [956, 21] width 44 height 16
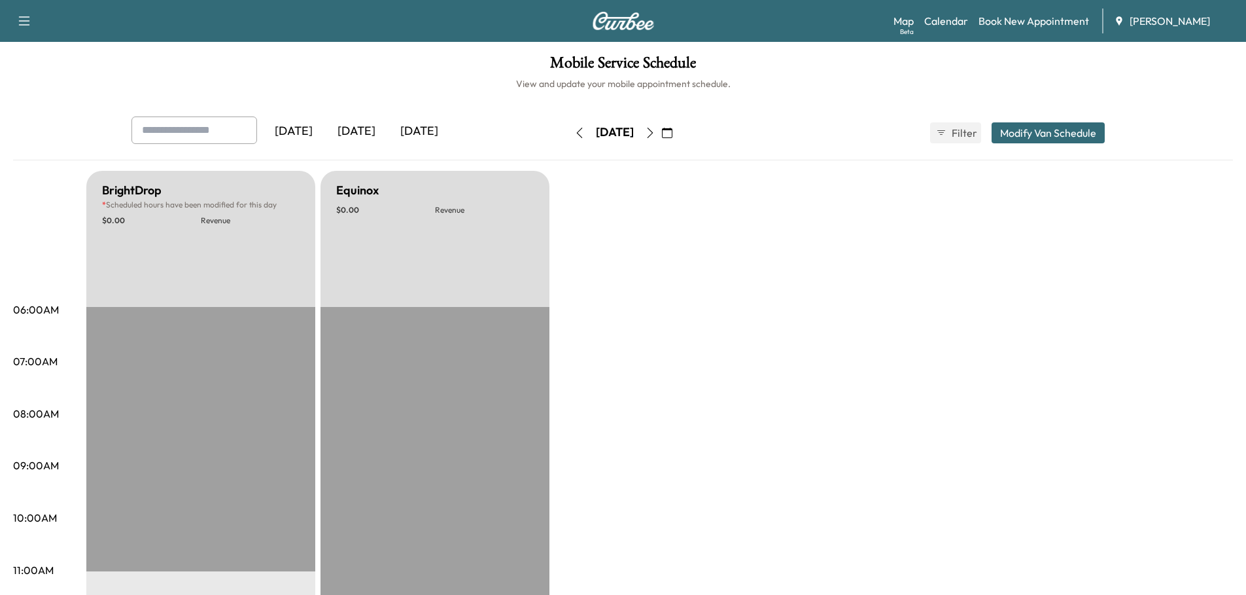
click at [672, 131] on icon "button" at bounding box center [667, 133] width 10 height 10
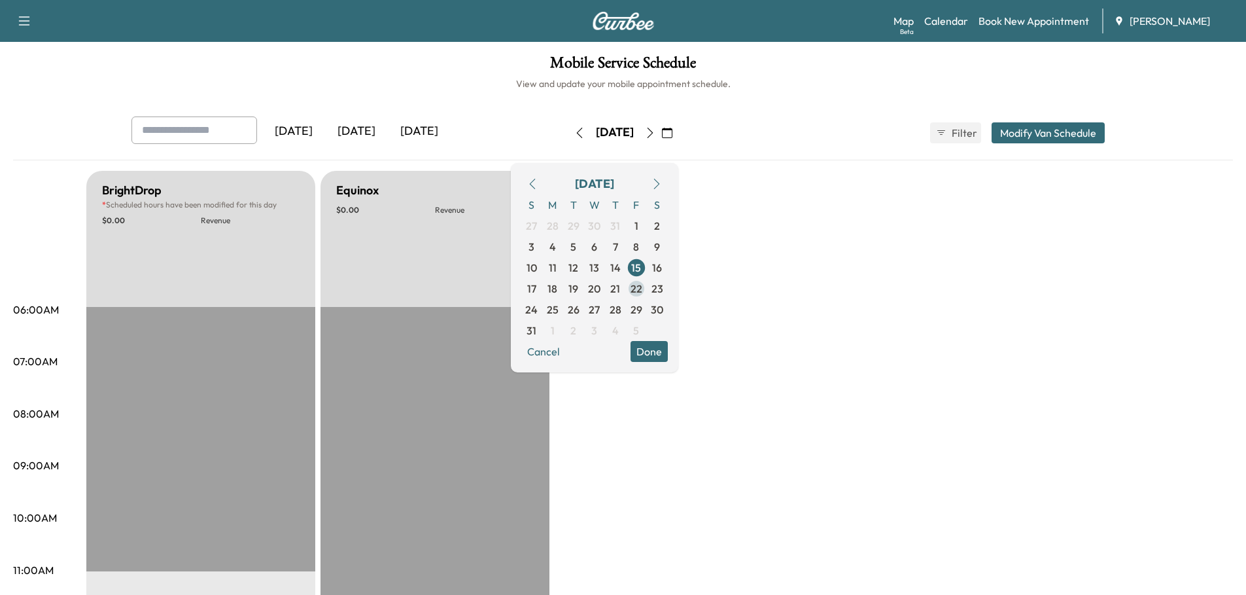
click at [647, 287] on span "22" at bounding box center [636, 288] width 21 height 21
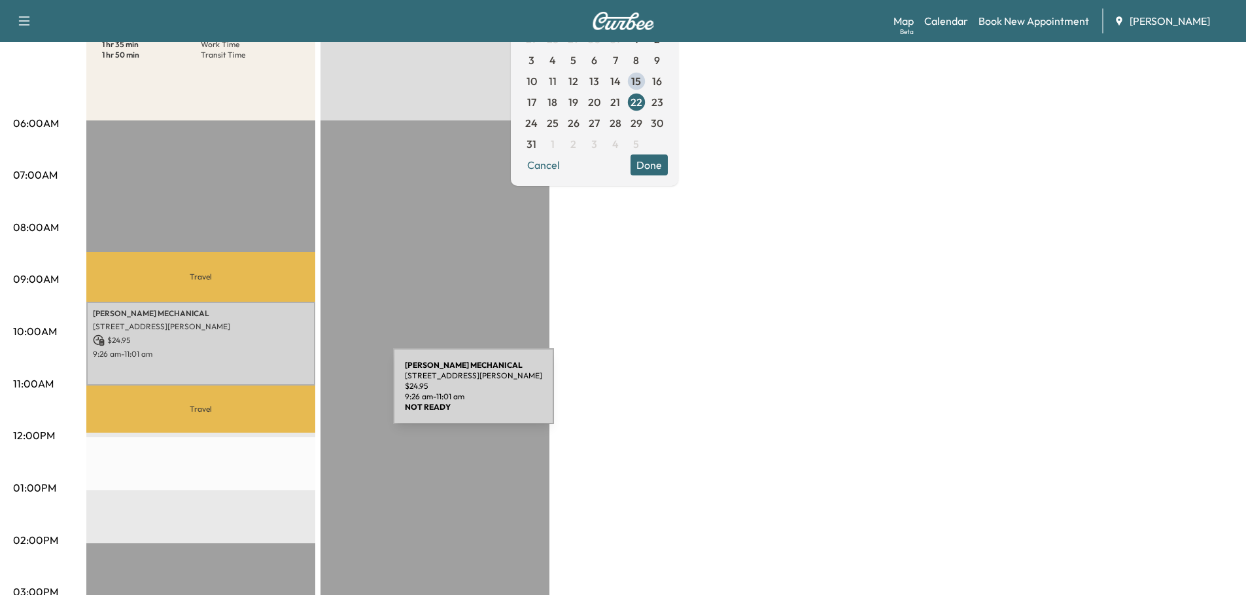
scroll to position [196, 0]
